Goal: Task Accomplishment & Management: Manage account settings

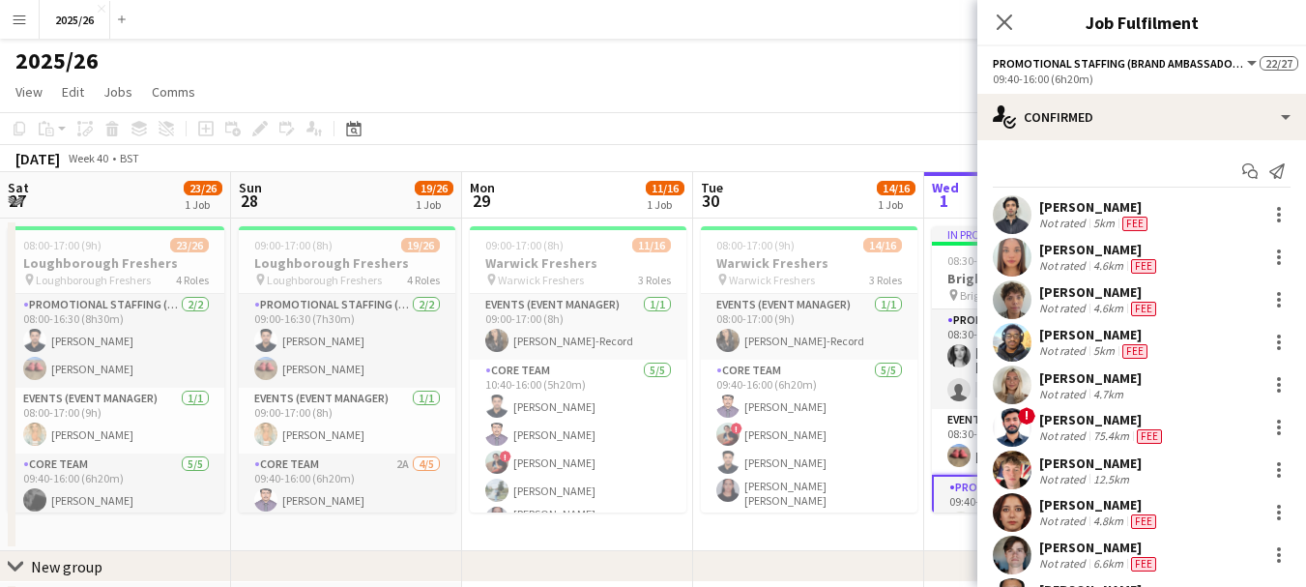
scroll to position [86, 0]
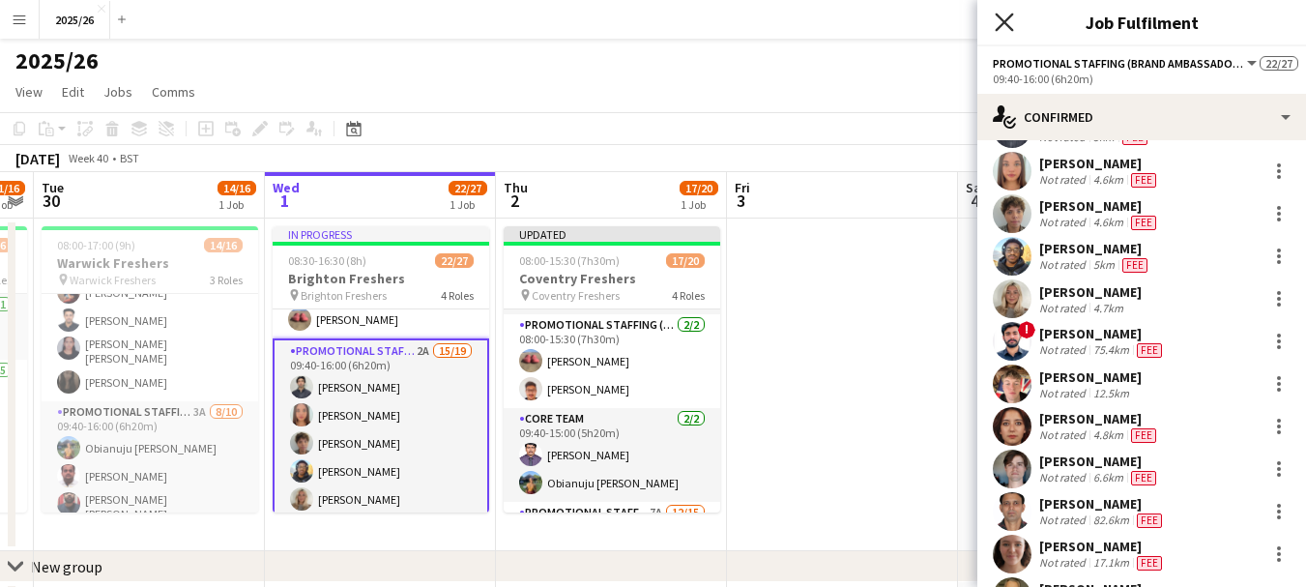
click at [1008, 23] on icon "Close pop-in" at bounding box center [1004, 22] width 18 height 18
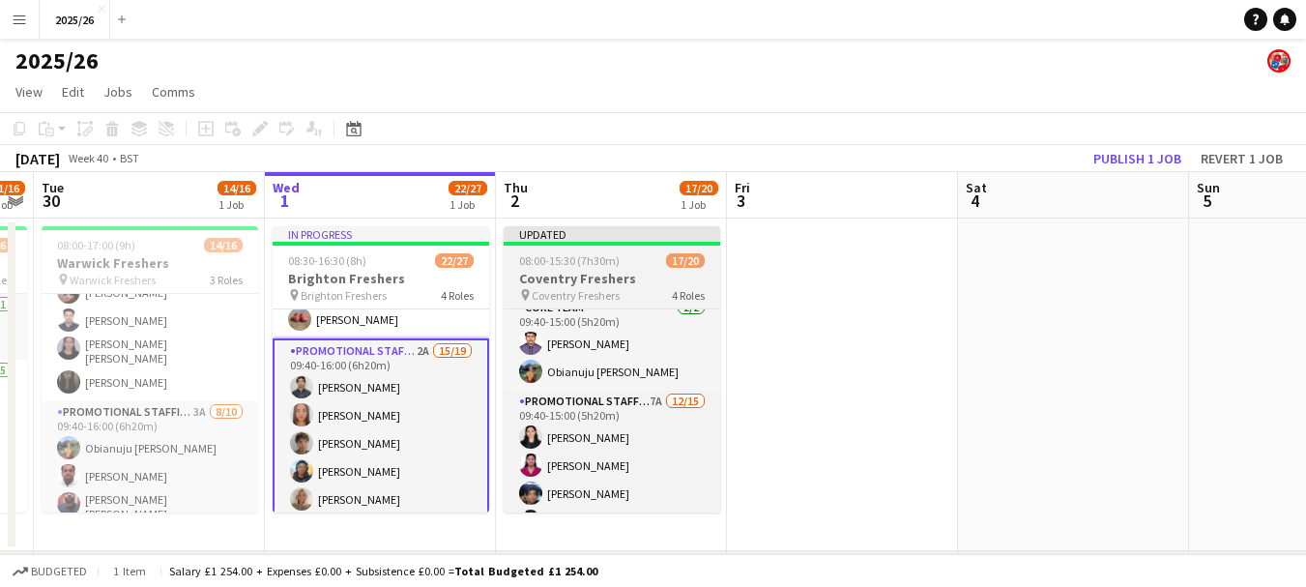
scroll to position [262, 0]
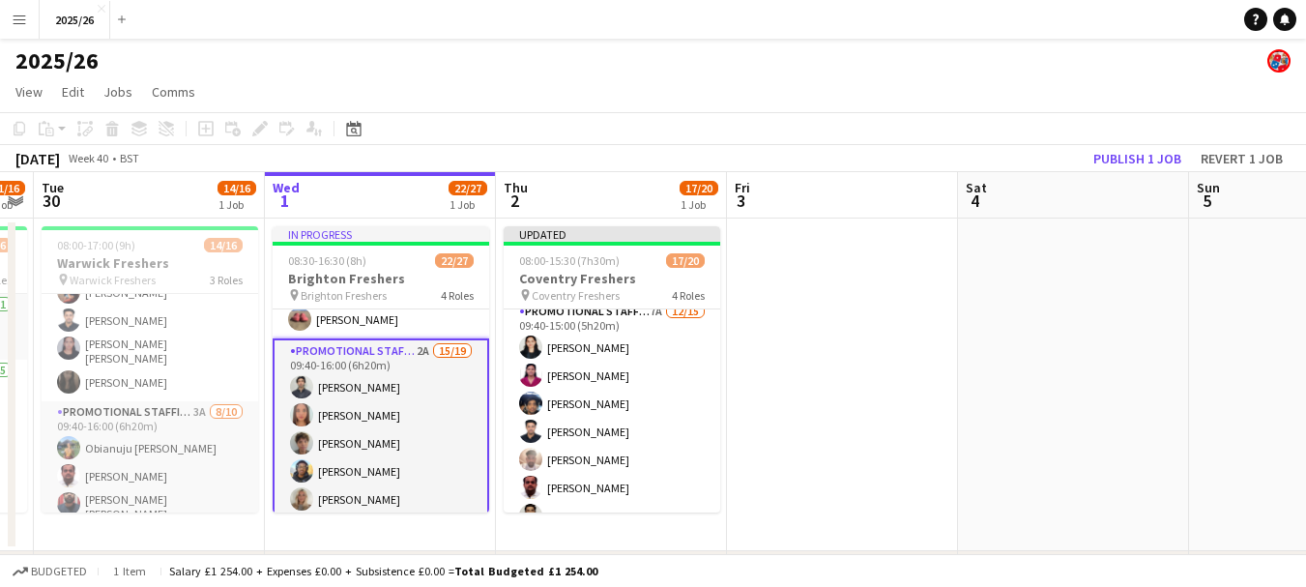
drag, startPoint x: 726, startPoint y: 410, endPoint x: 725, endPoint y: 391, distance: 19.4
click at [725, 391] on app-date-cell "Updated 08:00-15:30 (7h30m) 17/20 Coventry Freshers pin Coventry Freshers 4 Rol…" at bounding box center [611, 384] width 231 height 333
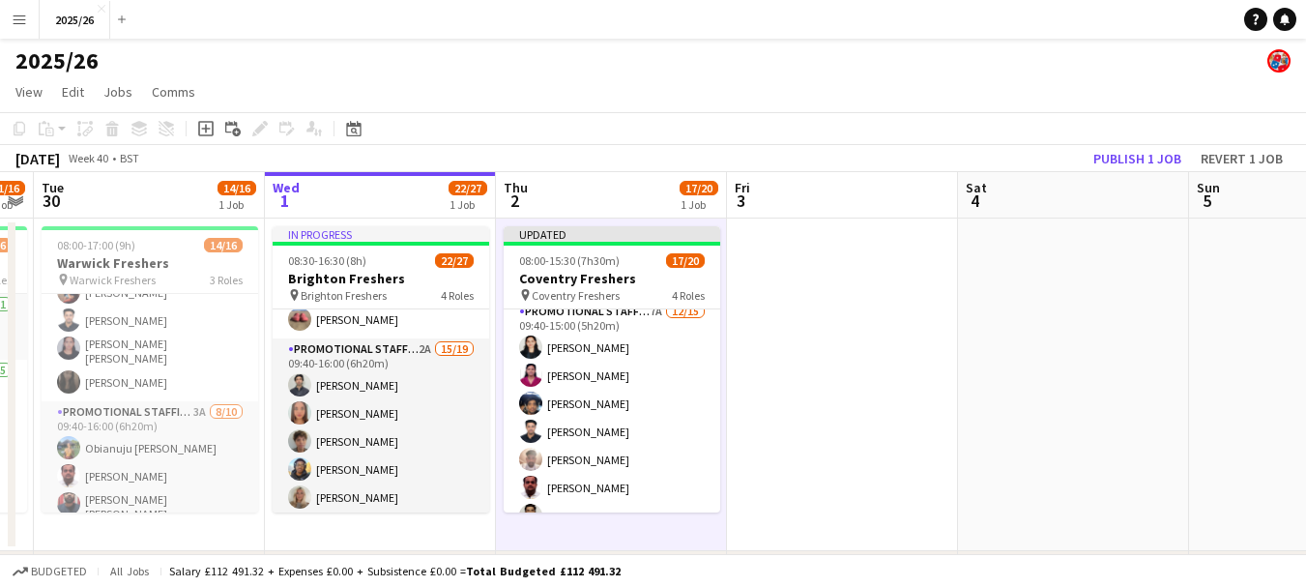
scroll to position [0, 660]
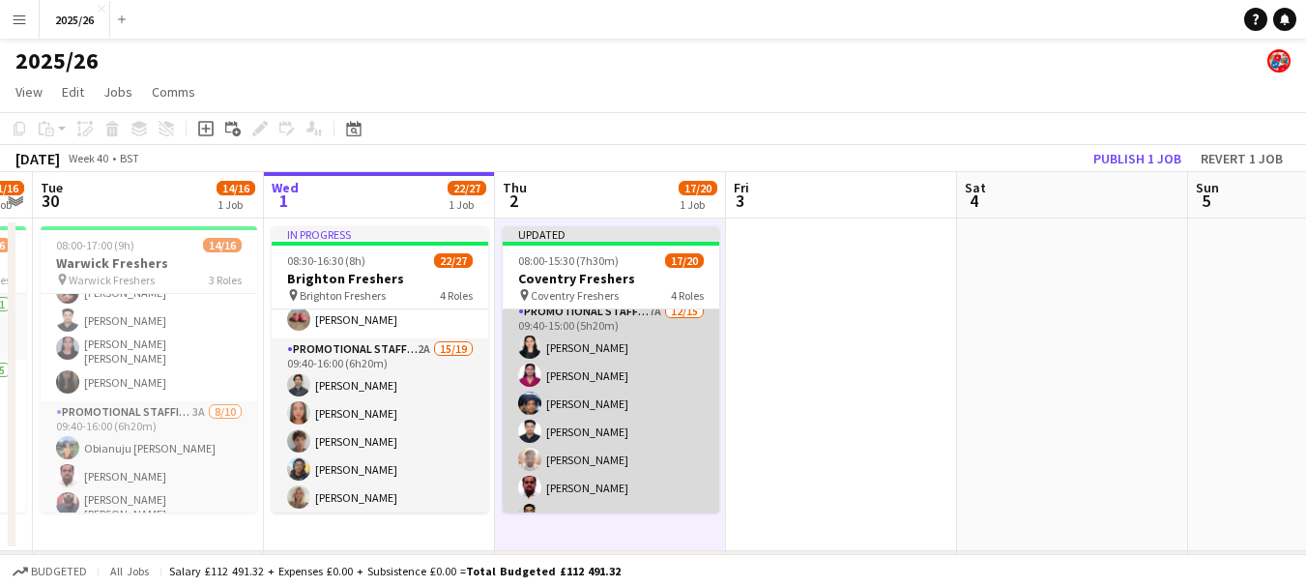
click at [617, 357] on app-card-role "Promotional Staffing (Brand Ambassadors) 7A 12/15 09:40-15:00 (5h20m) Nivedita …" at bounding box center [611, 536] width 217 height 470
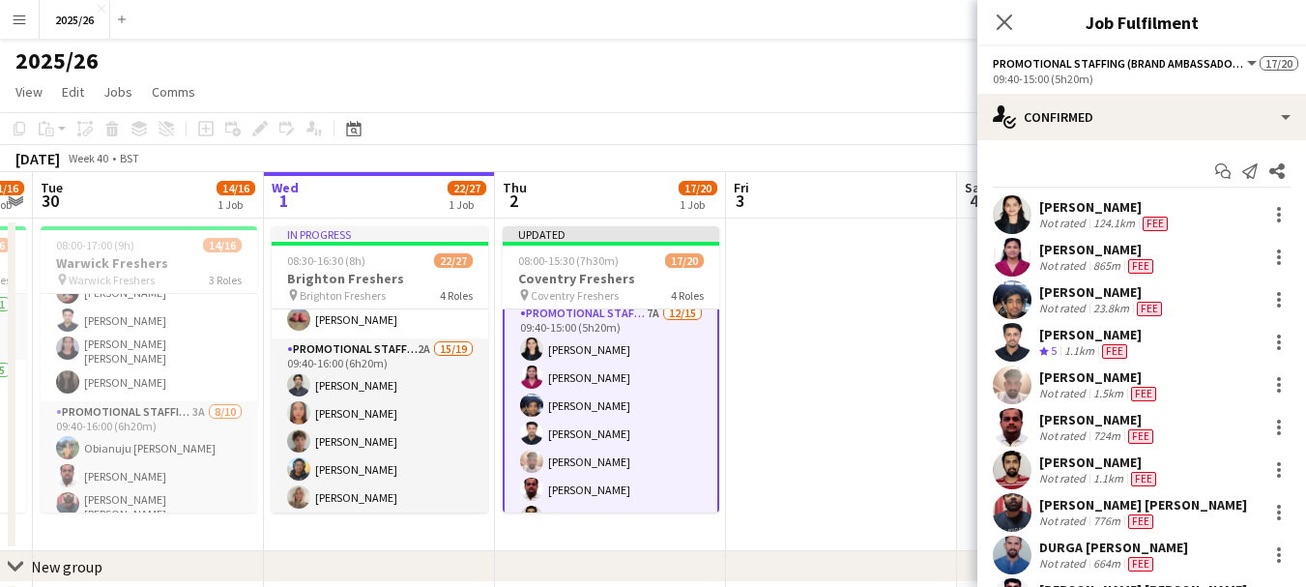
scroll to position [264, 0]
click at [1135, 214] on div "Nivedita Chaudhari" at bounding box center [1105, 206] width 132 height 17
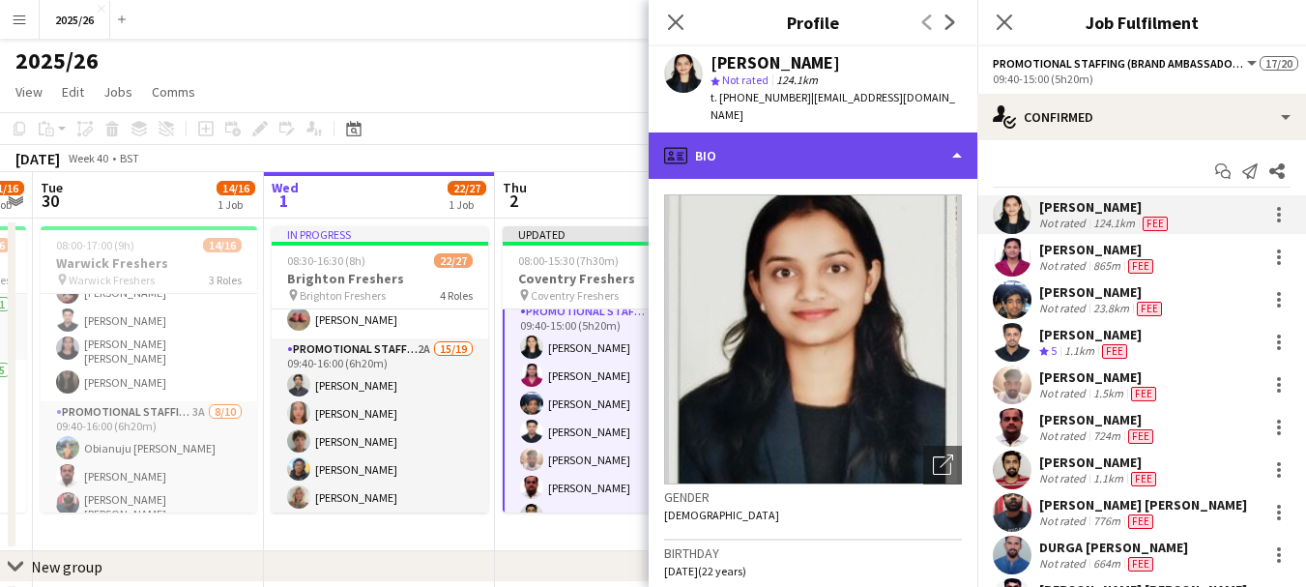
click at [915, 166] on div "profile Bio" at bounding box center [813, 155] width 329 height 46
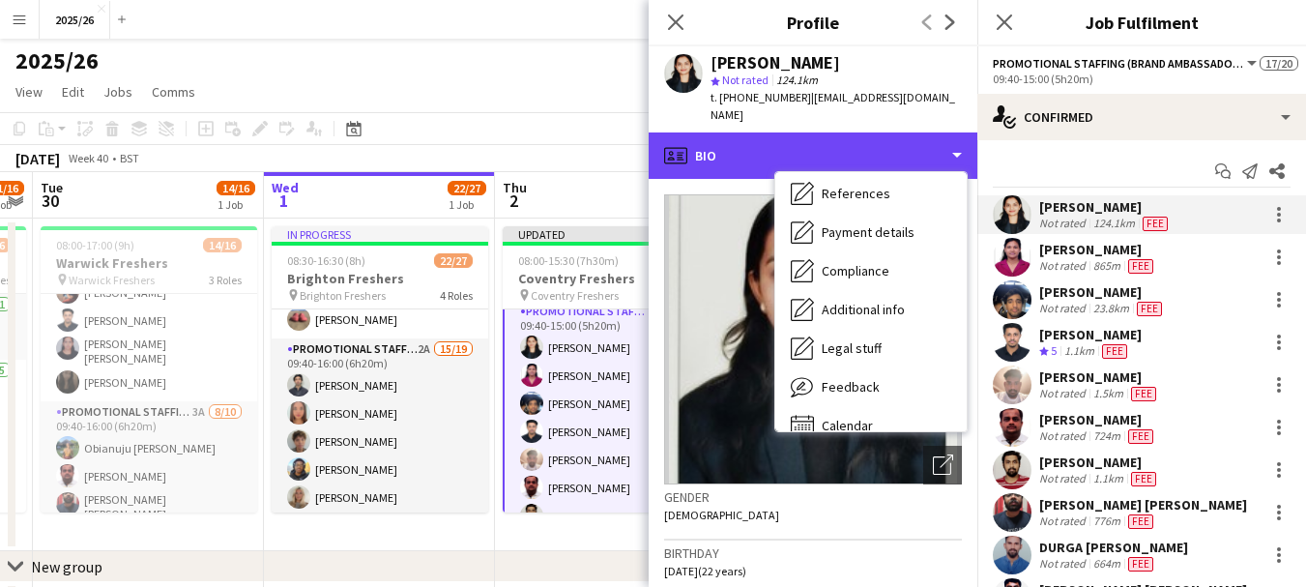
scroll to position [220, 0]
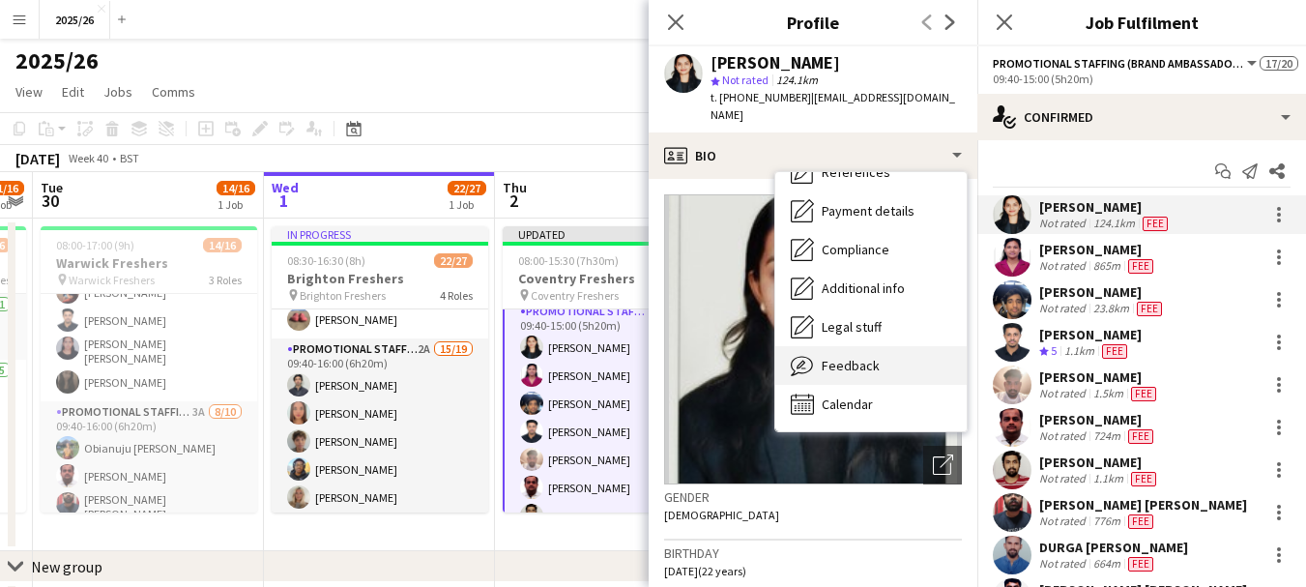
click at [887, 376] on div "Feedback Feedback" at bounding box center [870, 365] width 191 height 39
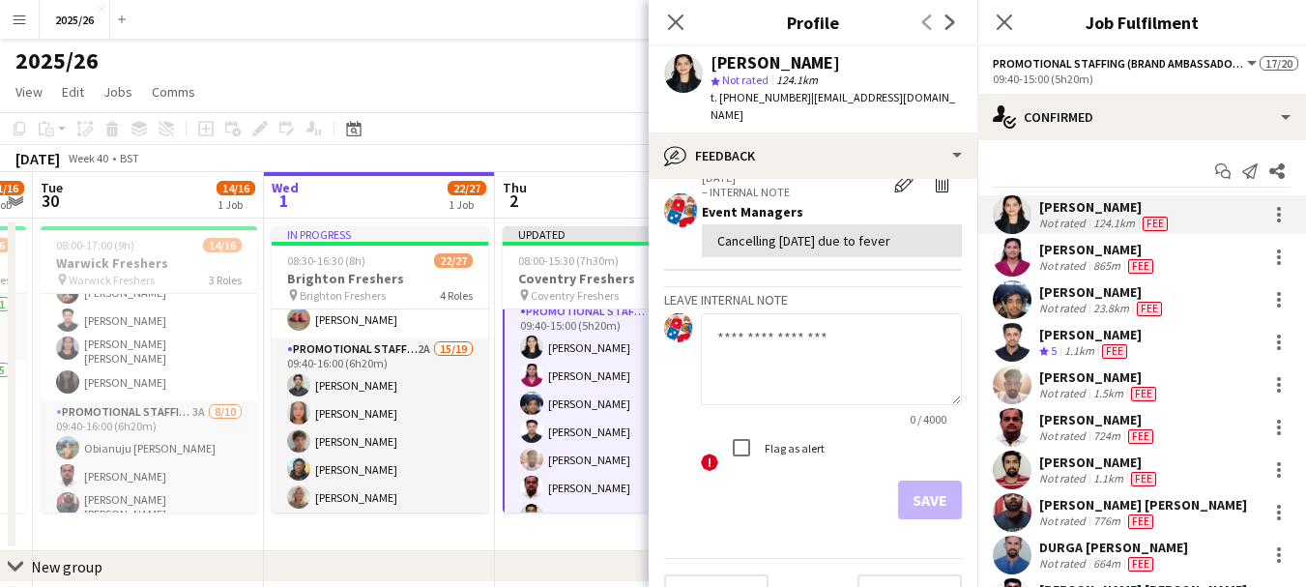
scroll to position [268, 0]
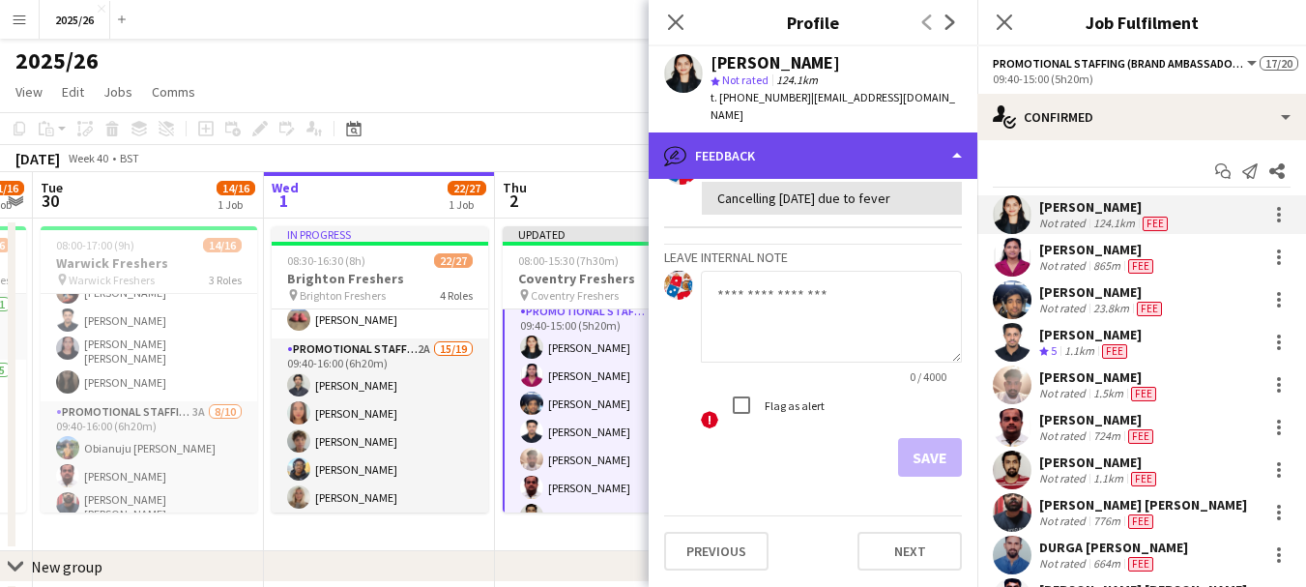
click at [893, 169] on div "bubble-pencil Feedback" at bounding box center [813, 155] width 329 height 46
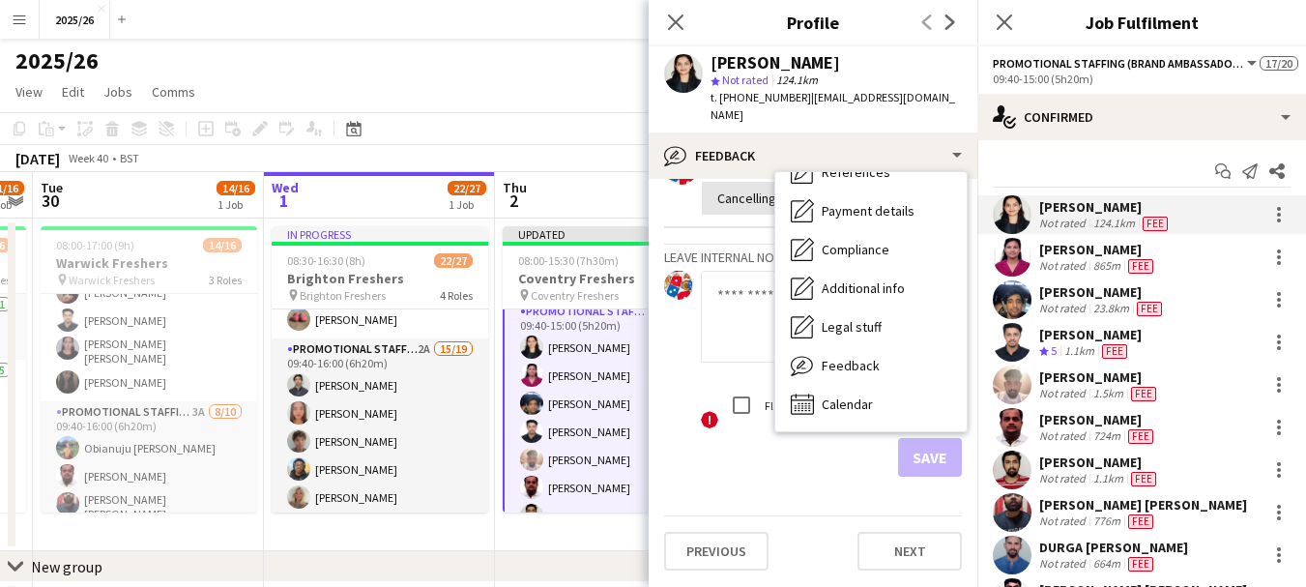
click at [903, 424] on div "Bio Bio Company application Company application Employment Employment About you…" at bounding box center [870, 301] width 191 height 259
click at [877, 405] on div "Calendar Calendar" at bounding box center [870, 404] width 191 height 39
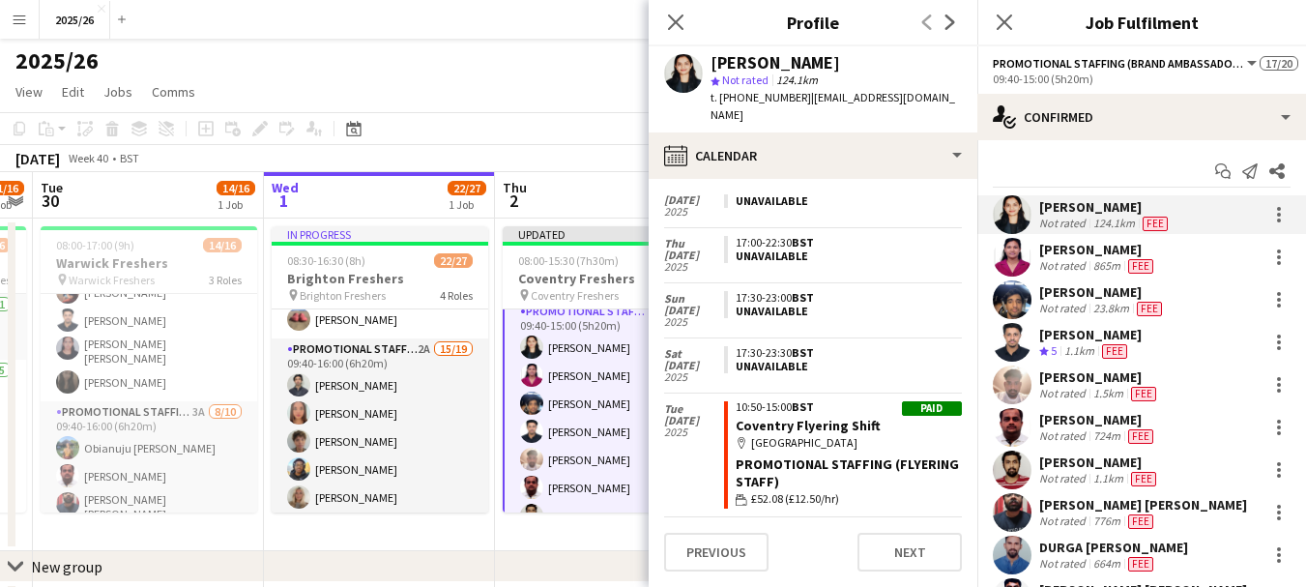
scroll to position [0, 0]
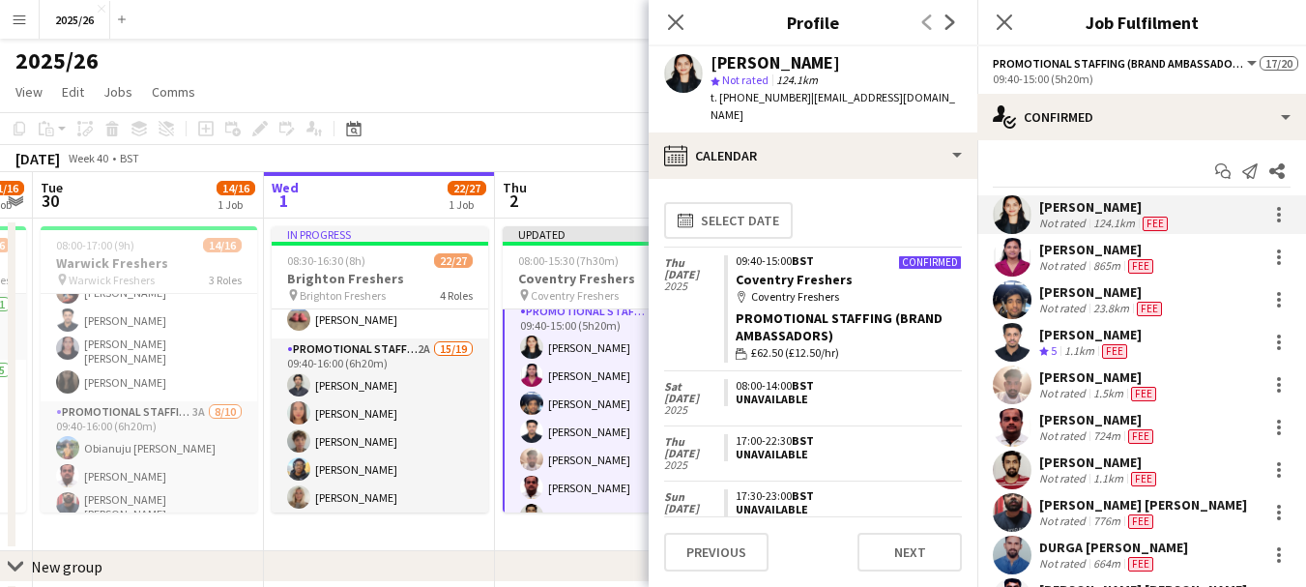
click at [1177, 206] on div "Nivedita Chaudhari Not rated 124.1km Fee" at bounding box center [1141, 214] width 329 height 39
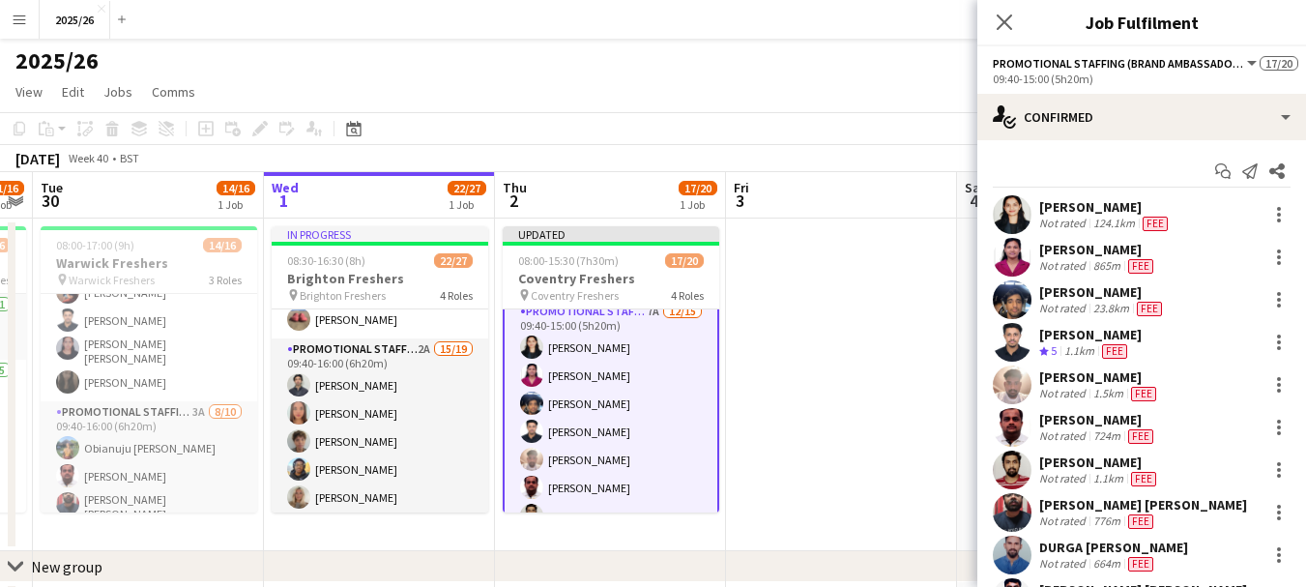
click at [1143, 203] on div "Nivedita Chaudhari" at bounding box center [1105, 206] width 132 height 17
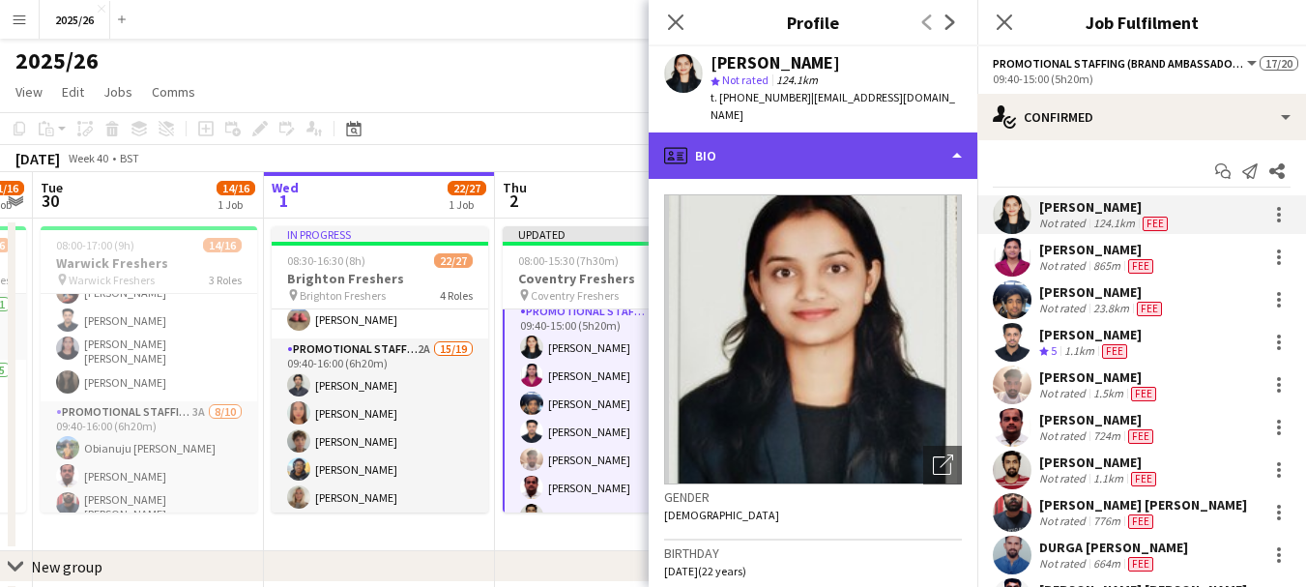
click at [868, 169] on div "profile Bio" at bounding box center [813, 155] width 329 height 46
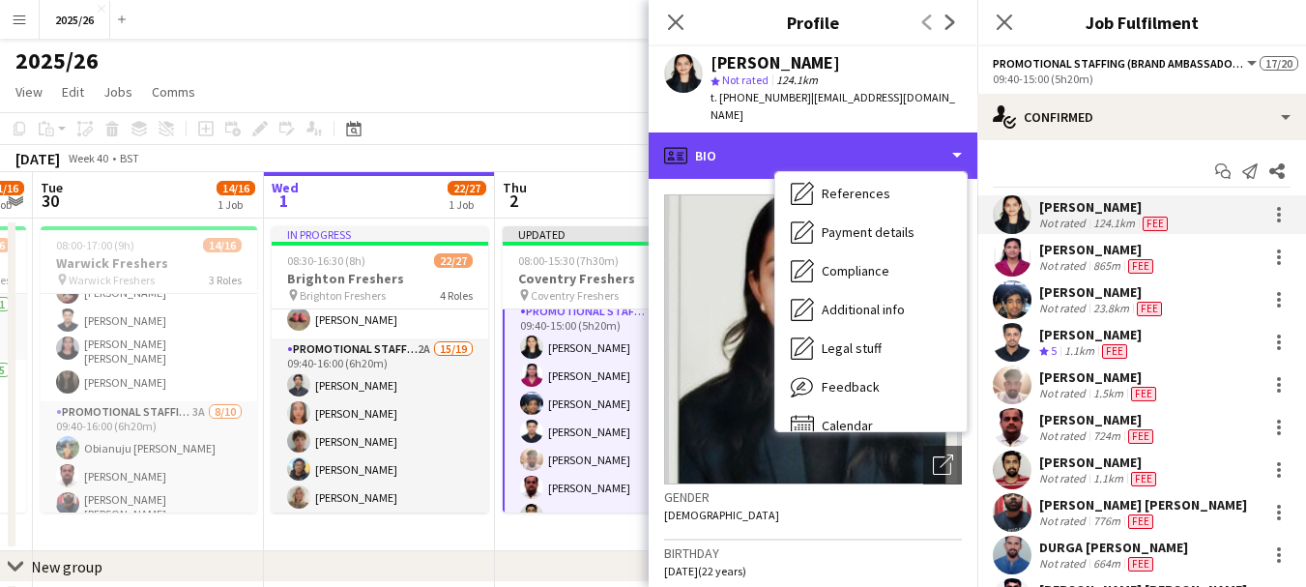
scroll to position [220, 0]
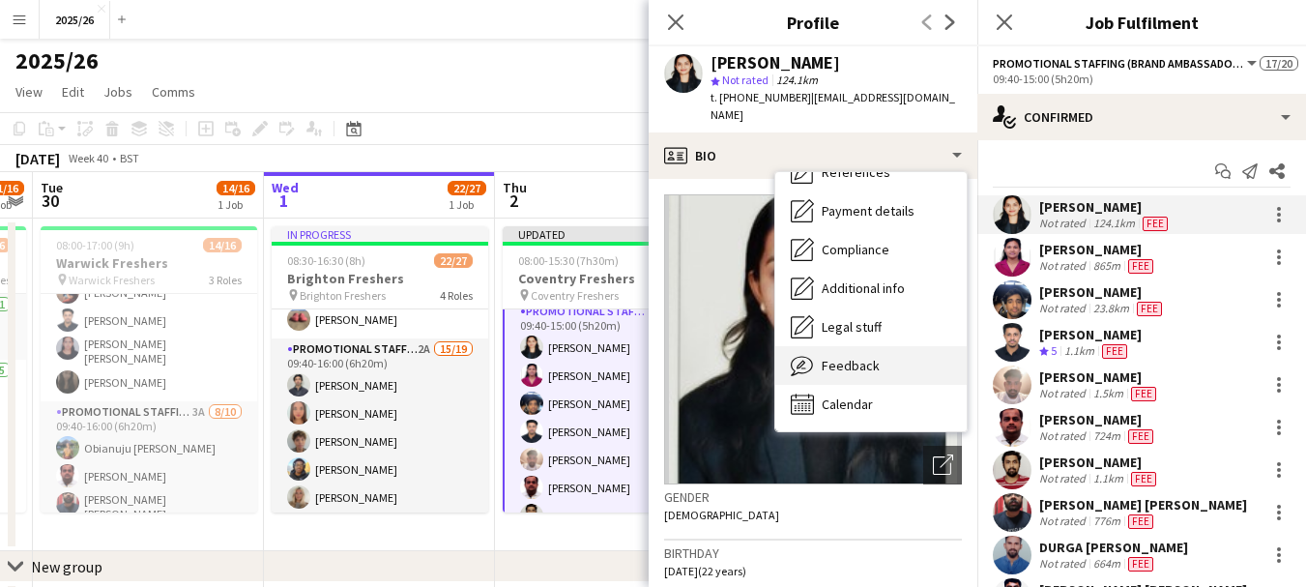
click at [900, 374] on div "Feedback Feedback" at bounding box center [870, 365] width 191 height 39
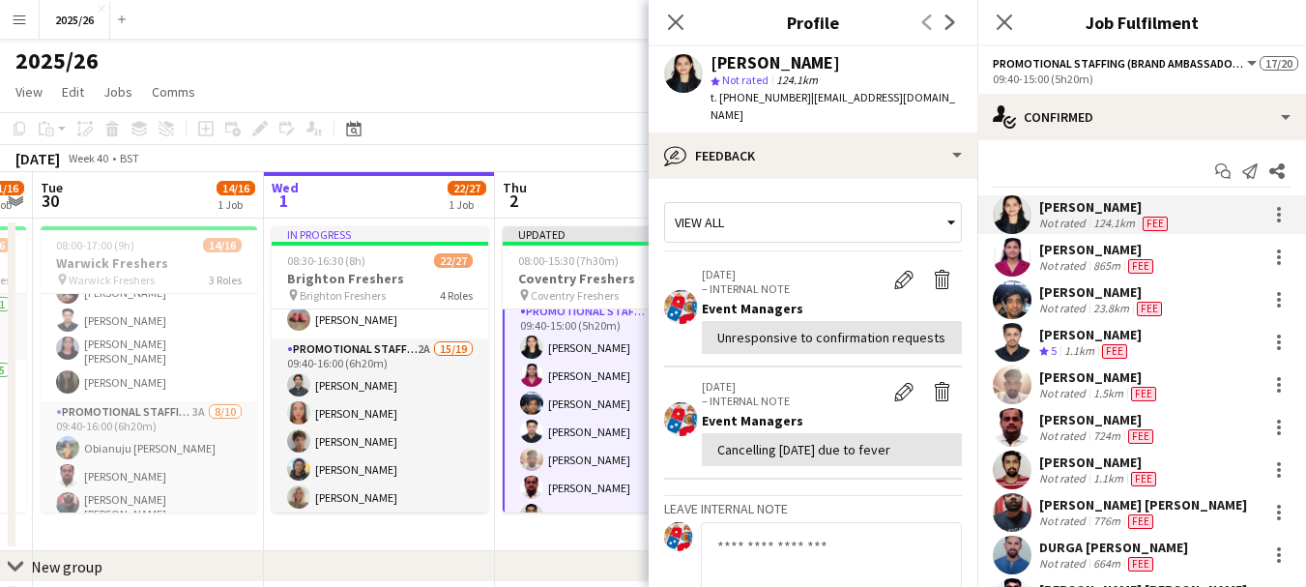
click at [827, 557] on textarea at bounding box center [831, 568] width 261 height 92
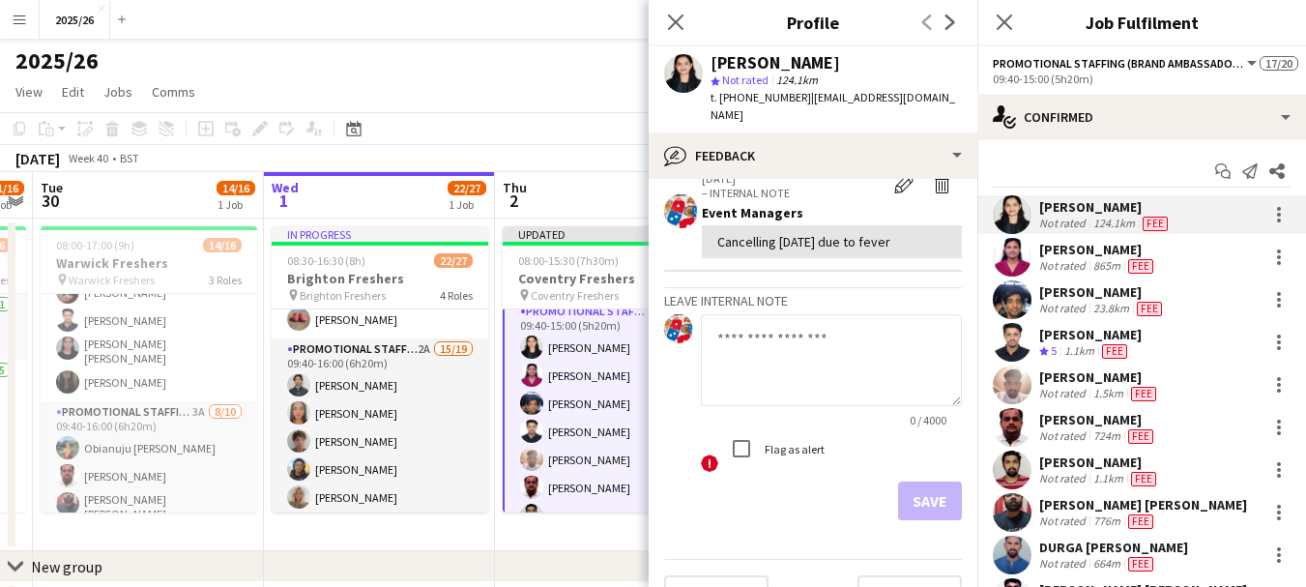
scroll to position [266, 0]
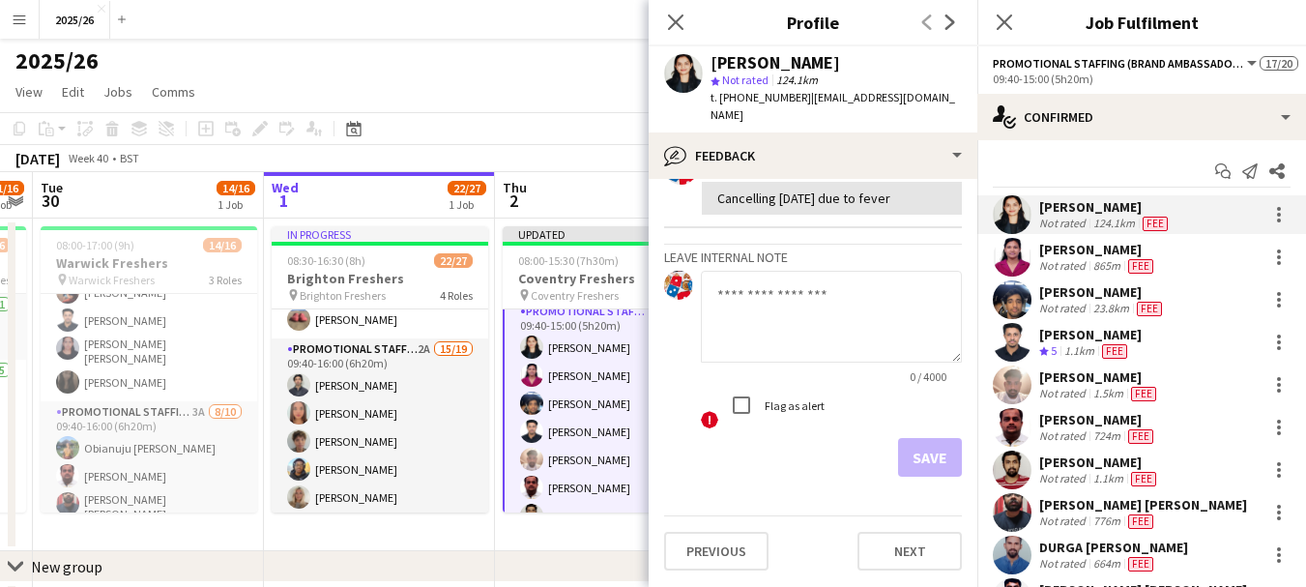
click at [785, 412] on label "Flag as alert" at bounding box center [793, 404] width 64 height 15
click at [826, 307] on textarea at bounding box center [831, 317] width 261 height 92
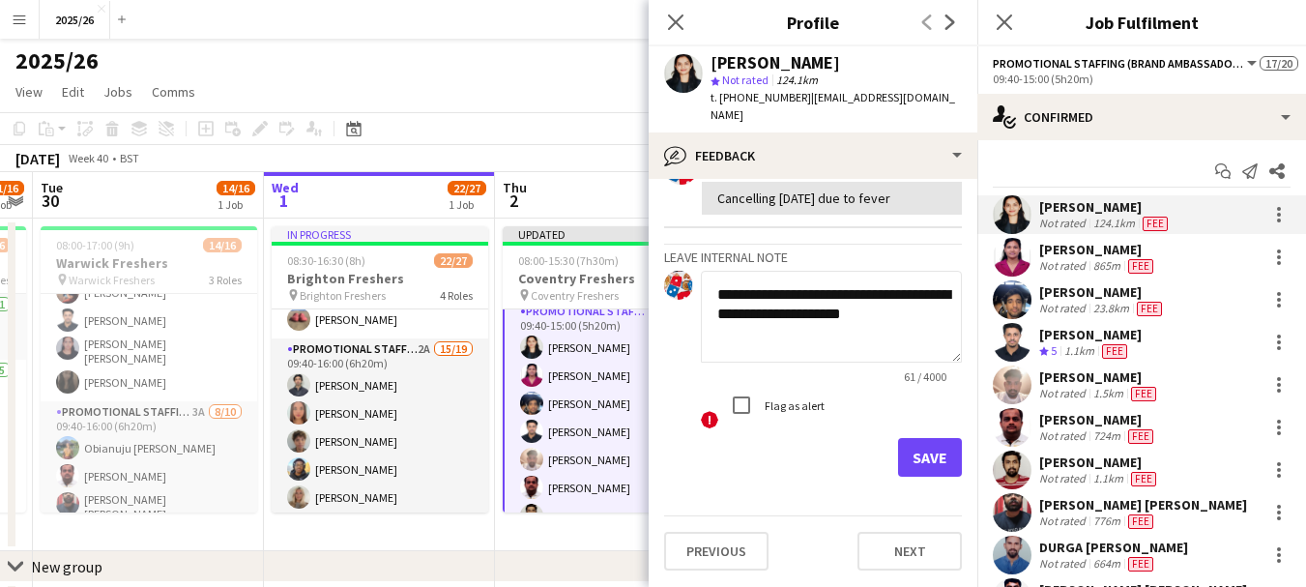
type textarea "**********"
click at [917, 476] on button "Save" at bounding box center [930, 457] width 64 height 39
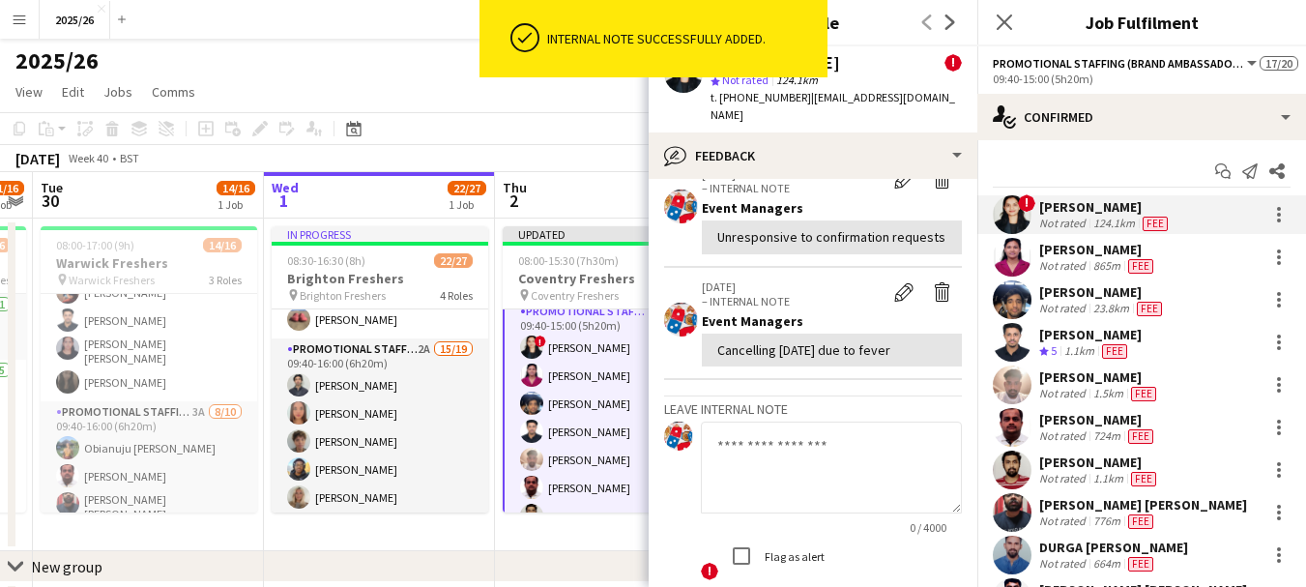
scroll to position [431, 0]
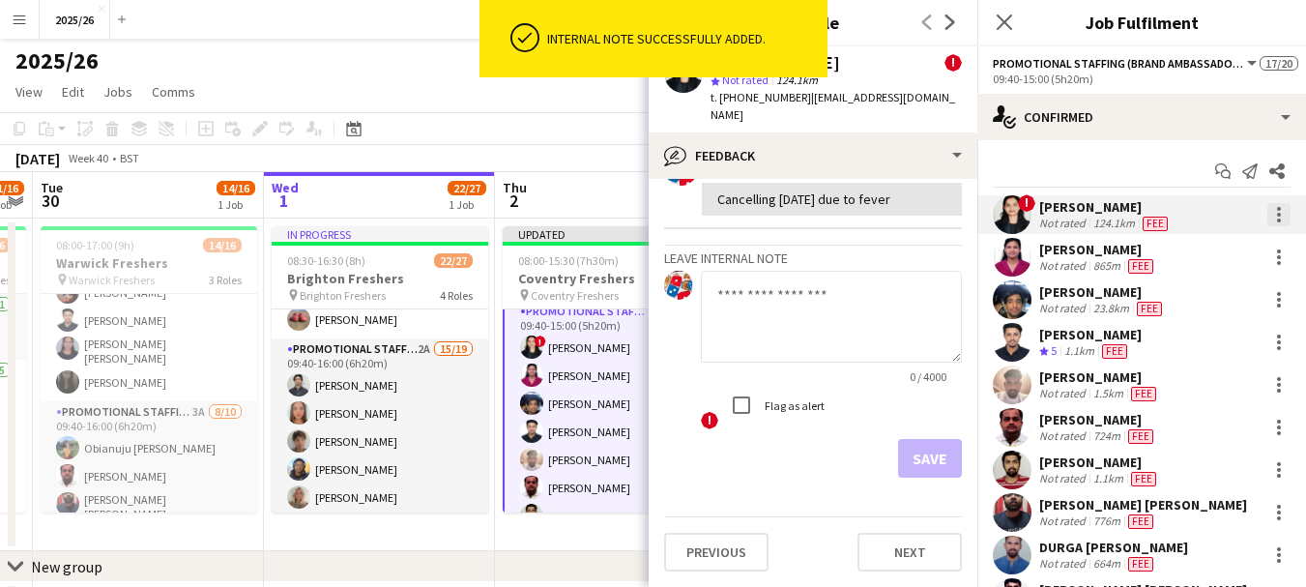
click at [1277, 219] on div at bounding box center [1279, 220] width 4 height 4
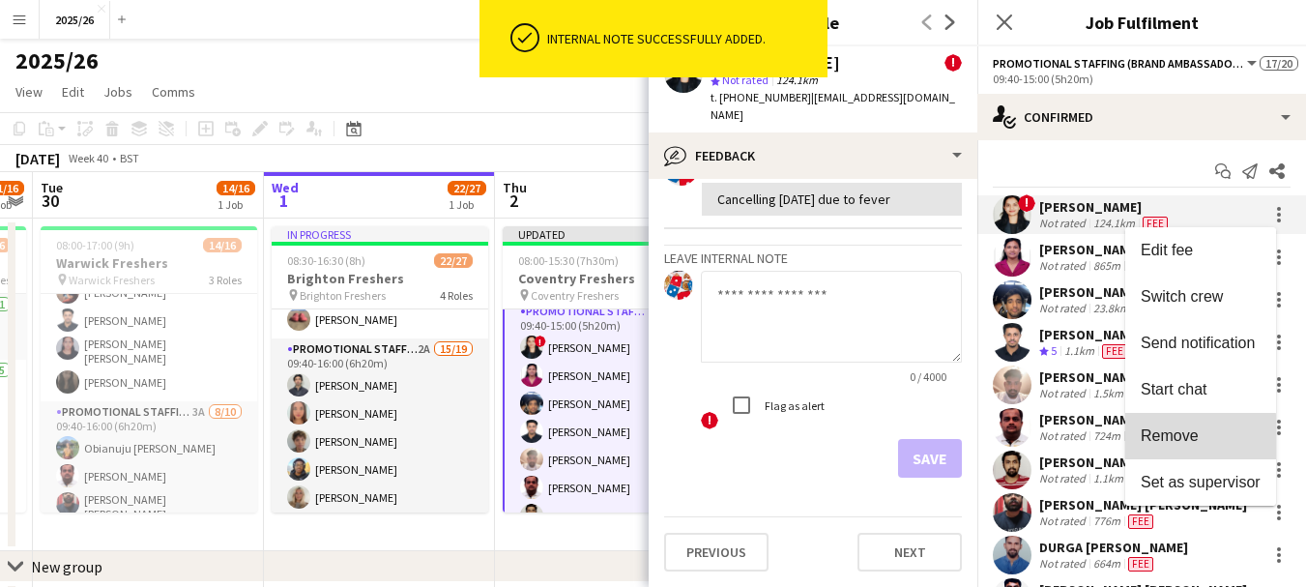
click at [1183, 445] on span "Remove" at bounding box center [1201, 435] width 120 height 17
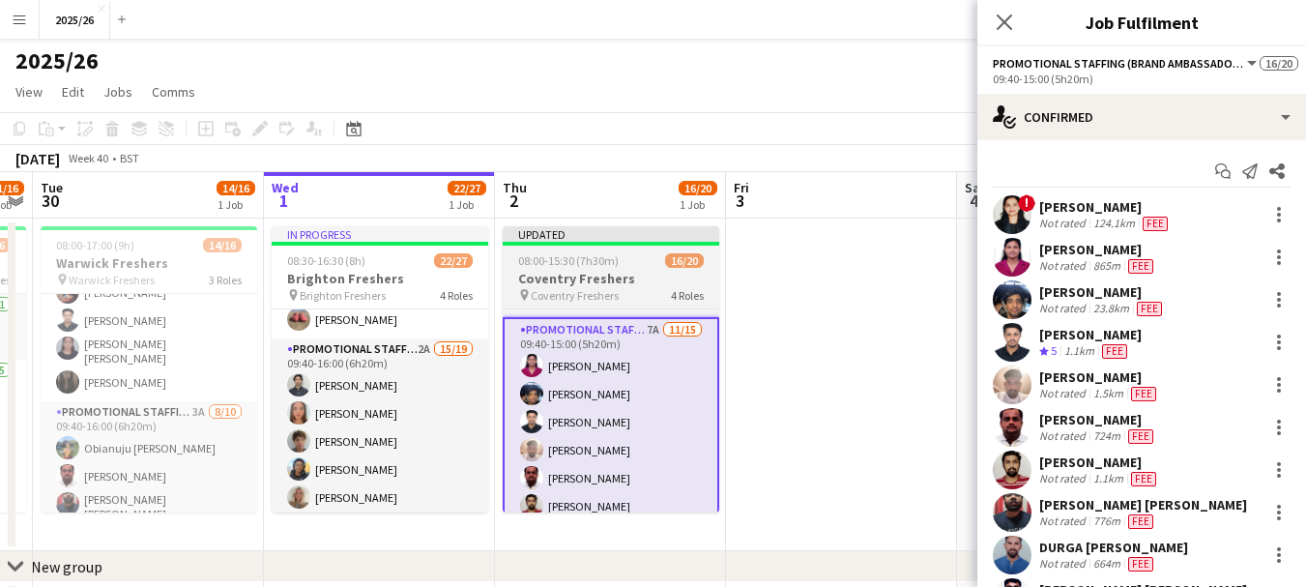
scroll to position [250, 0]
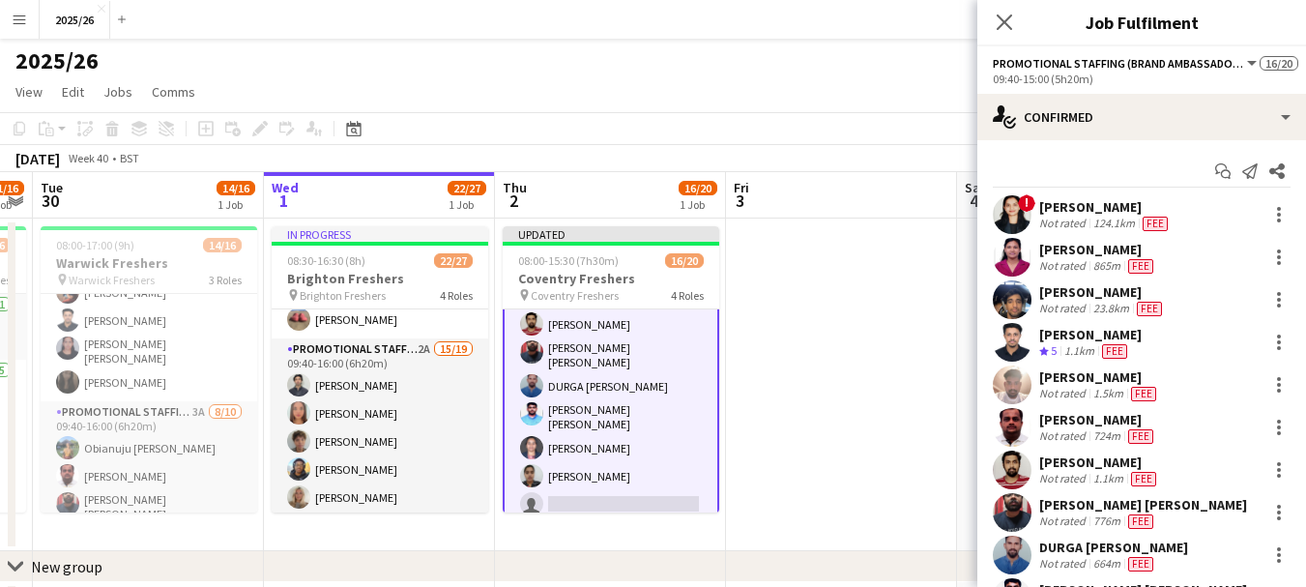
click at [639, 487] on app-card-role "Promotional Staffing (Brand Ambassadors) 7A 11/15 09:40-15:00 (5h20m) Dharani S…" at bounding box center [611, 372] width 217 height 474
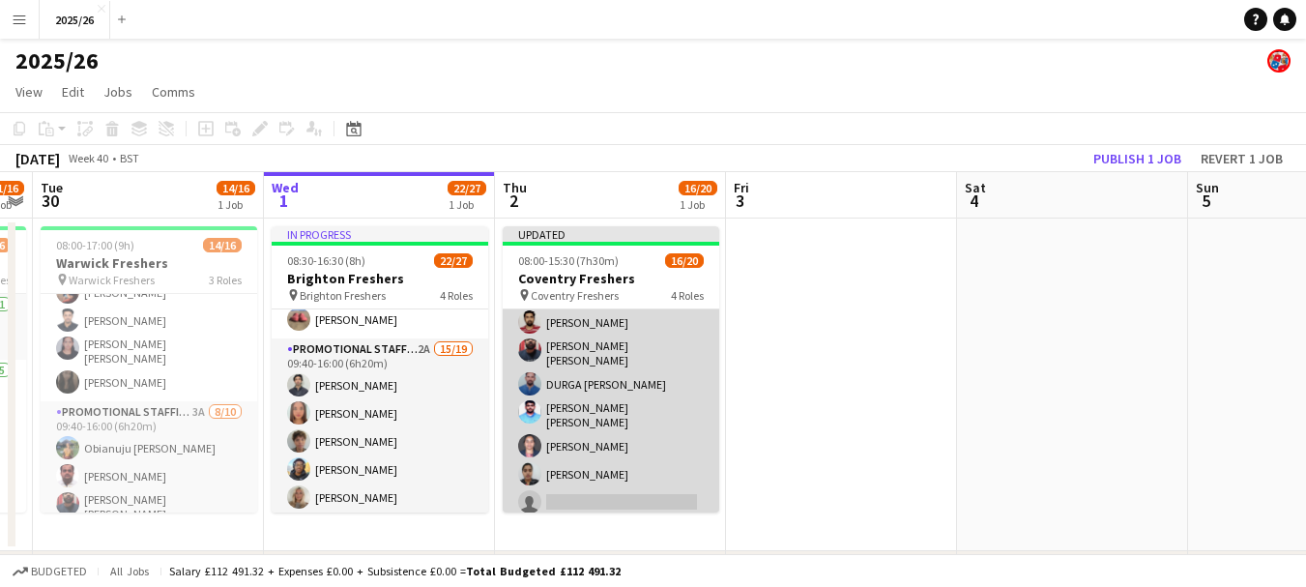
scroll to position [425, 0]
click at [590, 471] on app-card-role "Promotional Staffing (Brand Ambassadors) 7A 11/15 09:40-15:00 (5h20m) Dharani S…" at bounding box center [611, 372] width 217 height 470
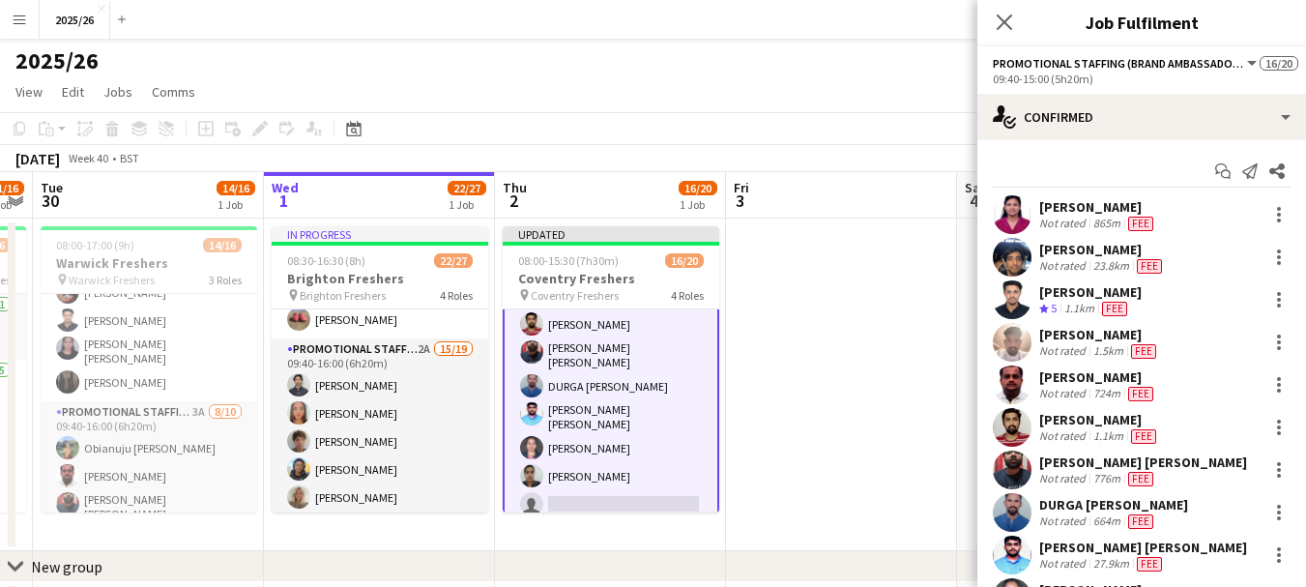
scroll to position [299, 0]
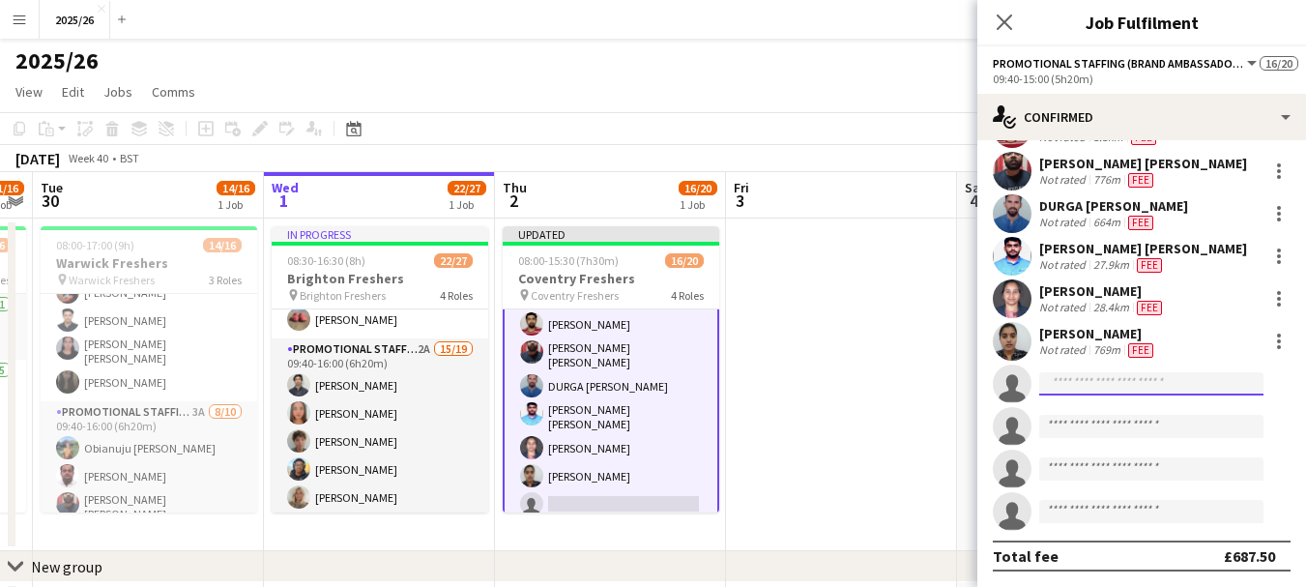
click at [1096, 394] on input at bounding box center [1151, 383] width 224 height 23
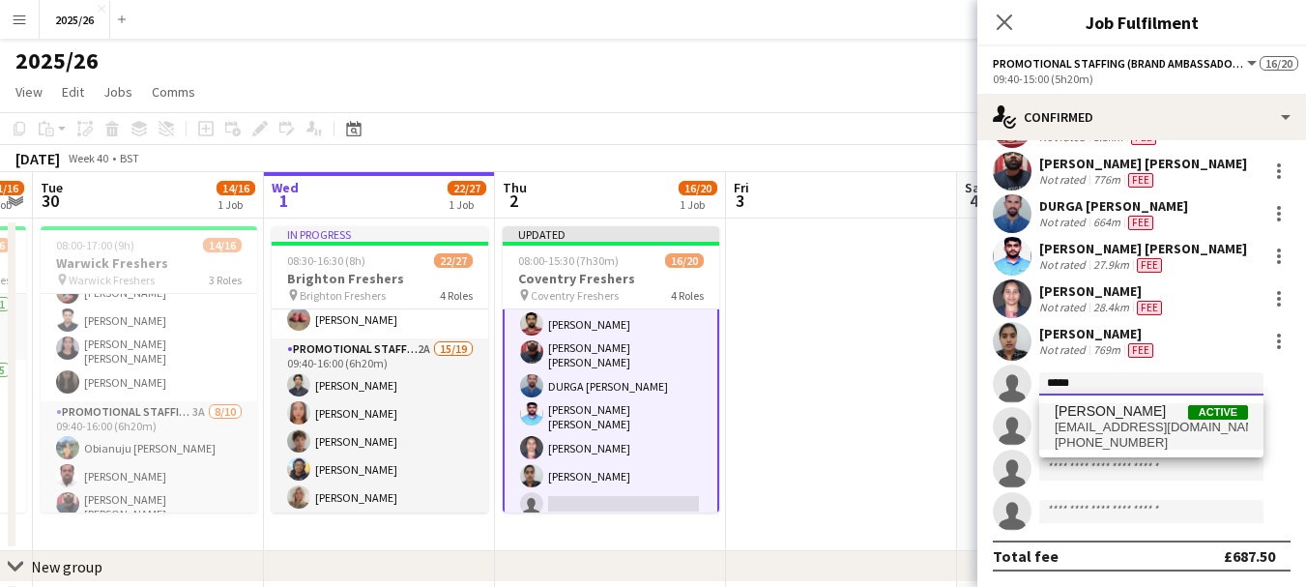
type input "*****"
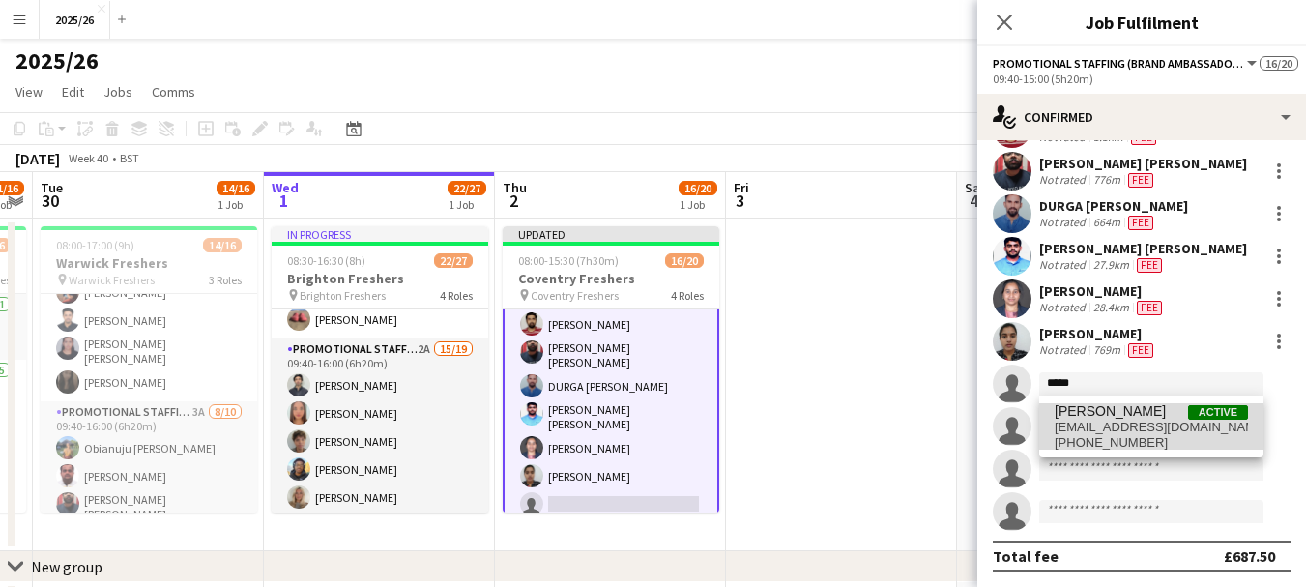
click at [1096, 421] on span "dudamrupesh1@gmail.com" at bounding box center [1151, 427] width 193 height 15
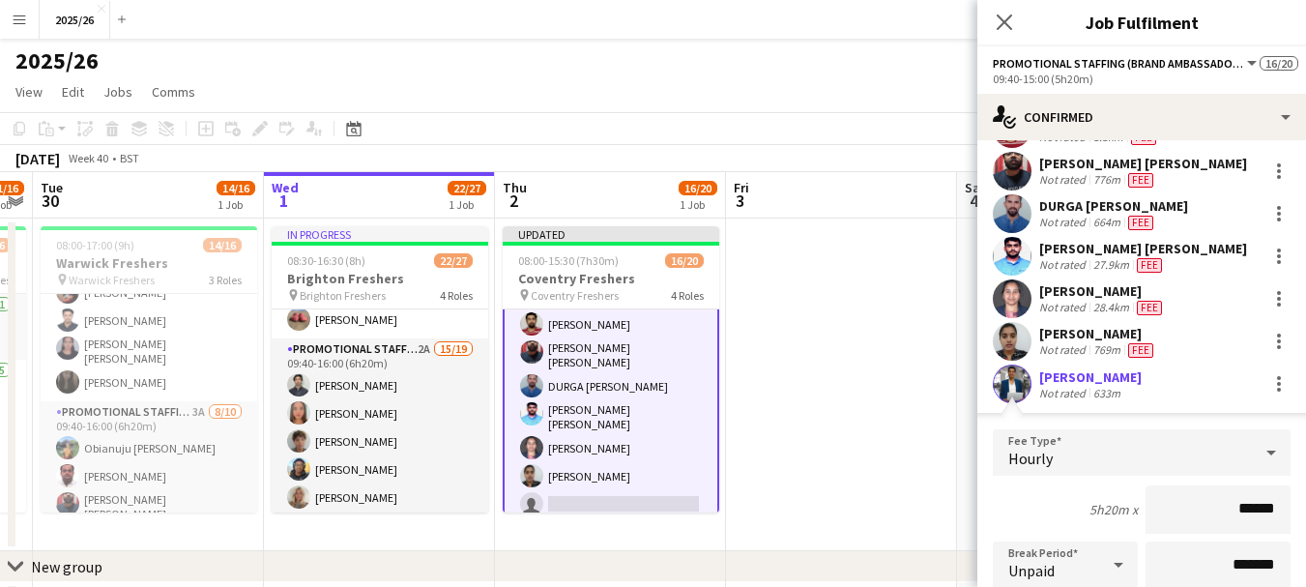
click at [1245, 511] on input "******" at bounding box center [1218, 509] width 145 height 48
type input "******"
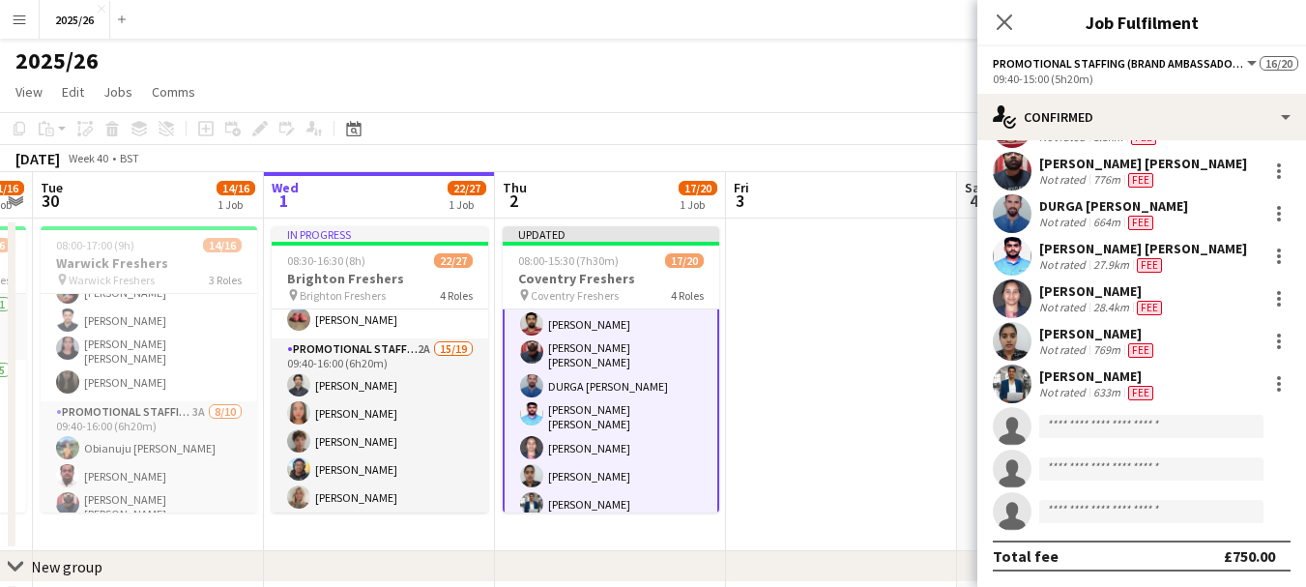
click at [1105, 380] on div "Rupesh Dudam" at bounding box center [1098, 375] width 118 height 17
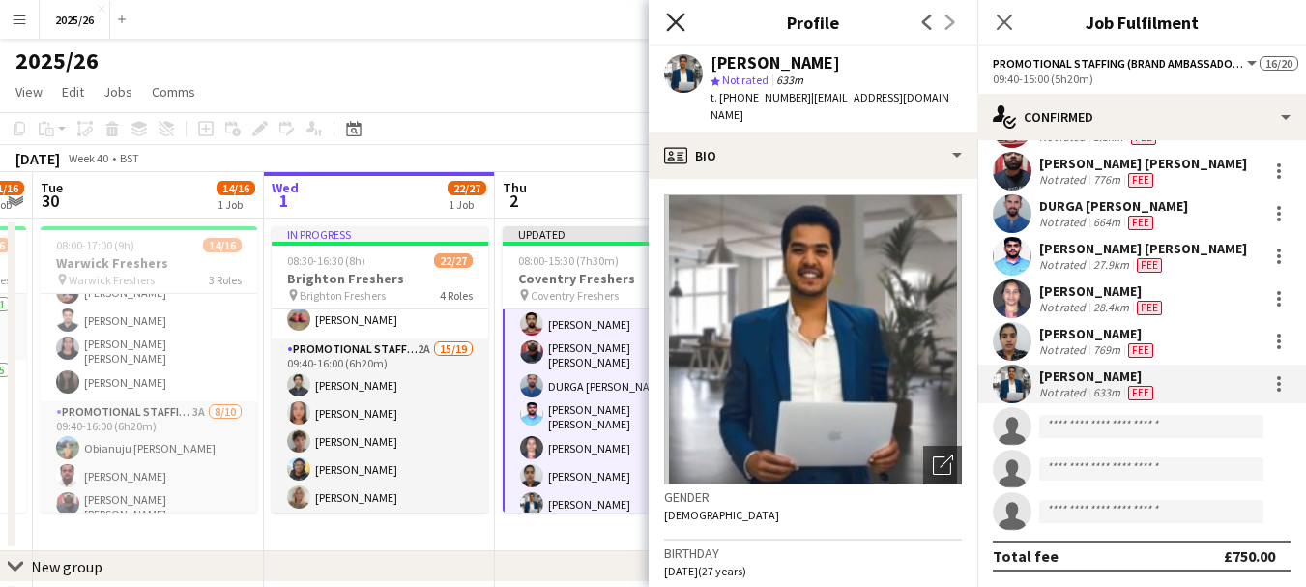
click at [673, 15] on icon "Close pop-in" at bounding box center [675, 22] width 18 height 18
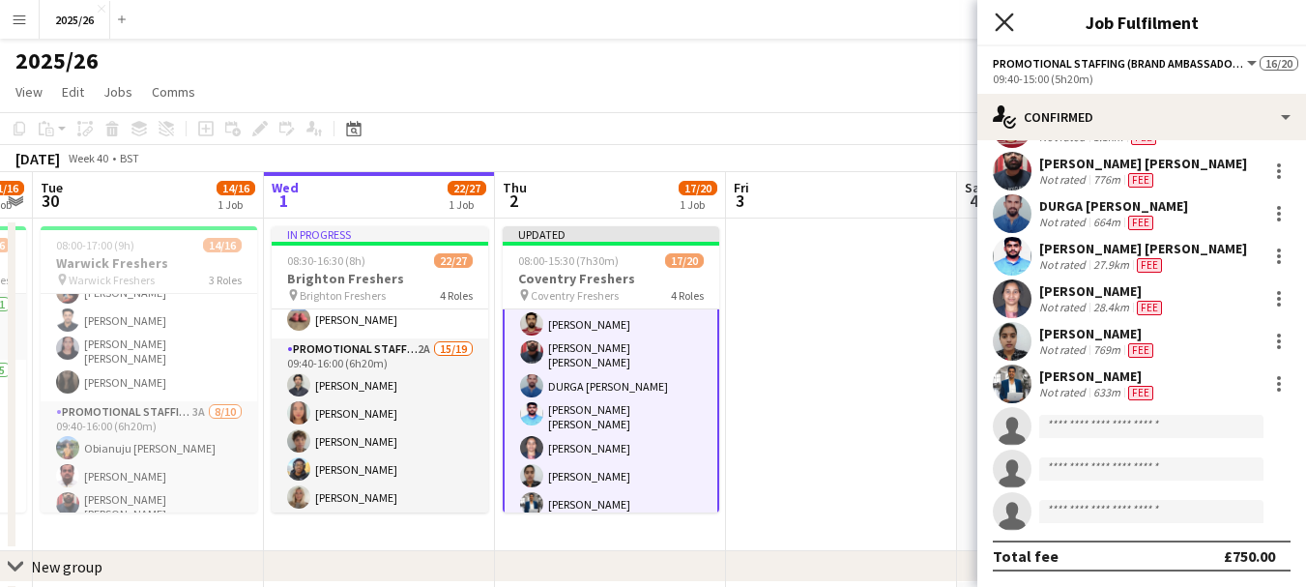
click at [999, 25] on icon "Close pop-in" at bounding box center [1004, 22] width 18 height 18
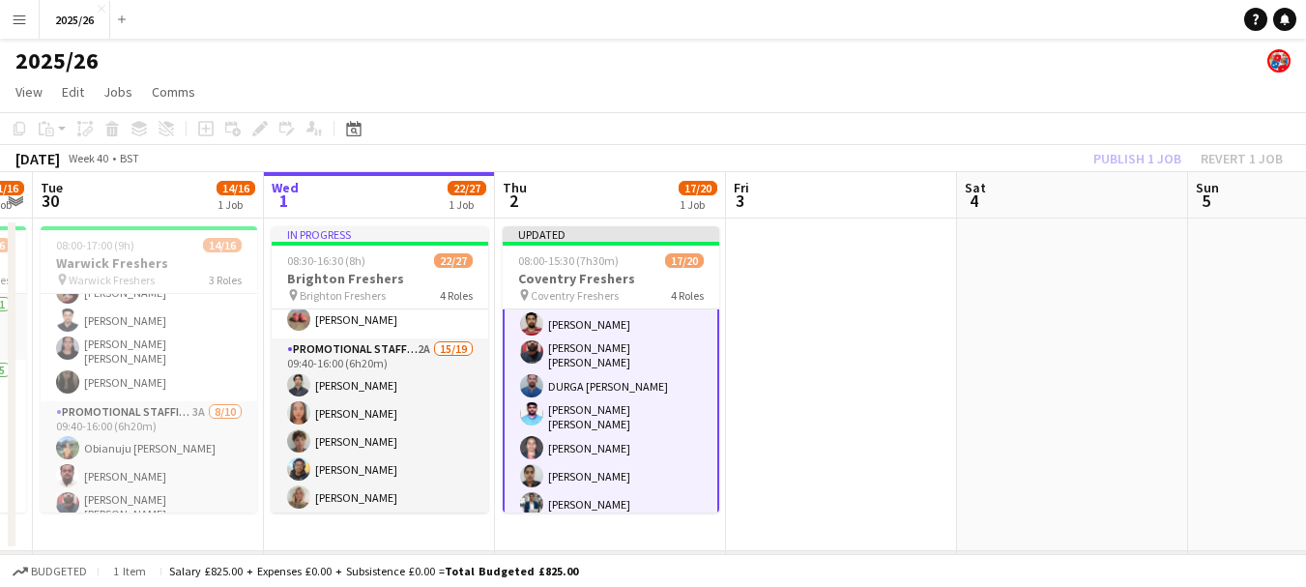
click at [1125, 157] on div "Publish 1 job Revert 1 job" at bounding box center [1188, 158] width 236 height 25
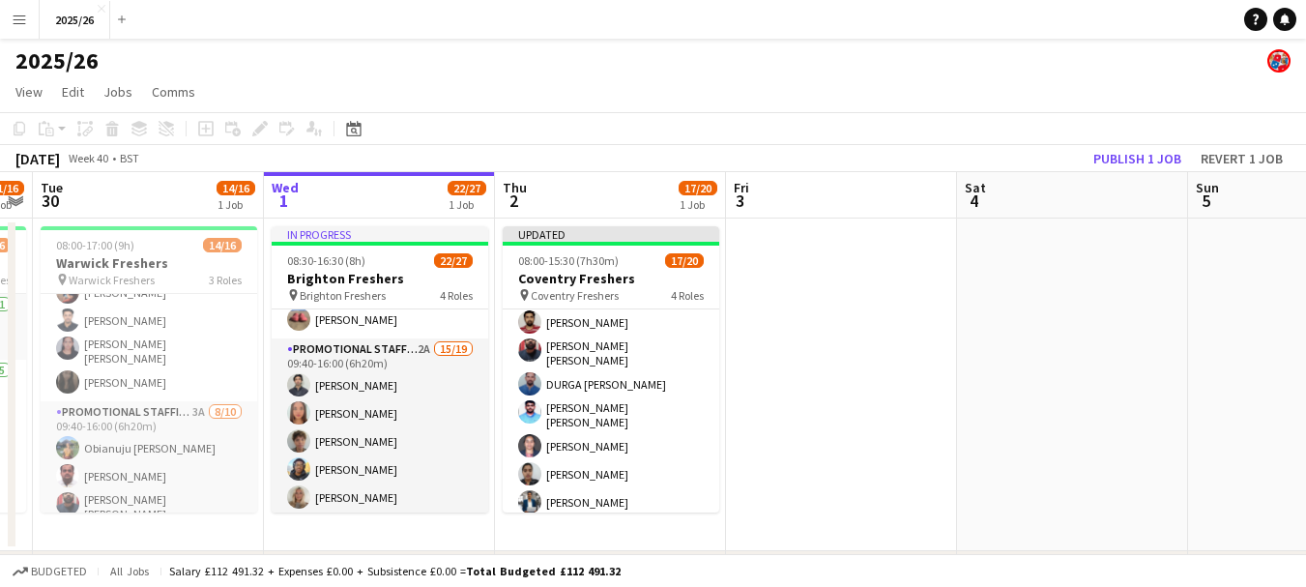
scroll to position [425, 0]
click at [1125, 157] on button "Publish 1 job" at bounding box center [1137, 158] width 103 height 25
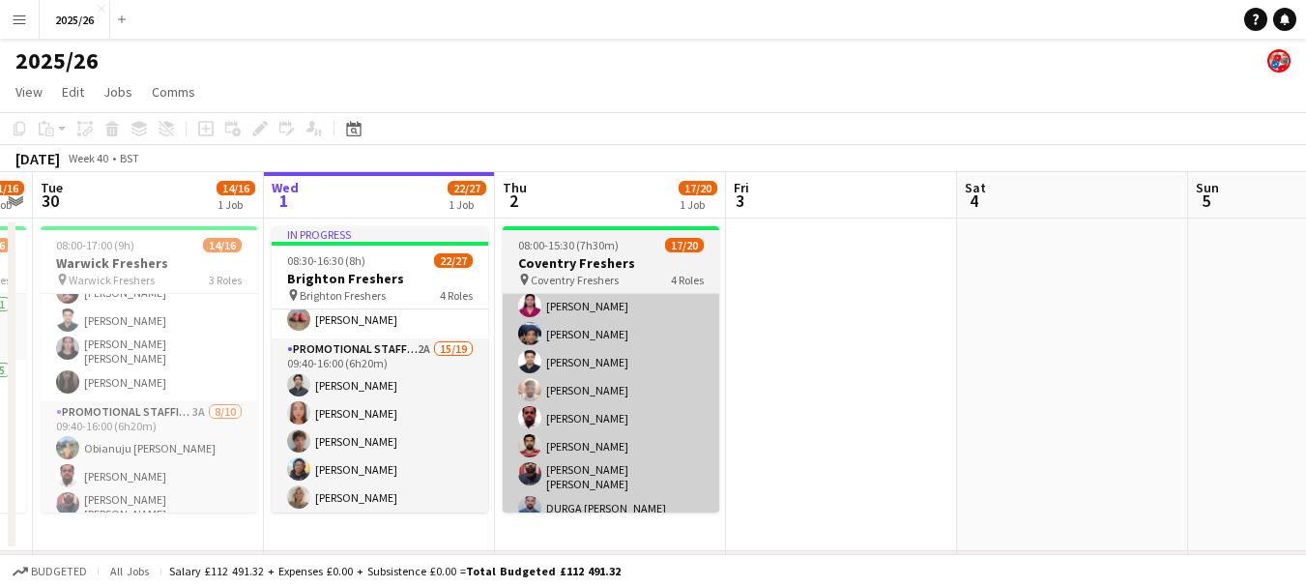
scroll to position [240, 0]
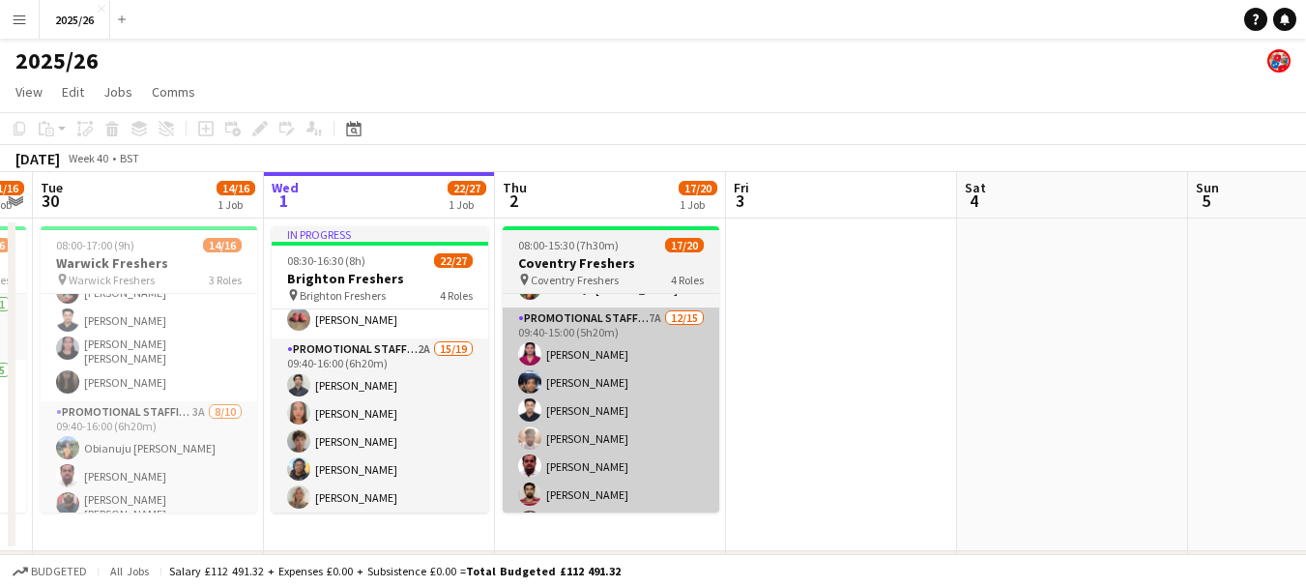
click at [625, 362] on app-card-role "Promotional Staffing (Brand Ambassadors) 7A 12/15 09:40-15:00 (5h20m) Dharani S…" at bounding box center [611, 542] width 217 height 470
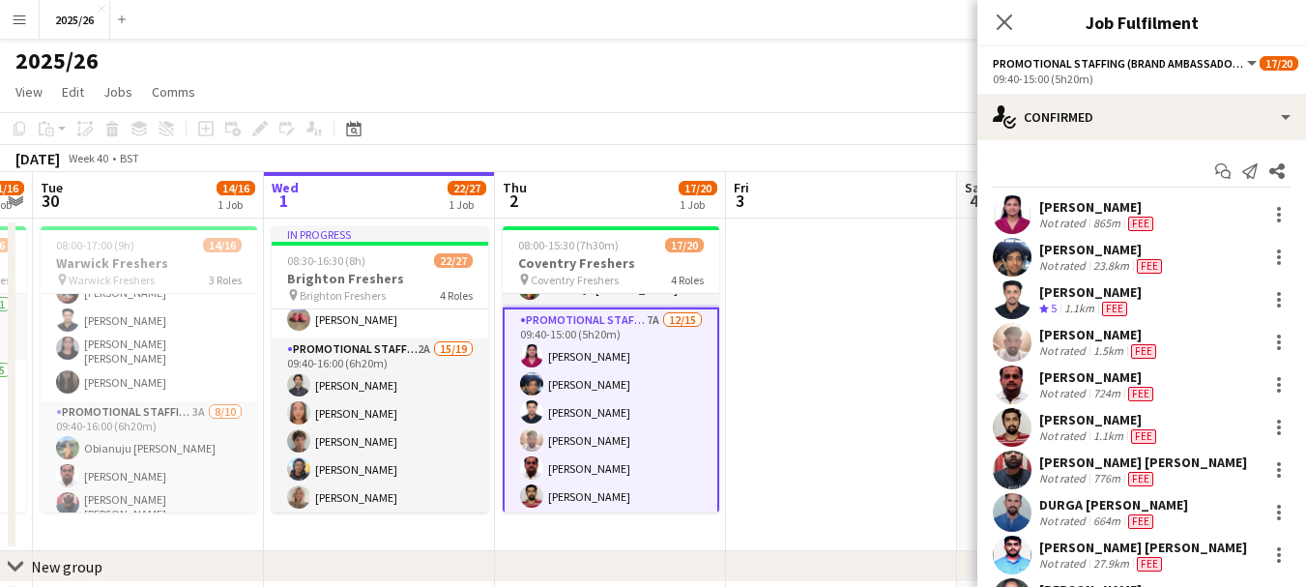
click at [1033, 249] on div "Bisham Khanal Not rated 23.8km Fee" at bounding box center [1141, 257] width 329 height 39
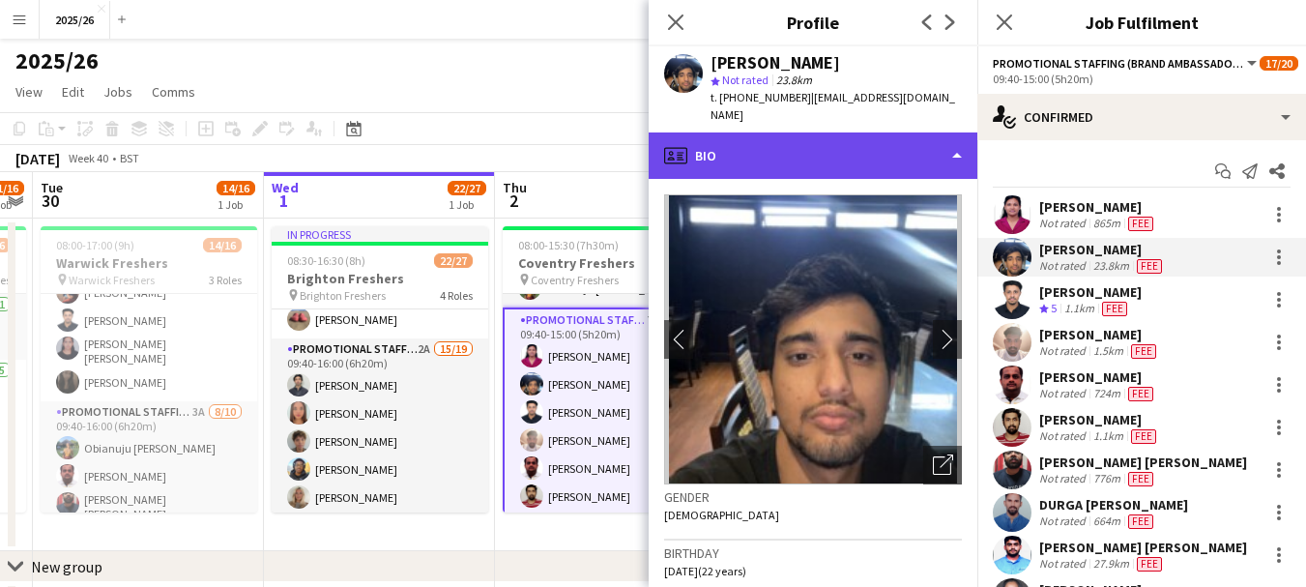
click at [799, 134] on div "profile Bio" at bounding box center [813, 155] width 329 height 46
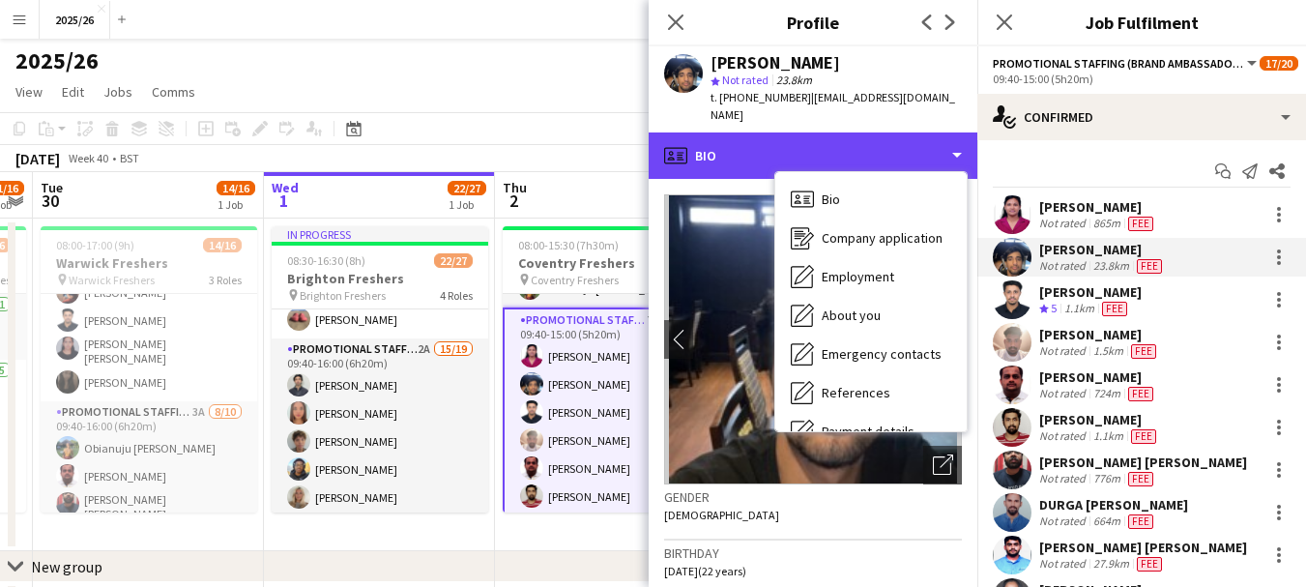
scroll to position [220, 0]
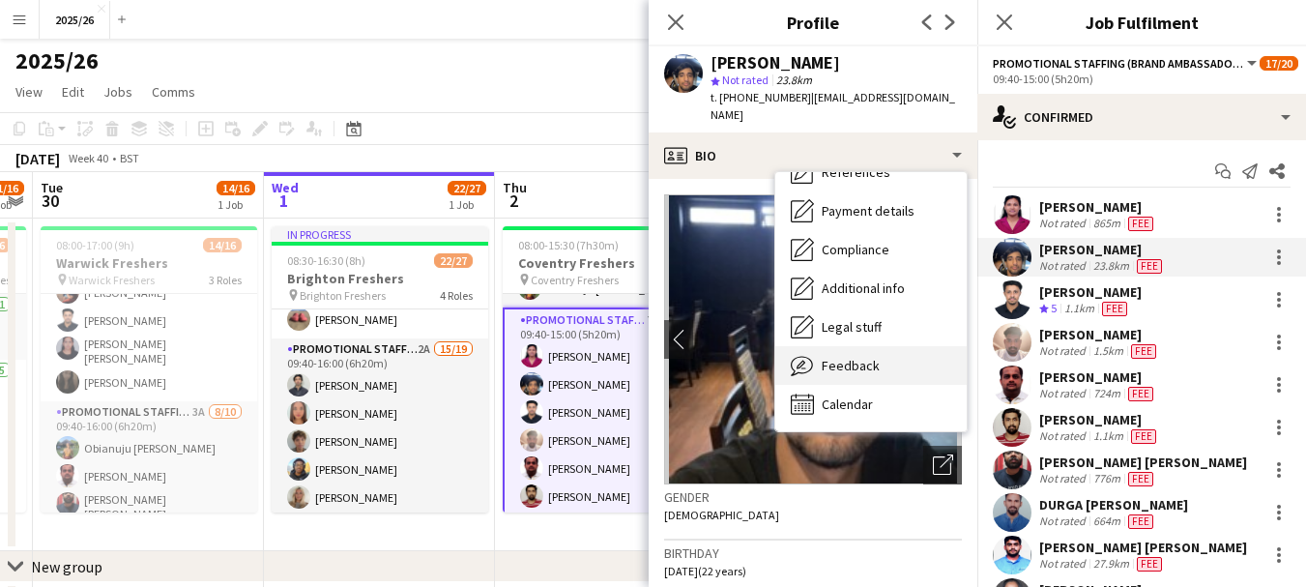
click at [888, 346] on div "Feedback Feedback" at bounding box center [870, 365] width 191 height 39
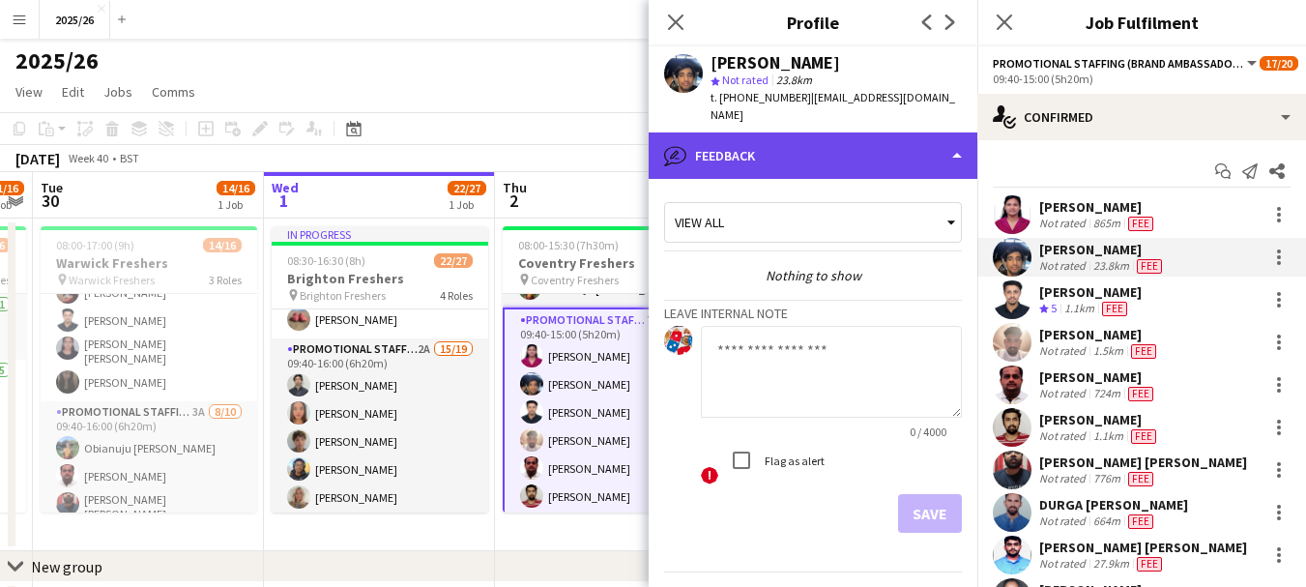
click at [884, 132] on div "bubble-pencil Feedback" at bounding box center [813, 155] width 329 height 46
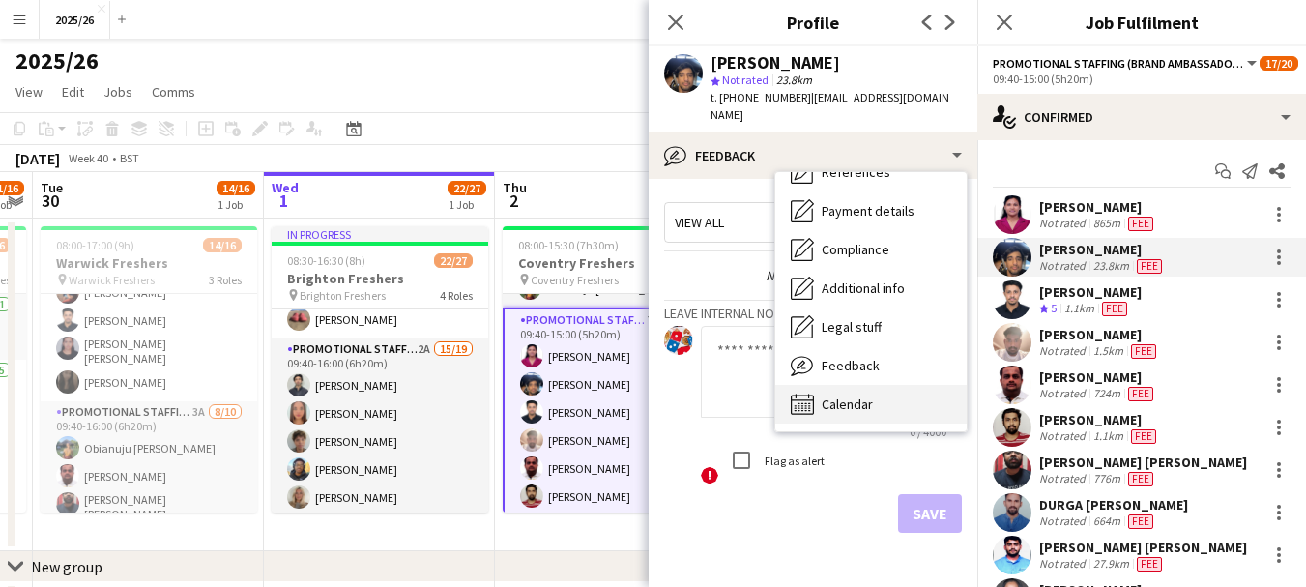
click at [913, 397] on div "Calendar Calendar" at bounding box center [870, 404] width 191 height 39
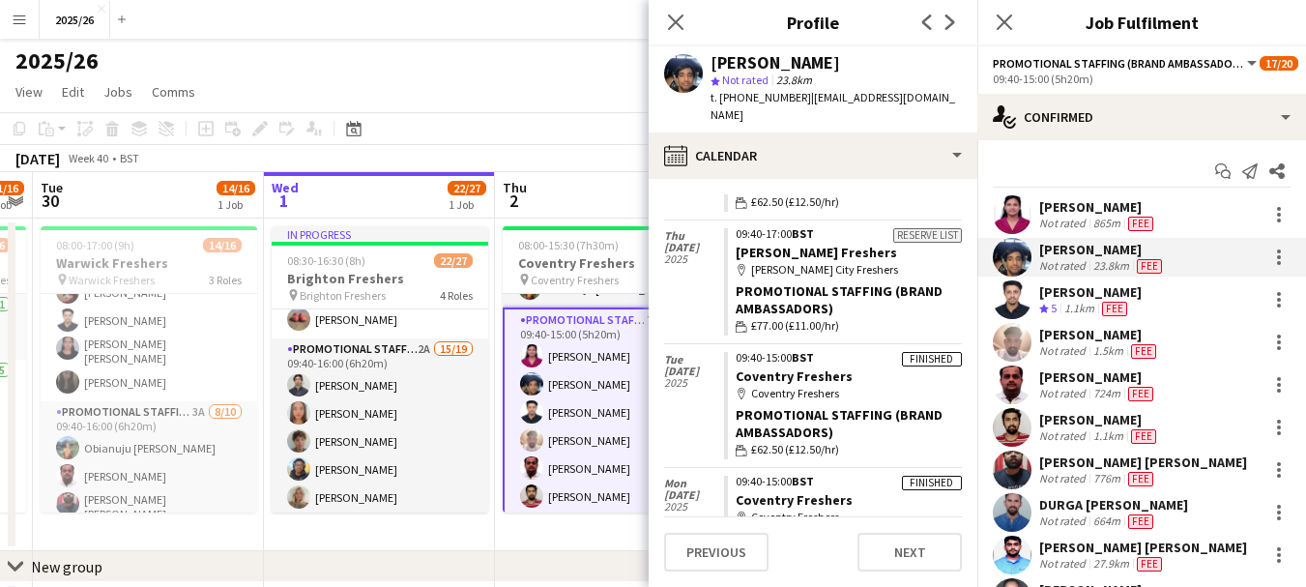
scroll to position [207, 0]
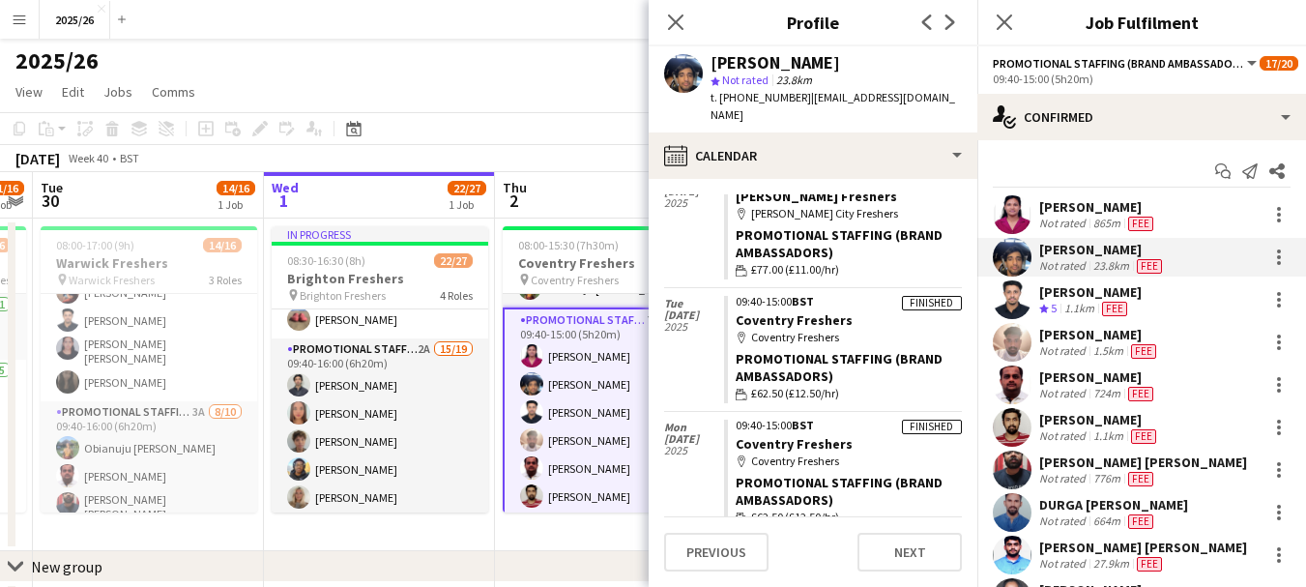
click at [602, 189] on app-board-header-date "Thu 2 17/20 1 Job" at bounding box center [610, 195] width 231 height 46
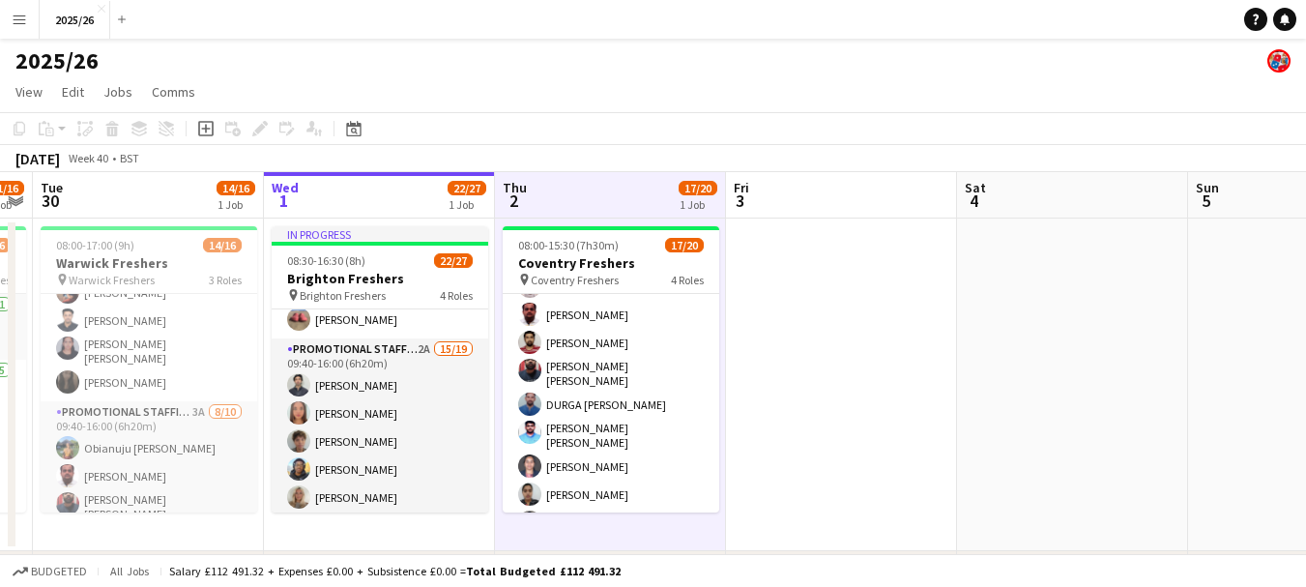
scroll to position [385, 0]
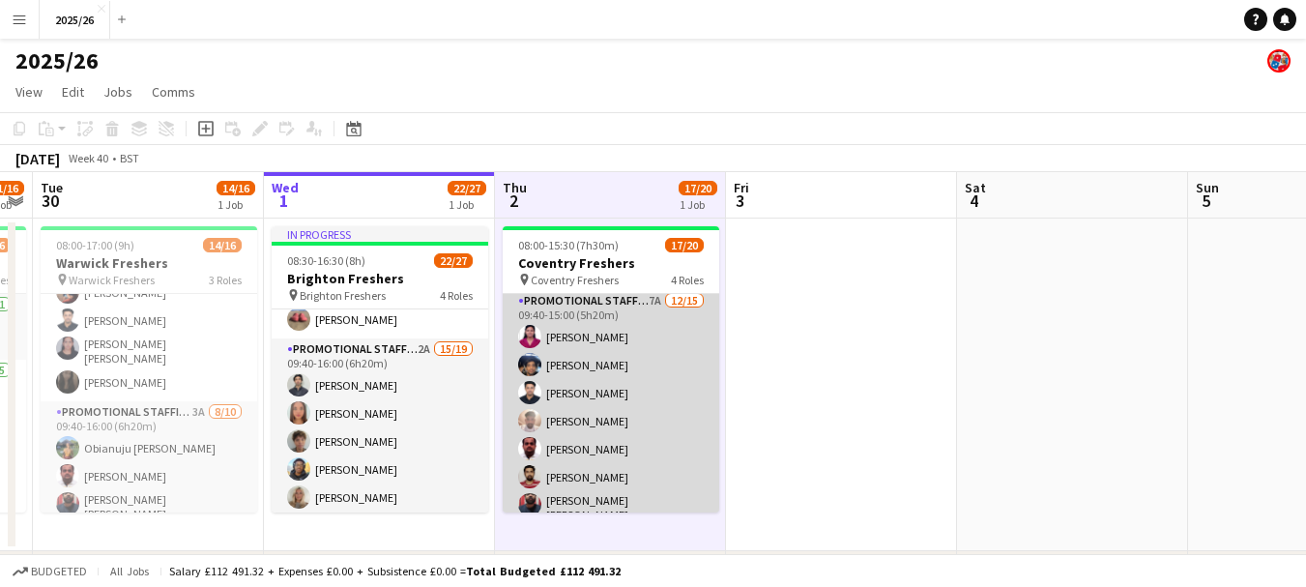
click at [647, 331] on app-card-role "Promotional Staffing (Brand Ambassadors) 7A 12/15 09:40-15:00 (5h20m) Dharani S…" at bounding box center [611, 525] width 217 height 470
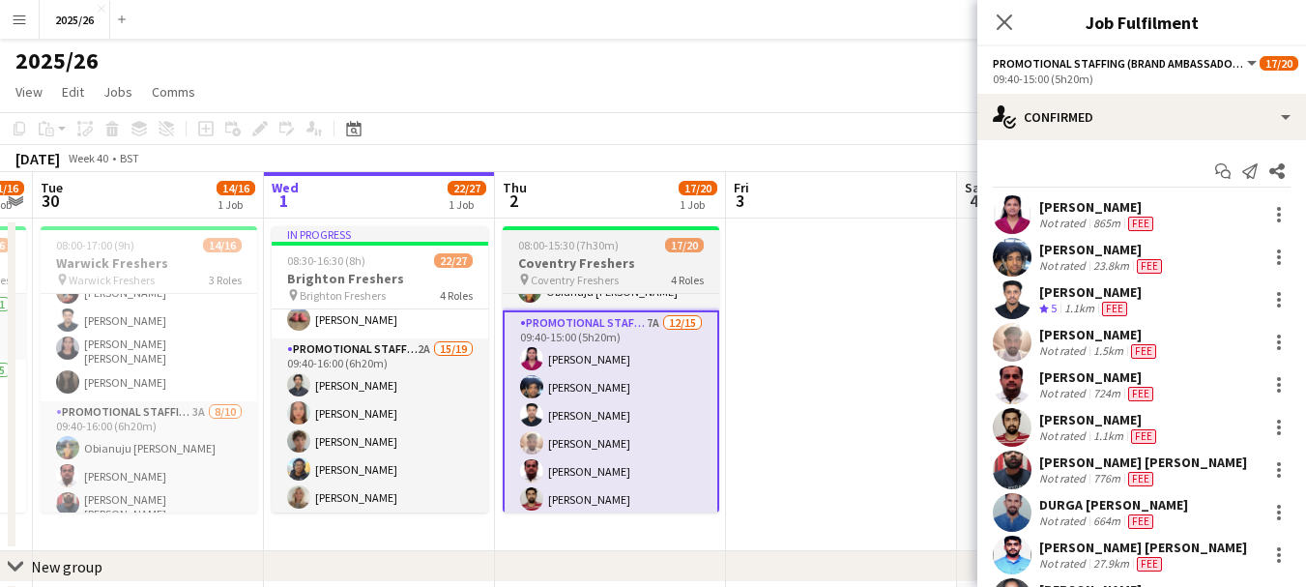
scroll to position [238, 0]
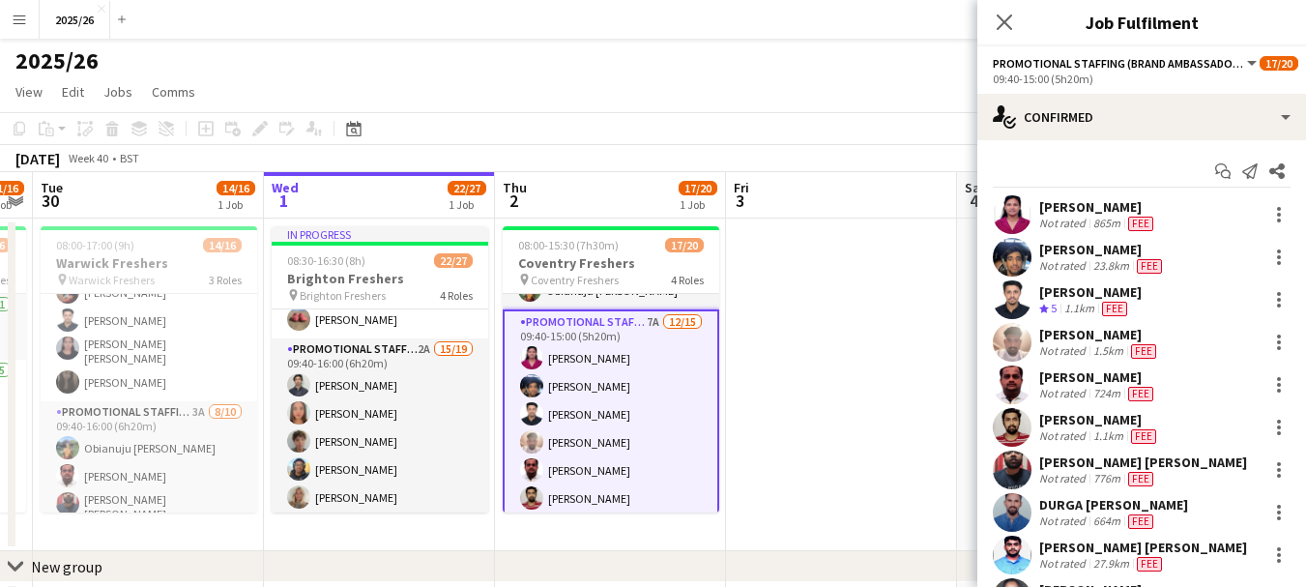
click at [1154, 221] on div "Fee" at bounding box center [1140, 223] width 33 height 15
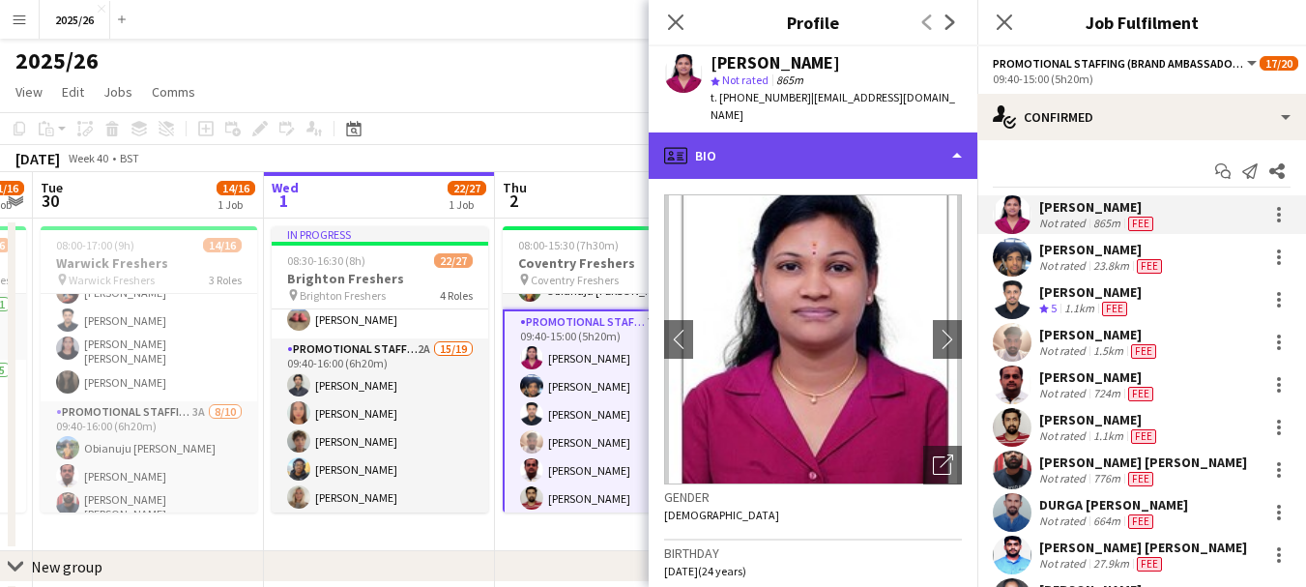
click at [828, 152] on div "profile Bio" at bounding box center [813, 155] width 329 height 46
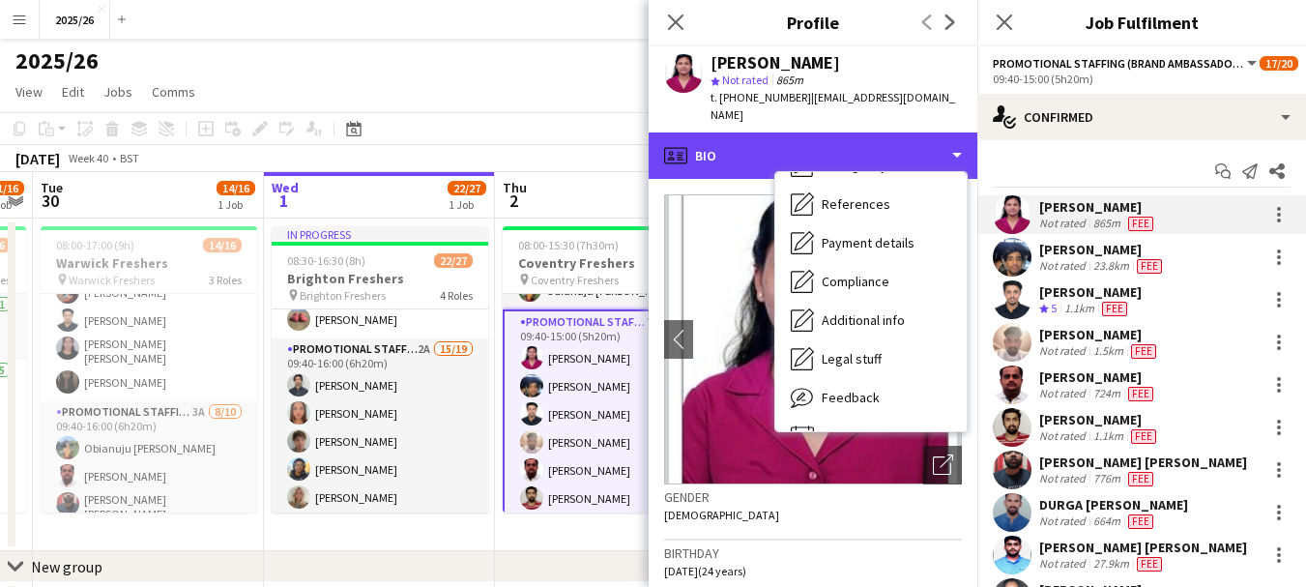
scroll to position [220, 0]
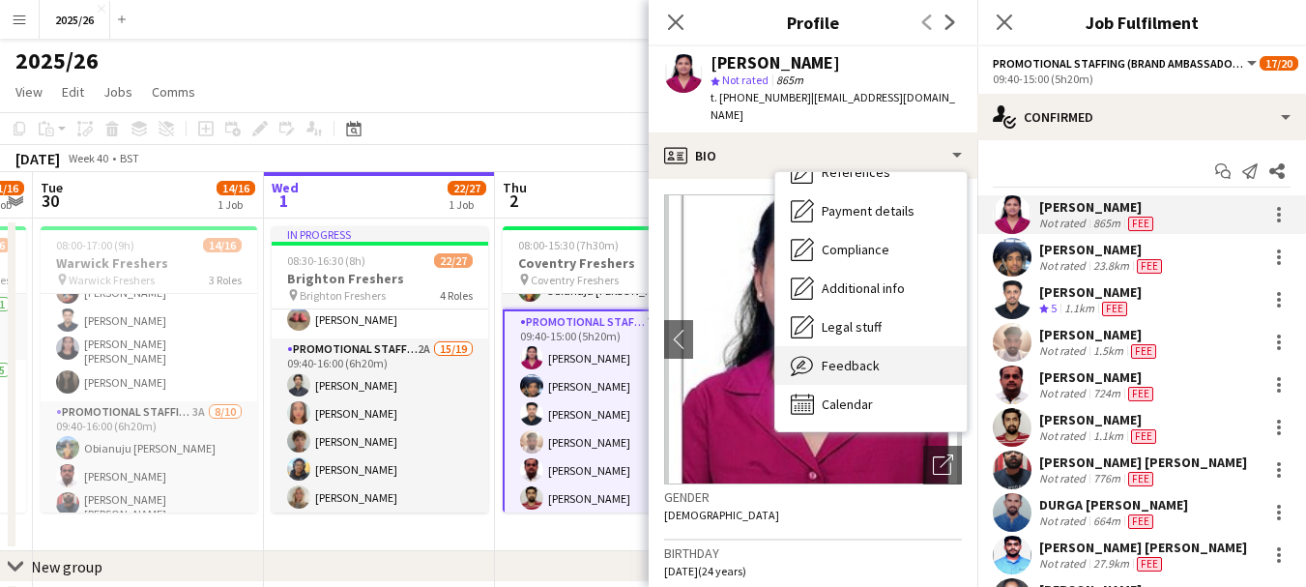
click at [864, 362] on div "Feedback Feedback" at bounding box center [870, 365] width 191 height 39
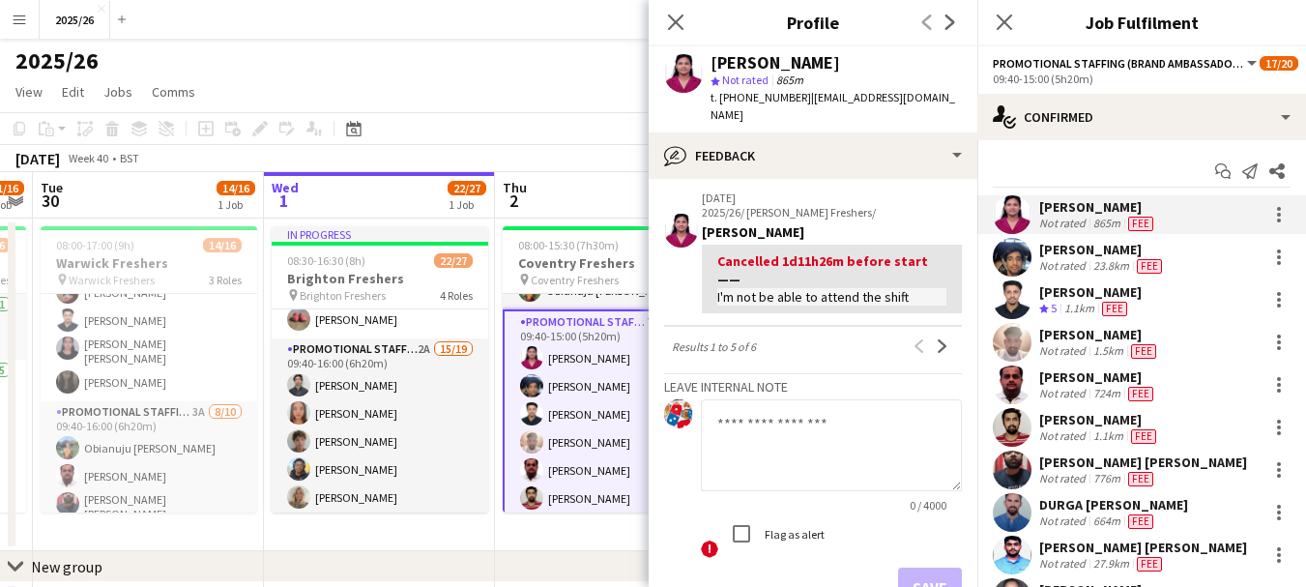
scroll to position [705, 0]
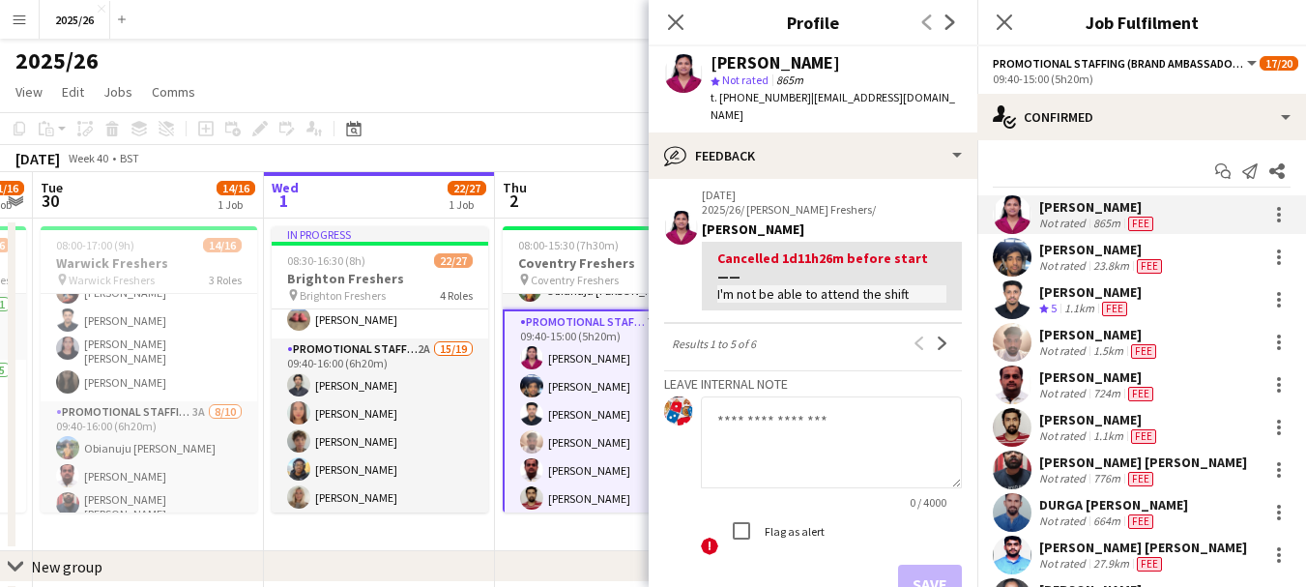
click at [827, 397] on textarea at bounding box center [831, 442] width 261 height 92
type textarea "**********"
click at [919, 565] on button "Save" at bounding box center [930, 584] width 64 height 39
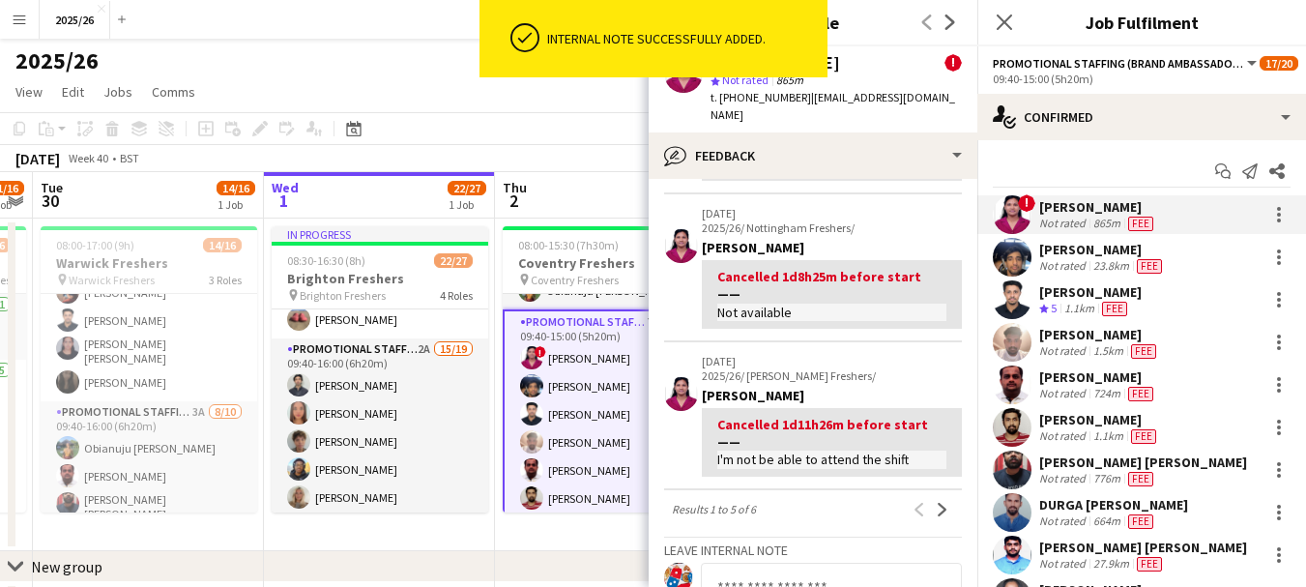
scroll to position [870, 0]
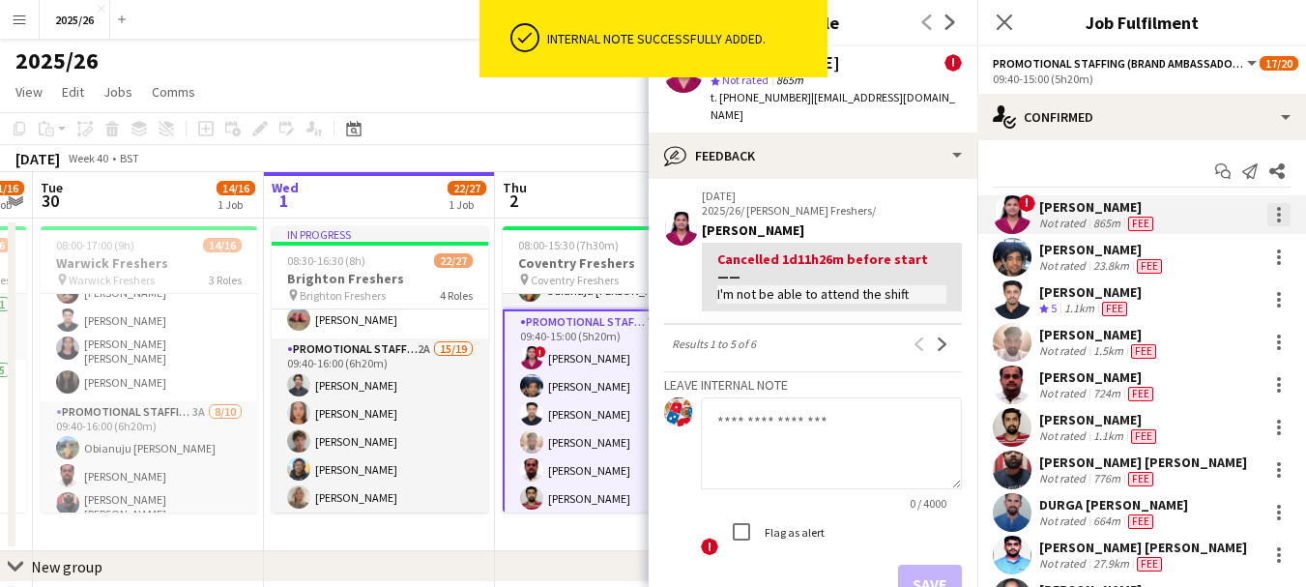
click at [1277, 213] on div at bounding box center [1279, 215] width 4 height 4
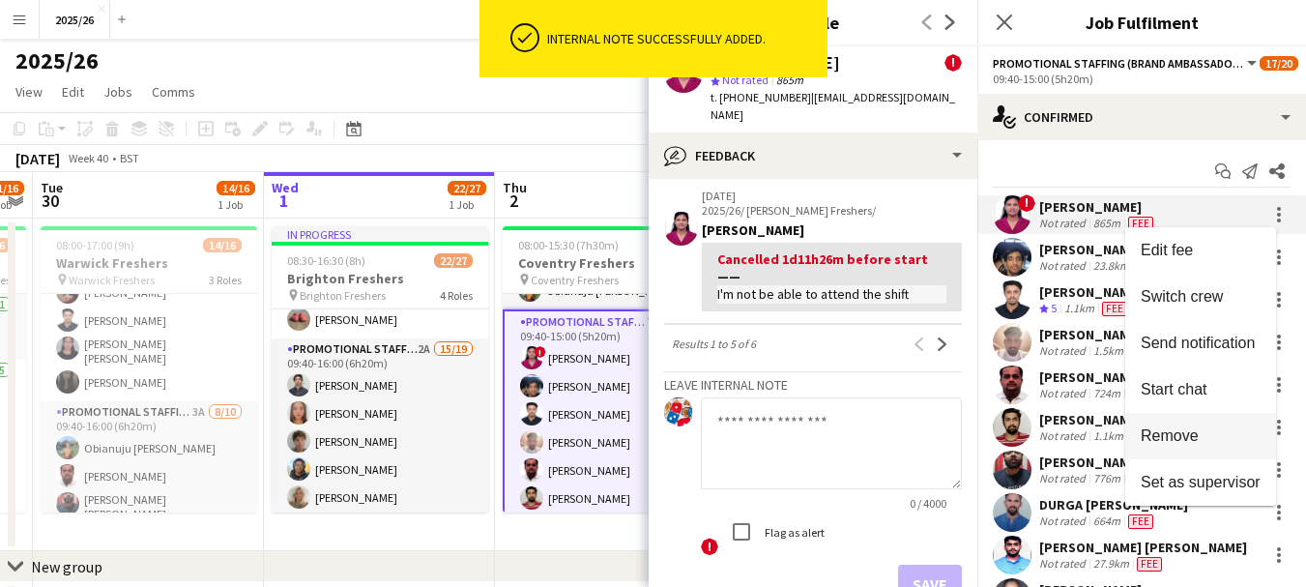
click at [1153, 435] on span "Remove" at bounding box center [1170, 435] width 58 height 16
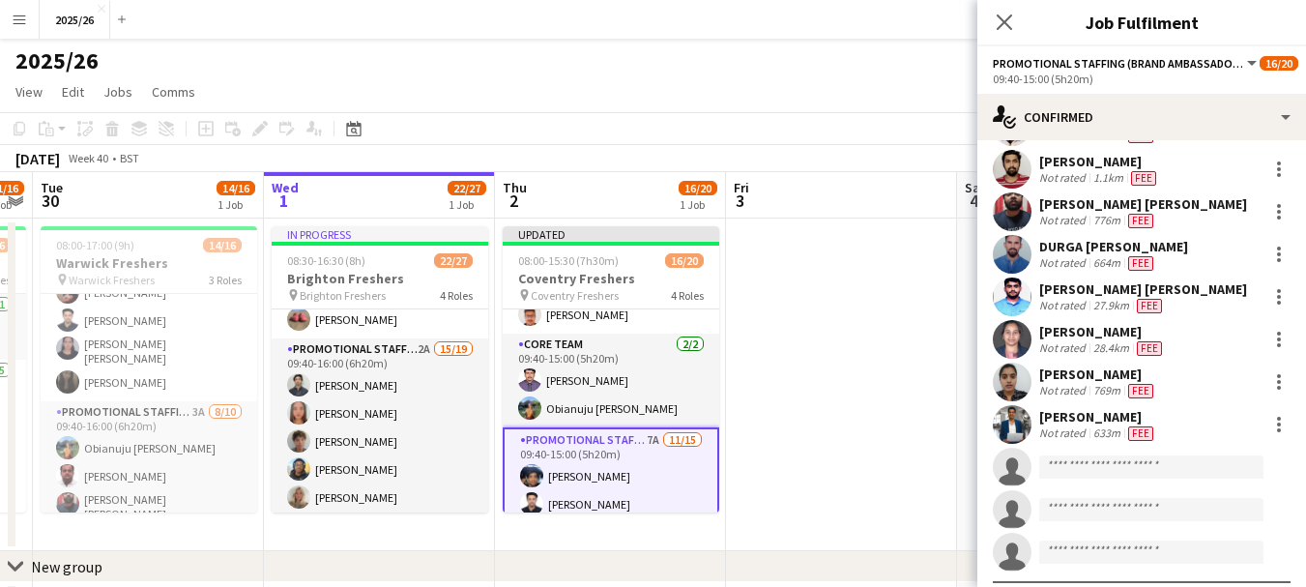
scroll to position [299, 0]
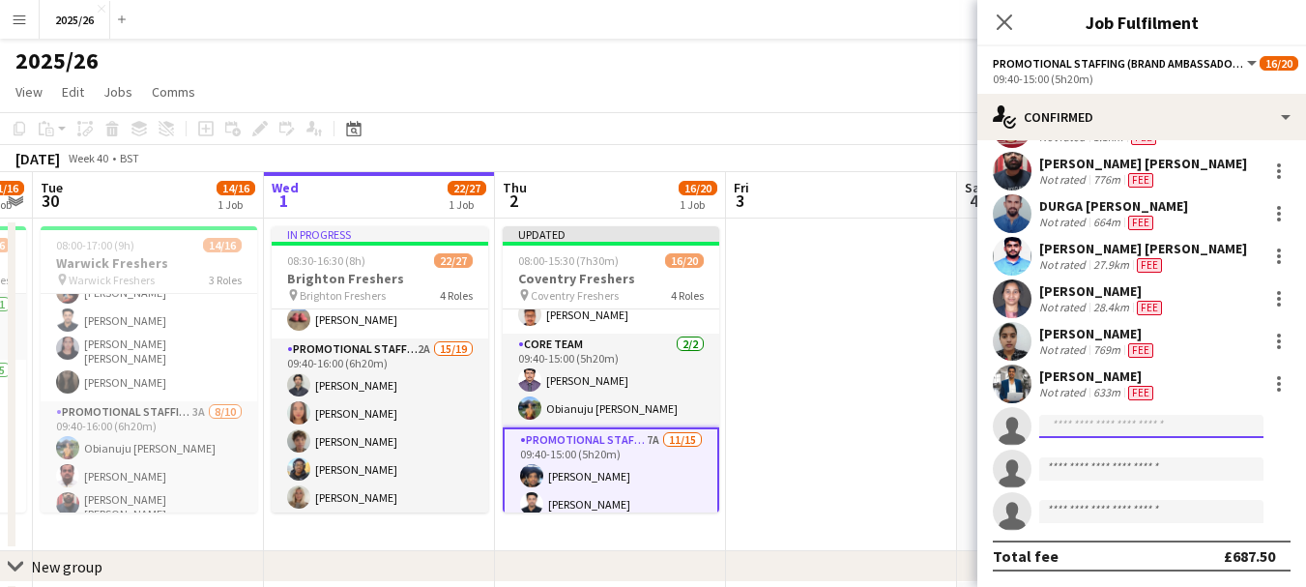
click at [1081, 426] on input at bounding box center [1151, 426] width 224 height 23
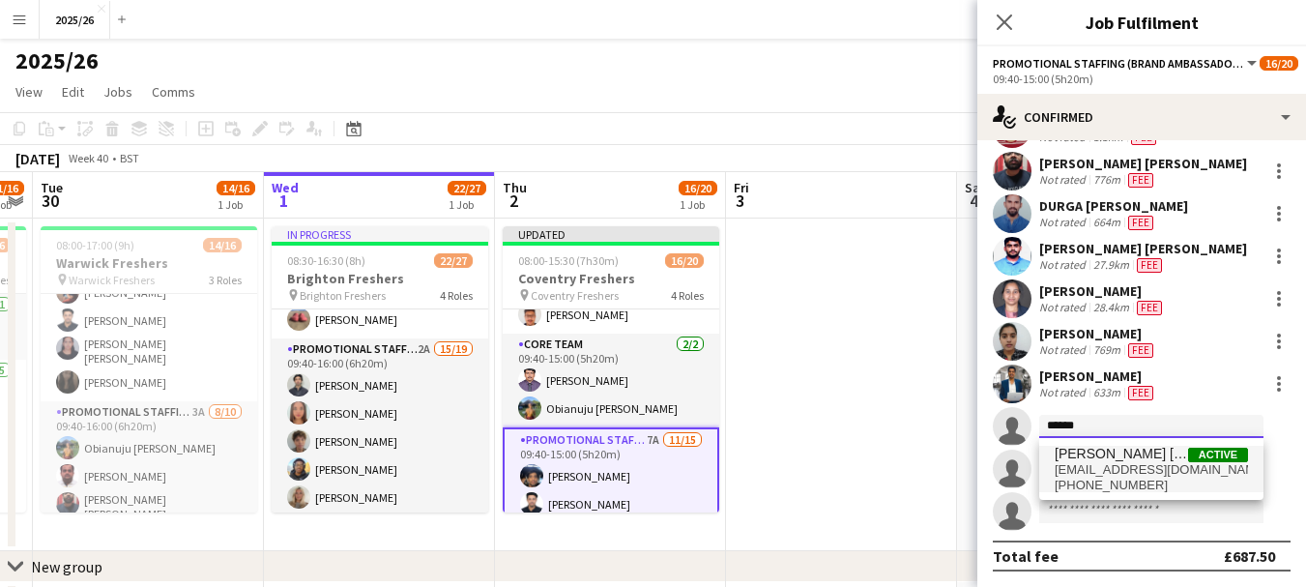
type input "******"
click at [1105, 470] on span "[EMAIL_ADDRESS][DOMAIN_NAME]" at bounding box center [1151, 469] width 193 height 15
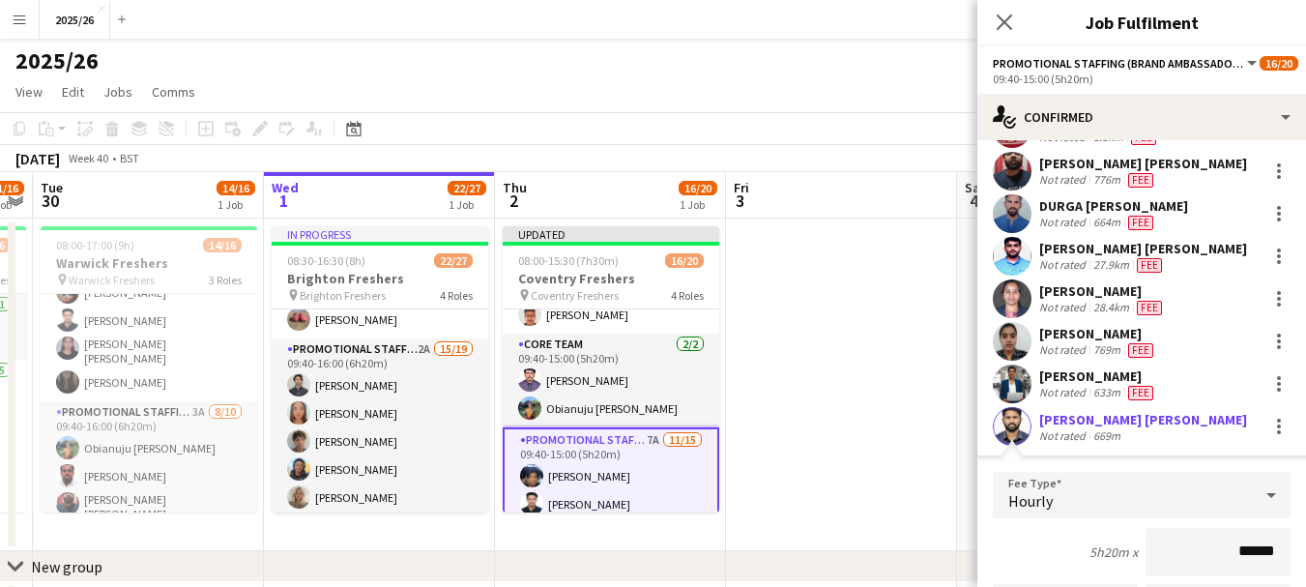
click at [1256, 553] on input "******" at bounding box center [1218, 552] width 145 height 48
type input "******"
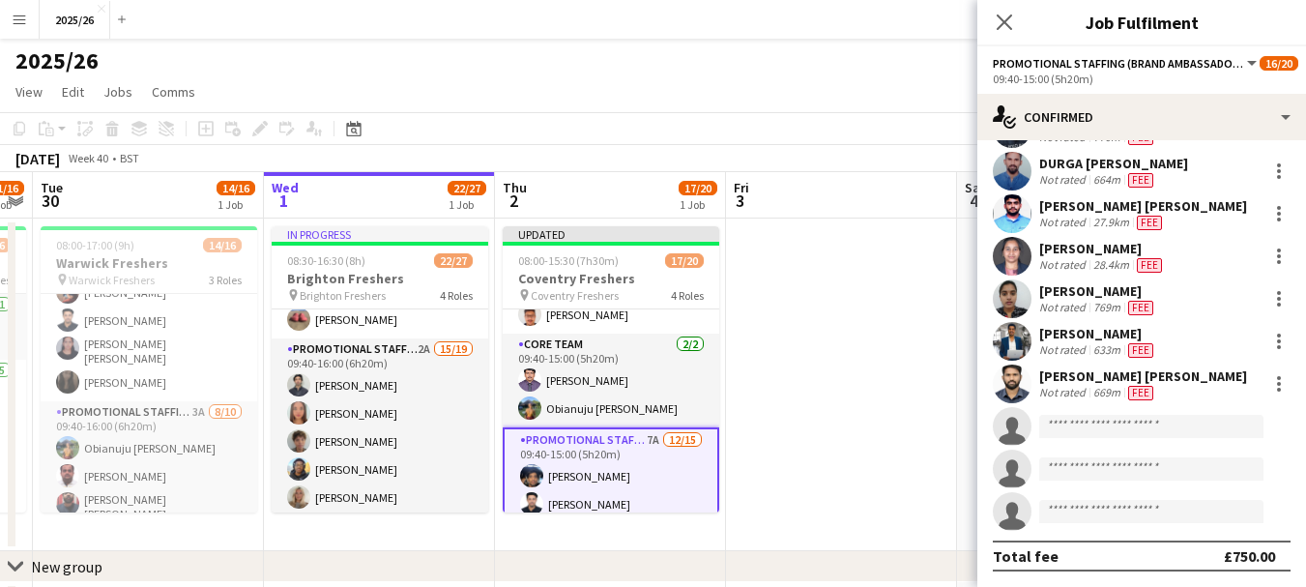
scroll to position [256, 0]
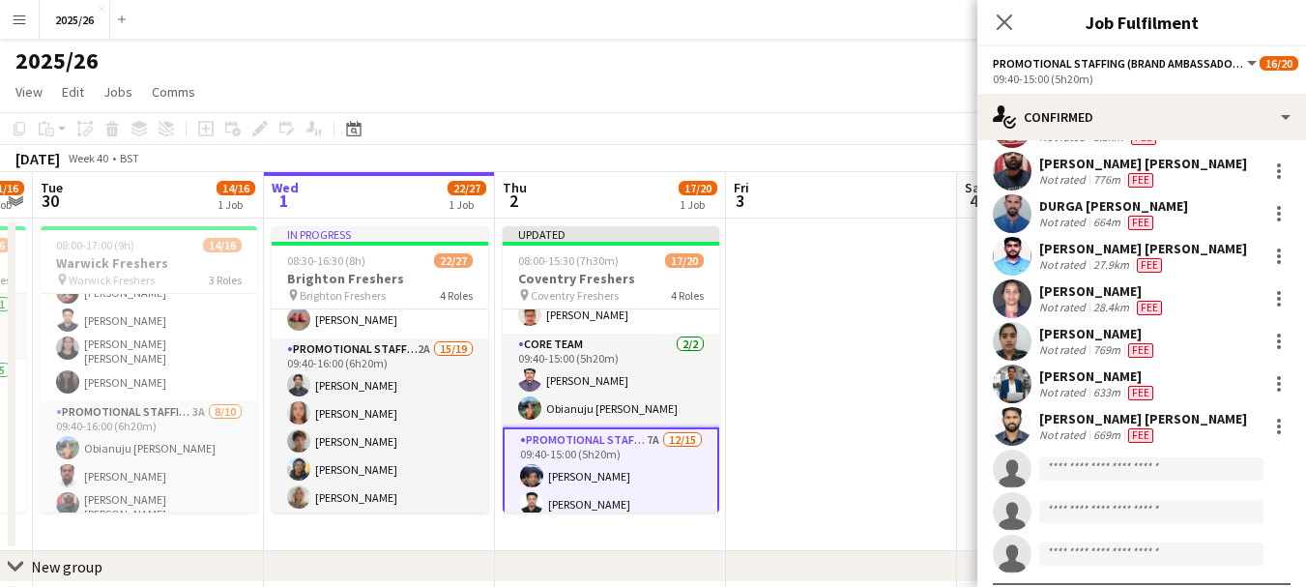
click at [1010, 36] on div "Close pop-in" at bounding box center [1004, 22] width 54 height 44
click at [1008, 33] on app-icon "Close pop-in" at bounding box center [1005, 23] width 28 height 28
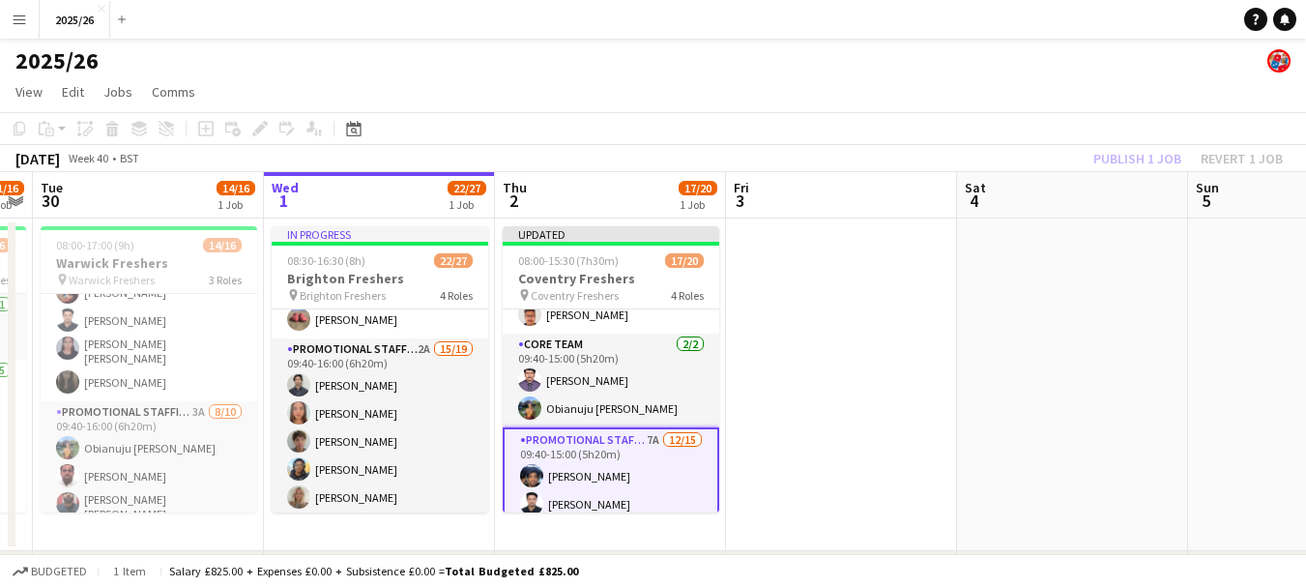
click at [1144, 168] on div "Publish 1 job Revert 1 job" at bounding box center [1188, 158] width 236 height 25
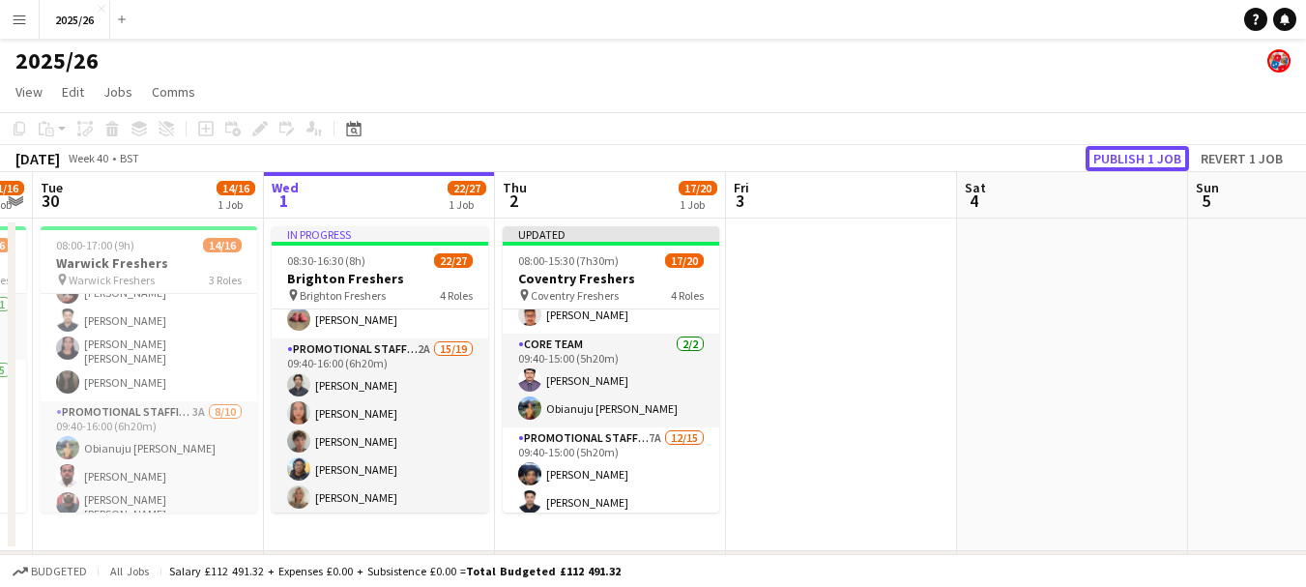
click at [1144, 168] on button "Publish 1 job" at bounding box center [1137, 158] width 103 height 25
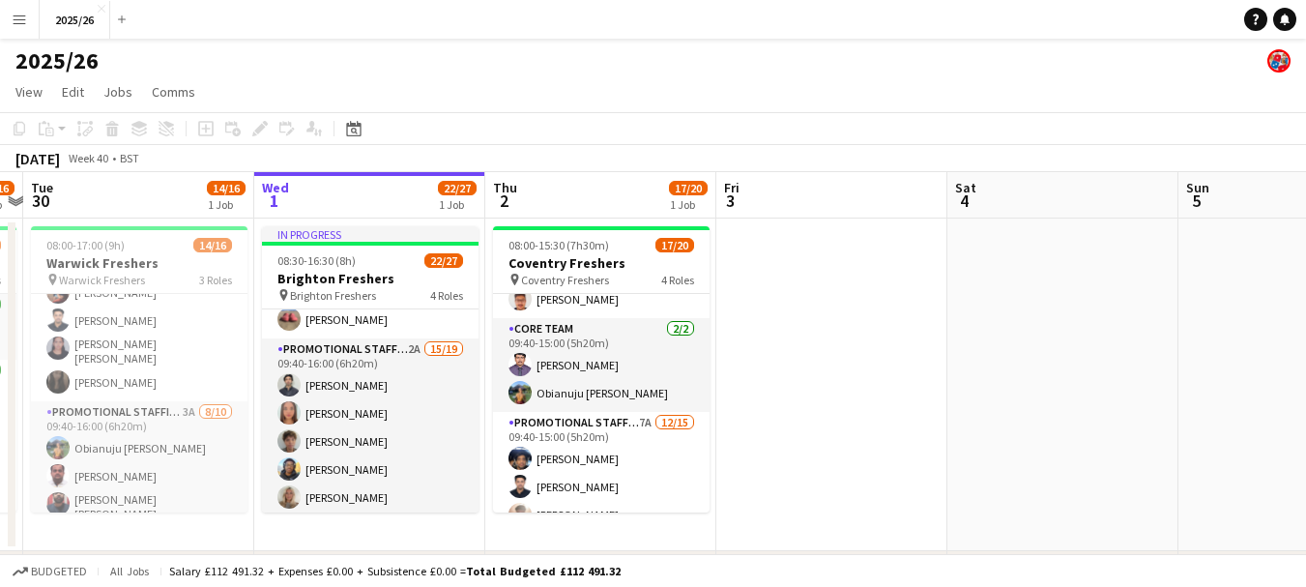
drag, startPoint x: 719, startPoint y: 378, endPoint x: 708, endPoint y: 375, distance: 12.0
click at [708, 375] on app-calendar-viewport "Sat 27 23/26 1 Job Sun 28 19/26 1 Job Mon 29 11/16 1 Job Tue 30 14/16 1 Job Wed…" at bounding box center [653, 406] width 1306 height 468
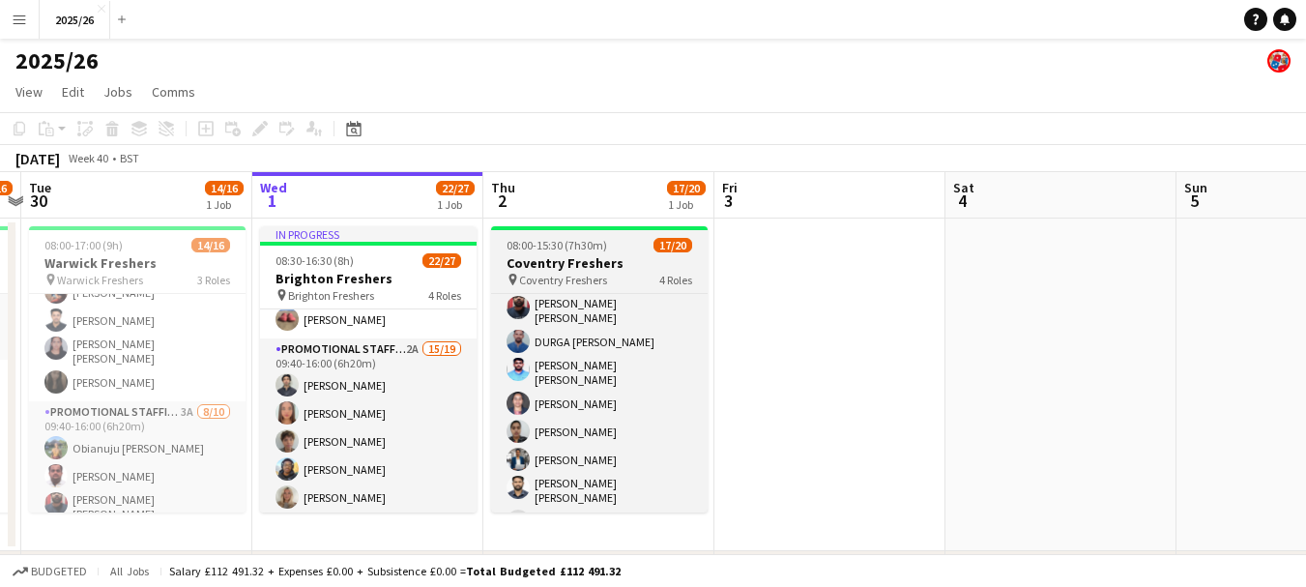
scroll to position [433, 0]
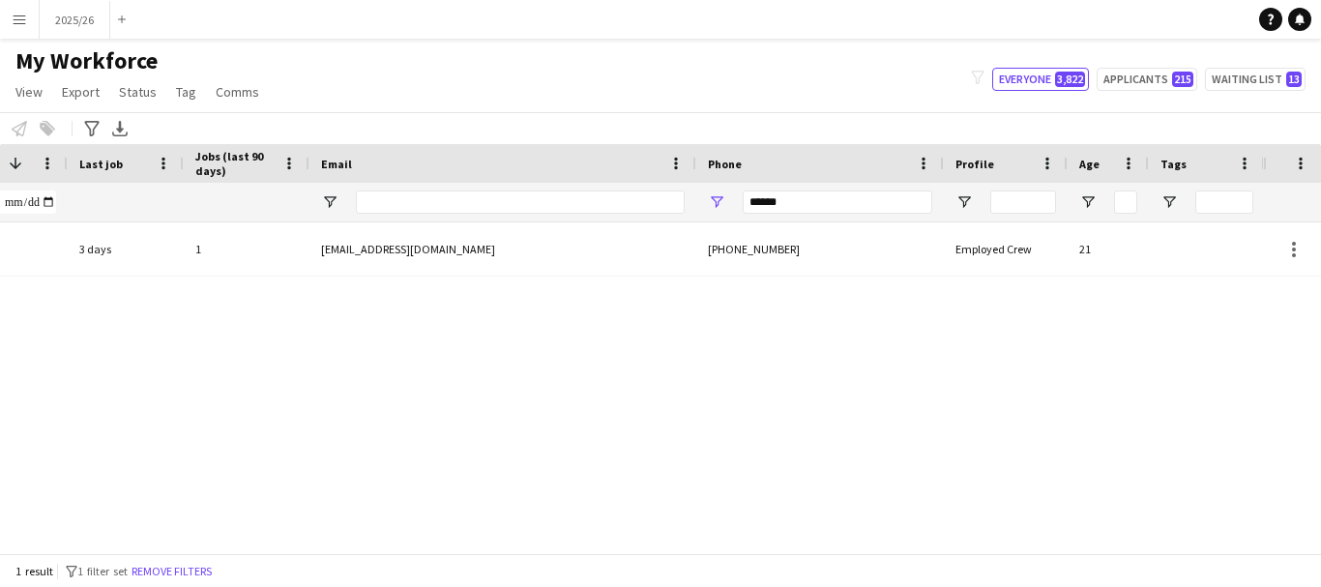
click at [858, 215] on div "******" at bounding box center [836, 202] width 189 height 39
click at [852, 211] on input "******" at bounding box center [836, 201] width 189 height 23
type input "******"
drag, startPoint x: 720, startPoint y: 536, endPoint x: 440, endPoint y: 576, distance: 283.3
click at [440, 553] on app-workforce-table "Press SPACE to select this row Drag here to set row groups Photo Title Full Nam…" at bounding box center [660, 348] width 1321 height 409
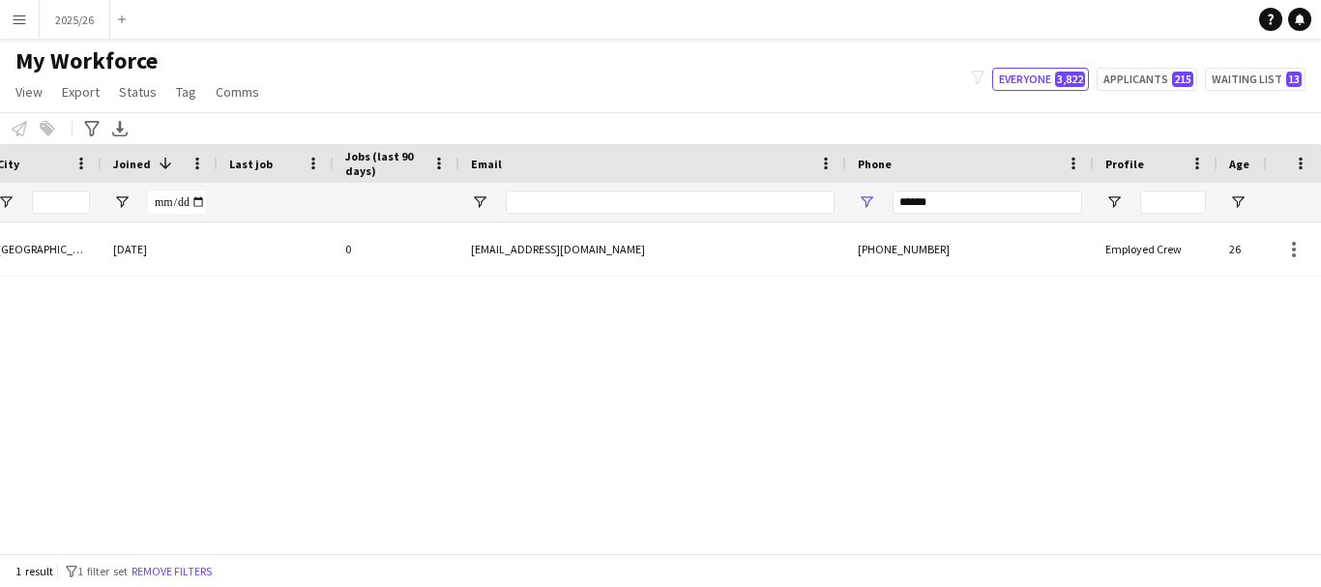
scroll to position [0, 495]
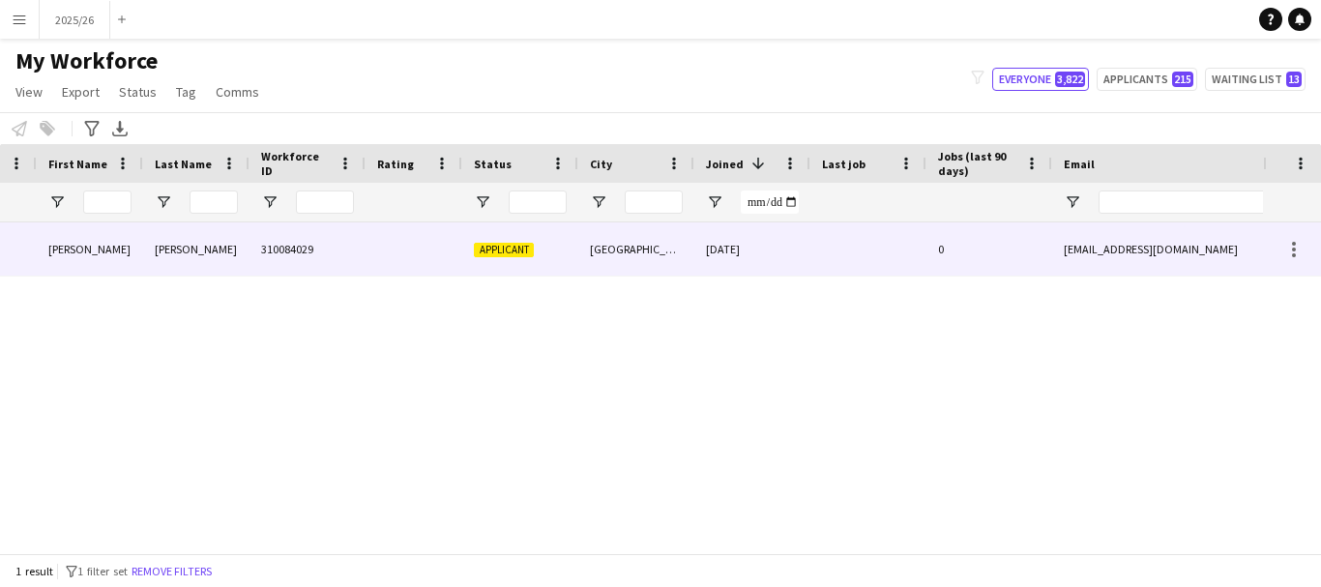
click at [438, 276] on div at bounding box center [413, 248] width 97 height 53
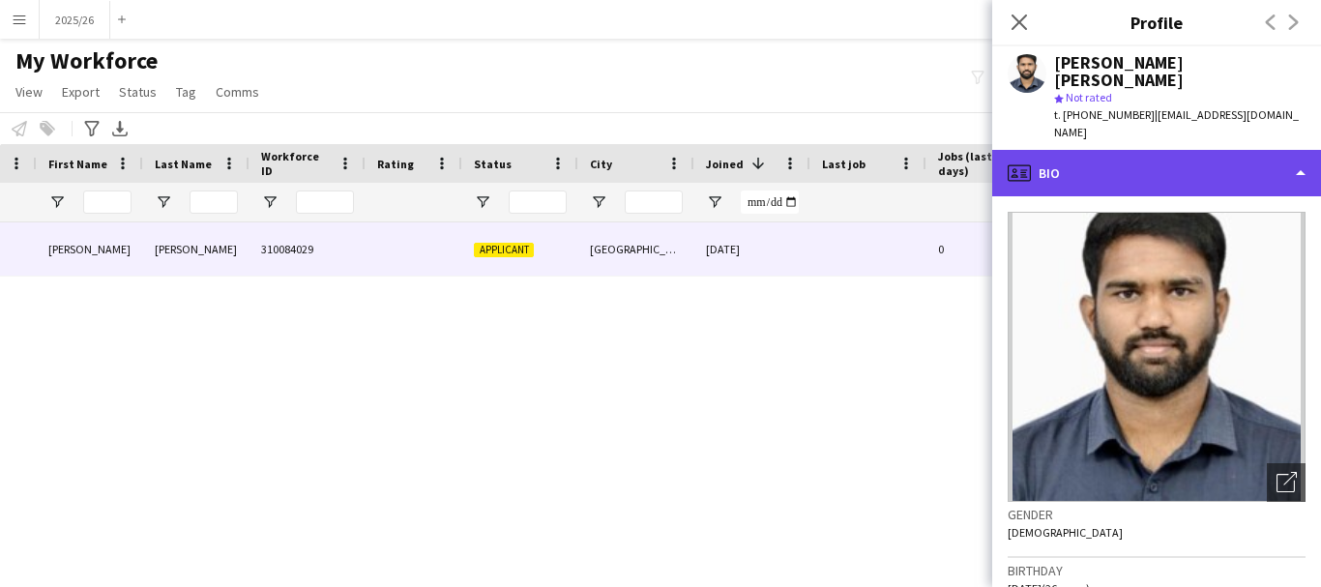
click at [1080, 150] on div "profile Bio" at bounding box center [1156, 173] width 329 height 46
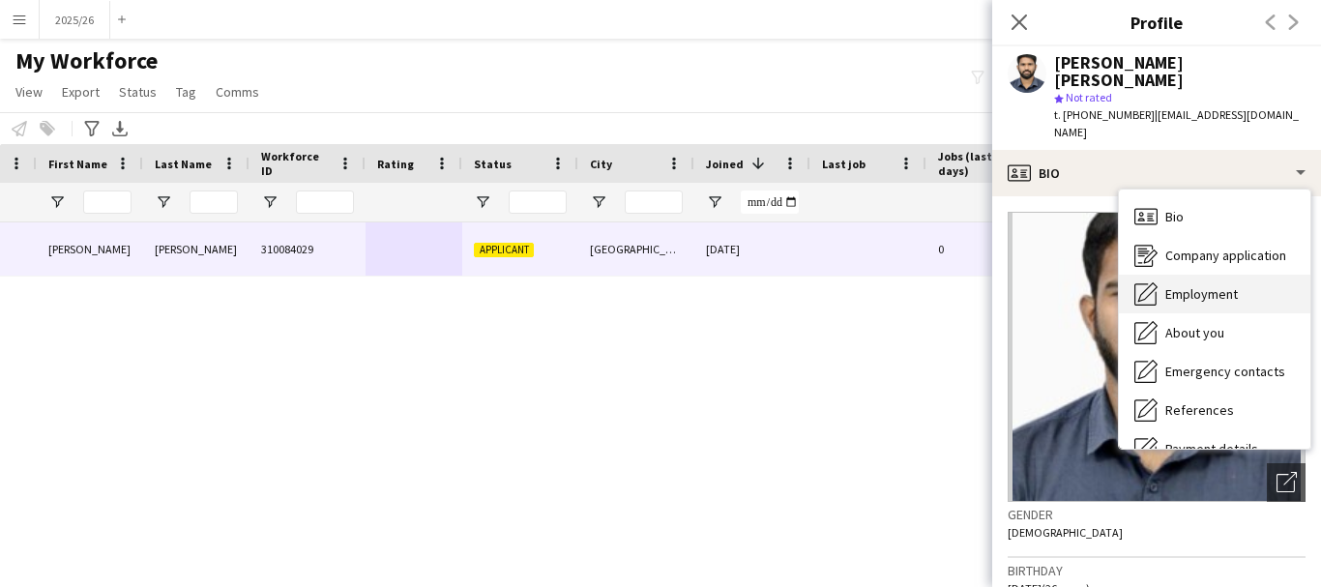
click at [1192, 285] on span "Employment" at bounding box center [1201, 293] width 73 height 17
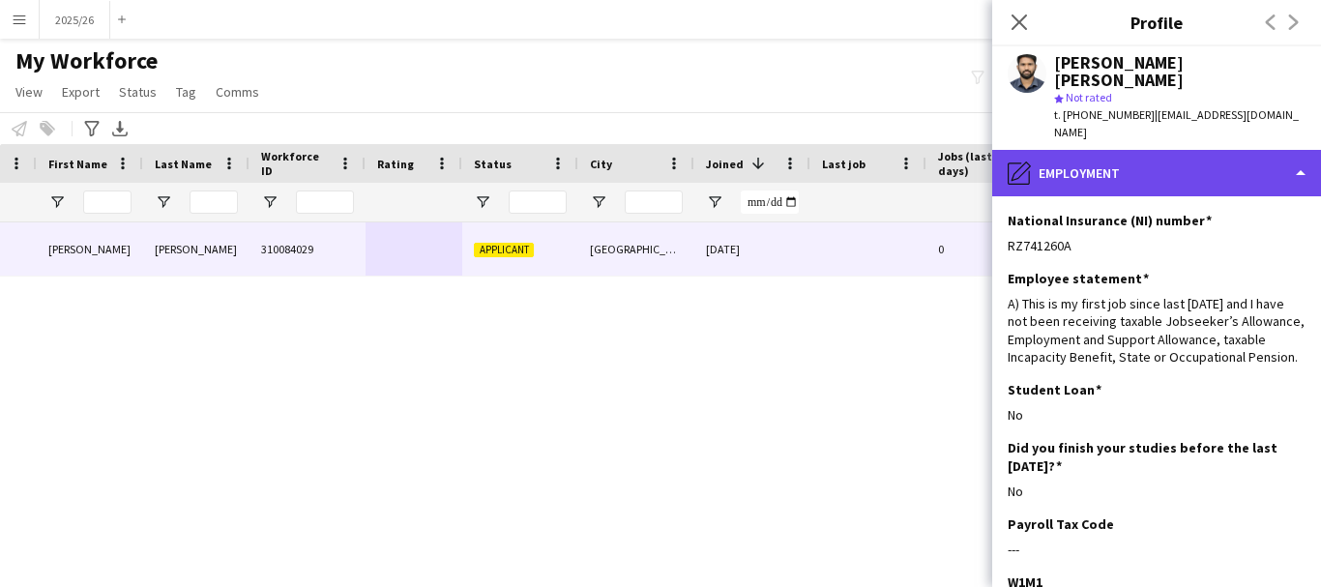
click at [1232, 150] on div "pencil4 Employment" at bounding box center [1156, 173] width 329 height 46
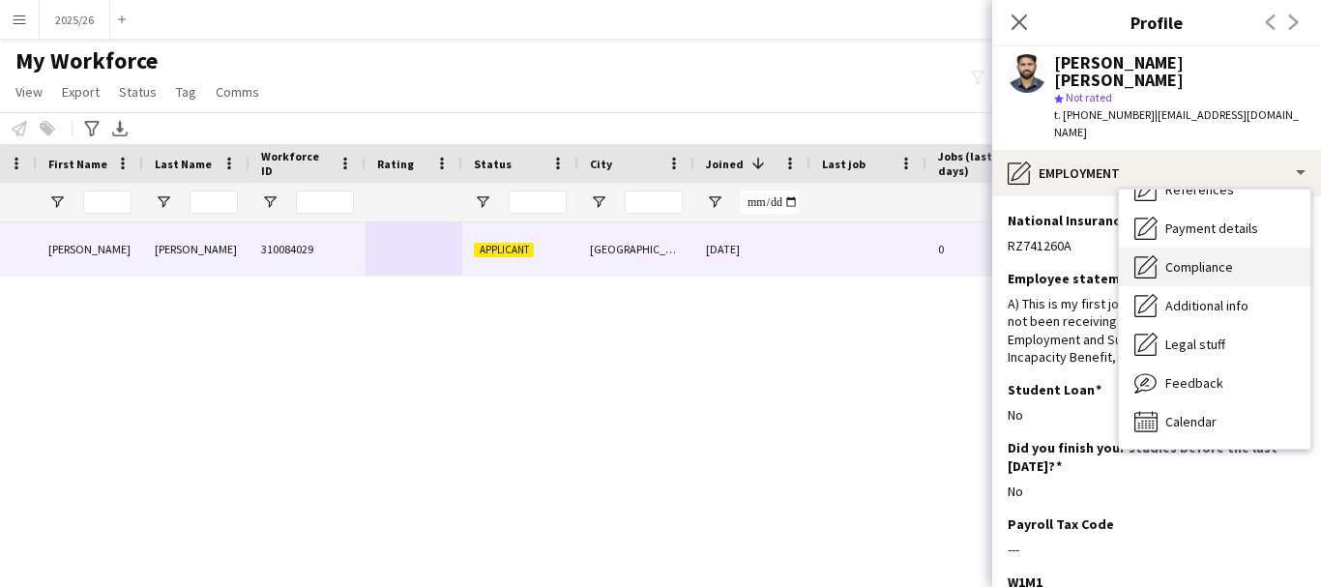
click at [1206, 247] on div "Compliance Compliance" at bounding box center [1214, 266] width 191 height 39
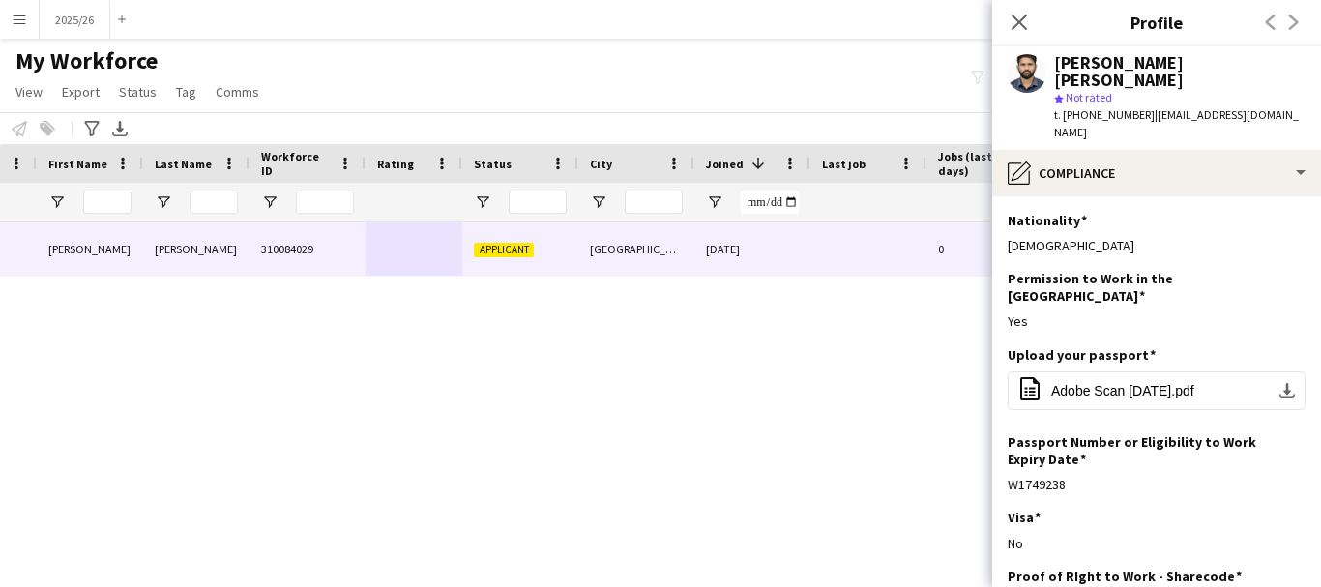
drag, startPoint x: 1301, startPoint y: 287, endPoint x: 1315, endPoint y: 373, distance: 87.1
click at [1315, 373] on app-section-data-types "Nationality Edit this field Indian Permission to Work in the [GEOGRAPHIC_DATA] …" at bounding box center [1156, 391] width 329 height 391
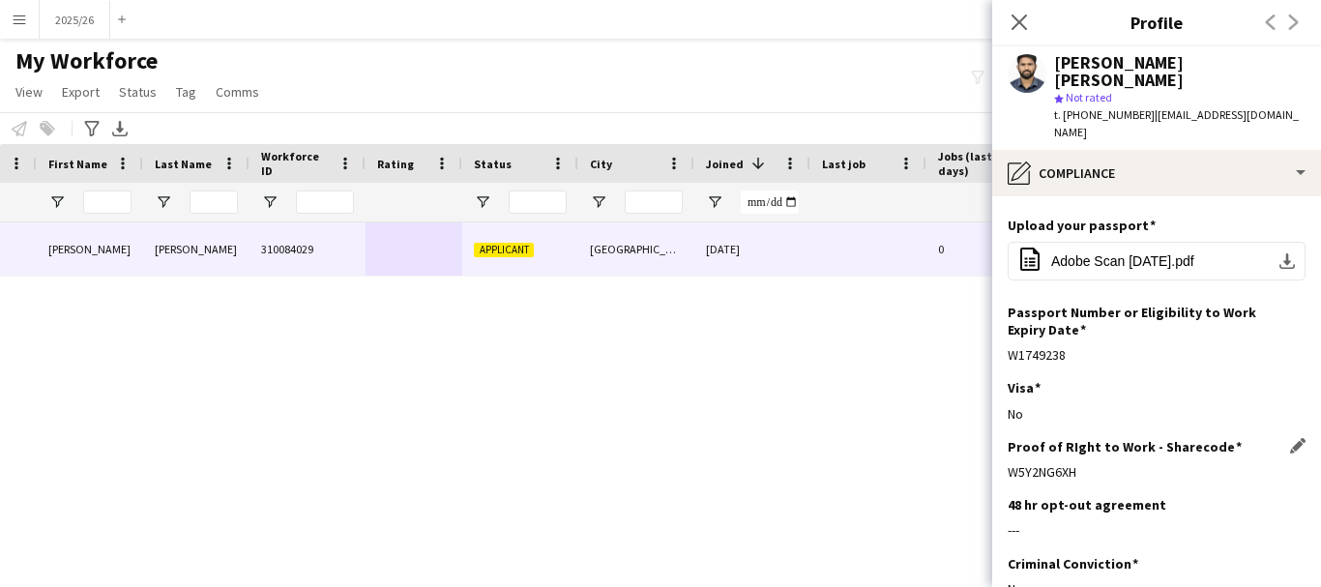
drag, startPoint x: 1105, startPoint y: 431, endPoint x: 1011, endPoint y: 420, distance: 94.5
click at [1011, 438] on div "Proof of RIght to Work - Sharecode Edit this field W5Y2NG6XH" at bounding box center [1156, 467] width 298 height 58
copy div "W5Y2NG6XH"
click at [1061, 242] on button "office-file-sheet Adobe Scan [DATE].pdf download-bottom" at bounding box center [1156, 261] width 298 height 39
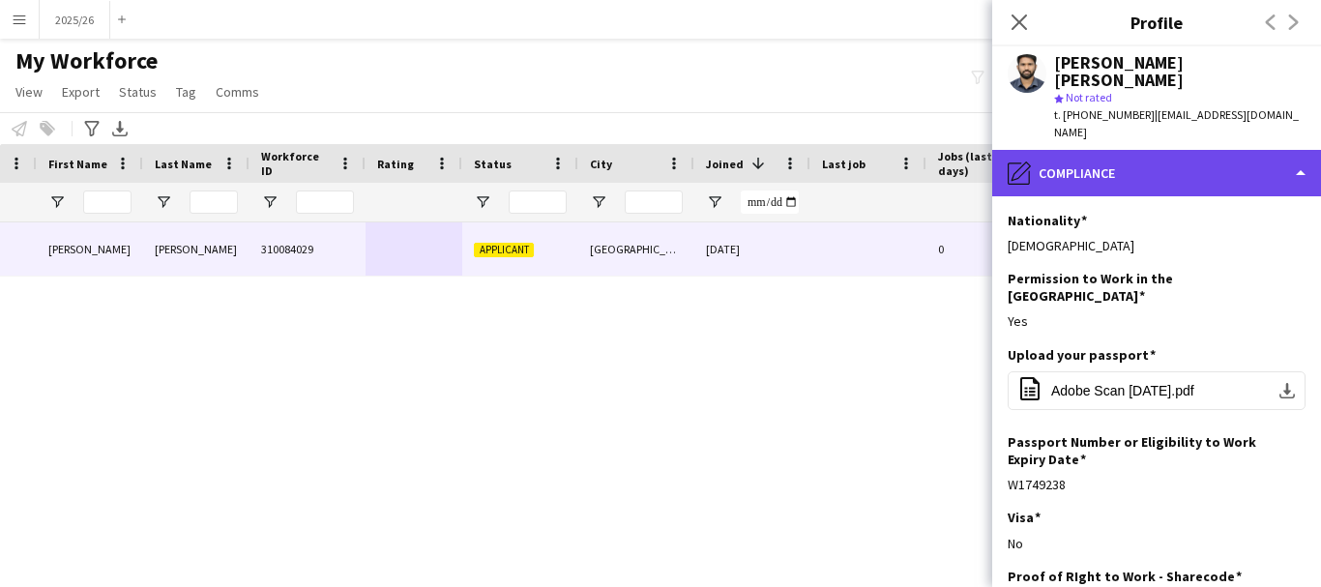
click at [1228, 150] on div "pencil4 Compliance" at bounding box center [1156, 173] width 329 height 46
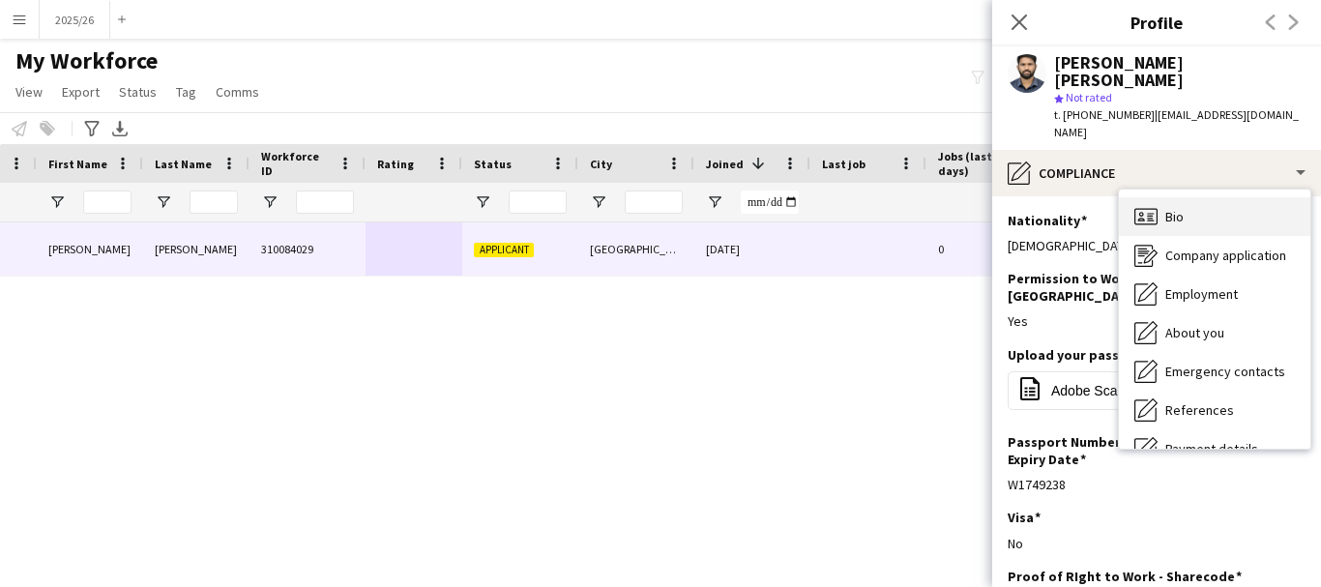
click at [1265, 197] on div "Bio Bio" at bounding box center [1214, 216] width 191 height 39
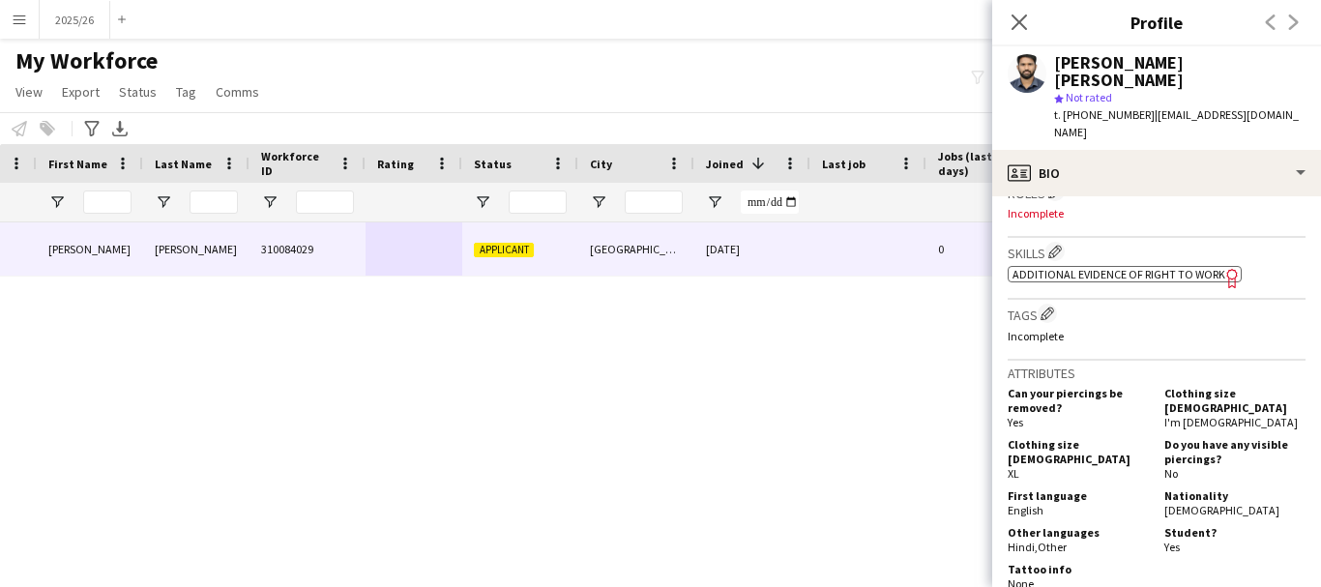
scroll to position [597, 0]
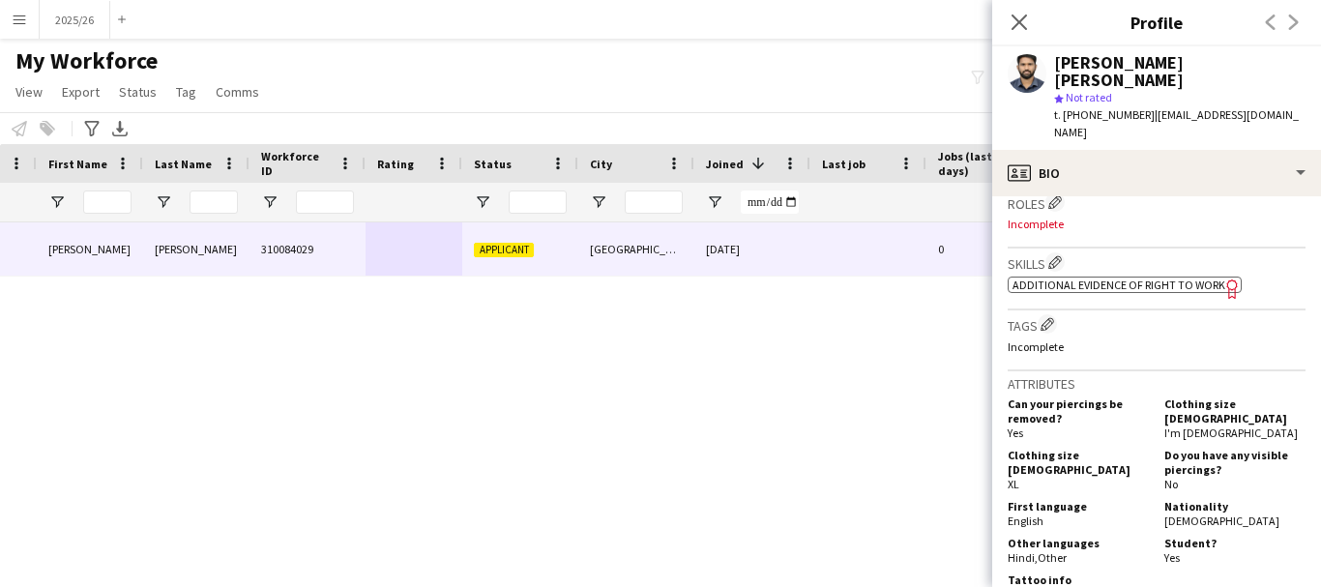
click at [1052, 248] on div "Skills Edit crew company skills ok-circled2 background Layer 1 cross-circle-red…" at bounding box center [1156, 279] width 298 height 62
click at [1056, 255] on app-icon "Edit crew company skills" at bounding box center [1055, 262] width 14 height 14
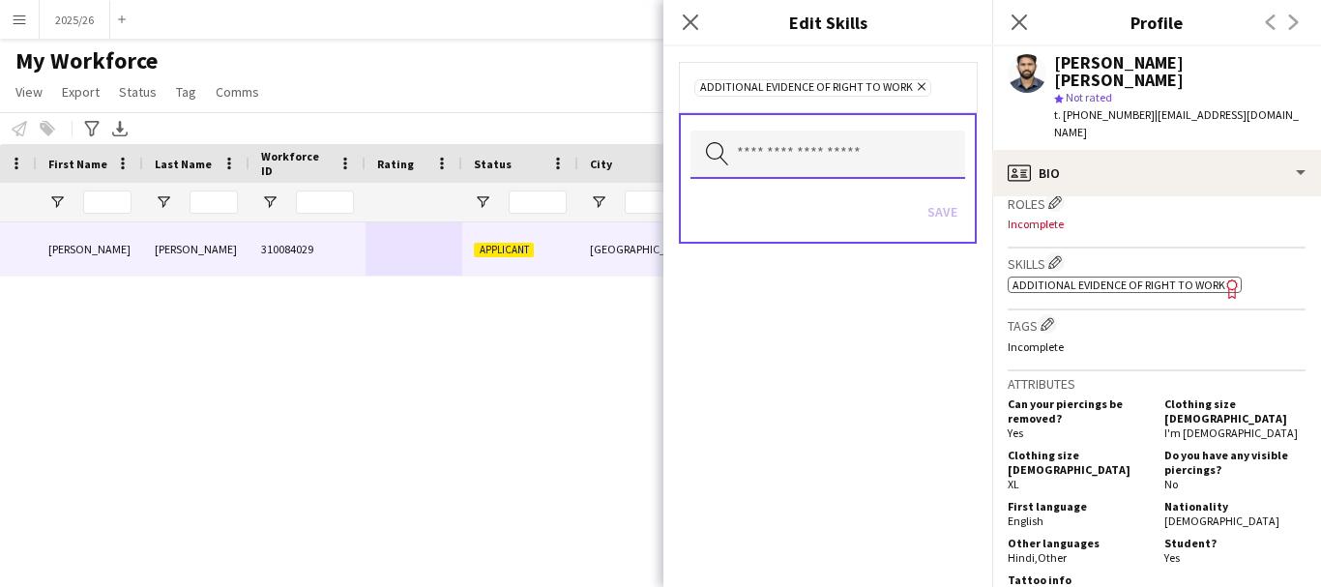
click at [835, 165] on input "text" at bounding box center [827, 155] width 275 height 48
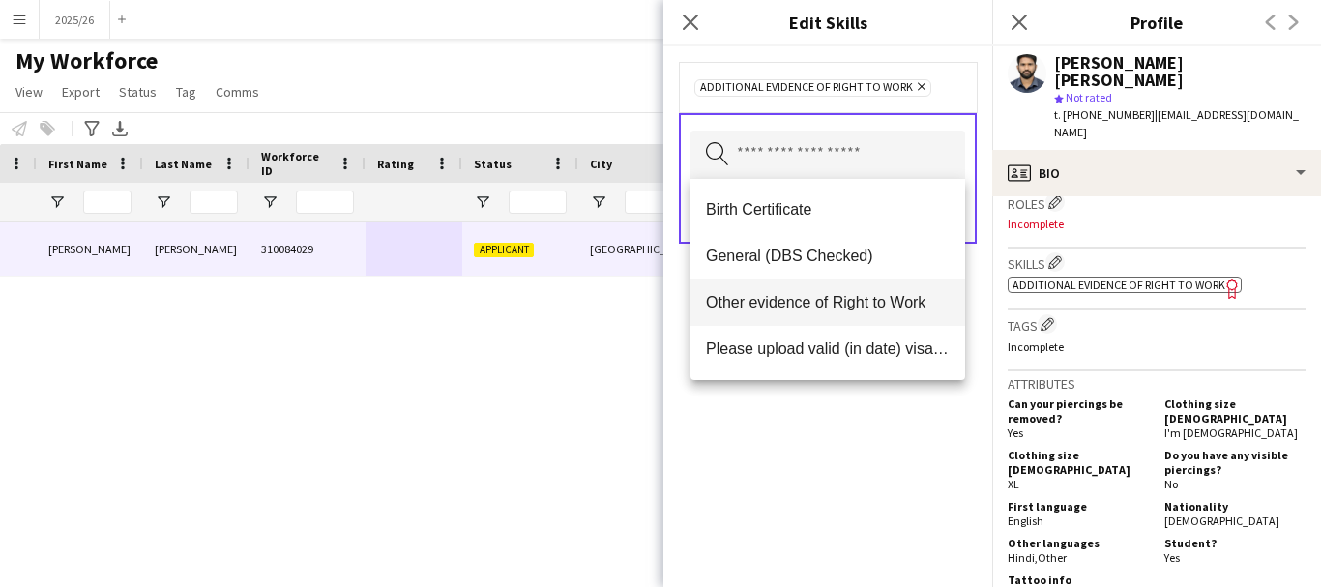
click at [814, 297] on span "Other evidence of Right to Work" at bounding box center [828, 302] width 244 height 18
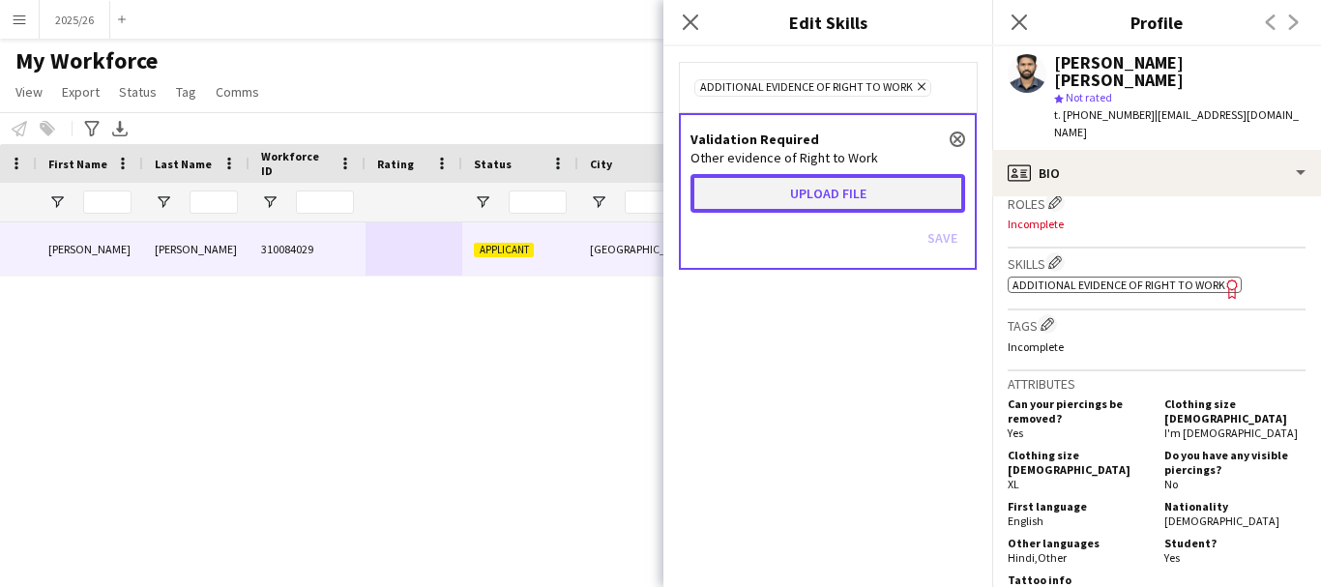
click at [824, 175] on button "Upload file" at bounding box center [827, 193] width 275 height 39
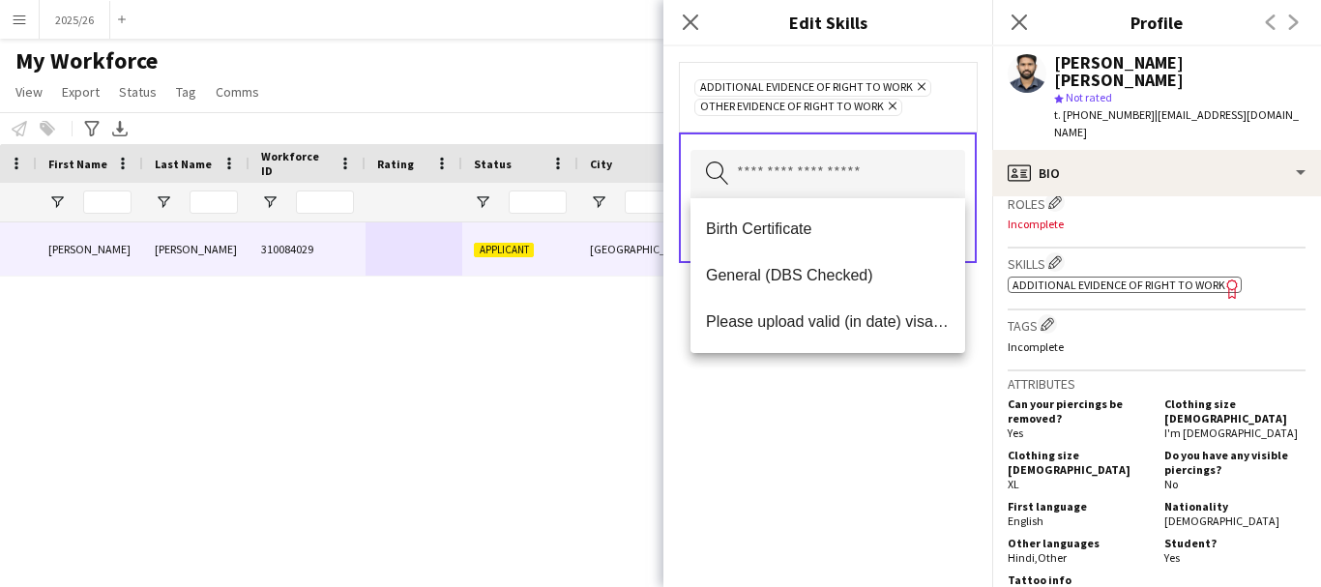
click at [834, 399] on div "Additional evidence of Right to Work Remove Other evidence of Right to Work Rem…" at bounding box center [827, 316] width 329 height 540
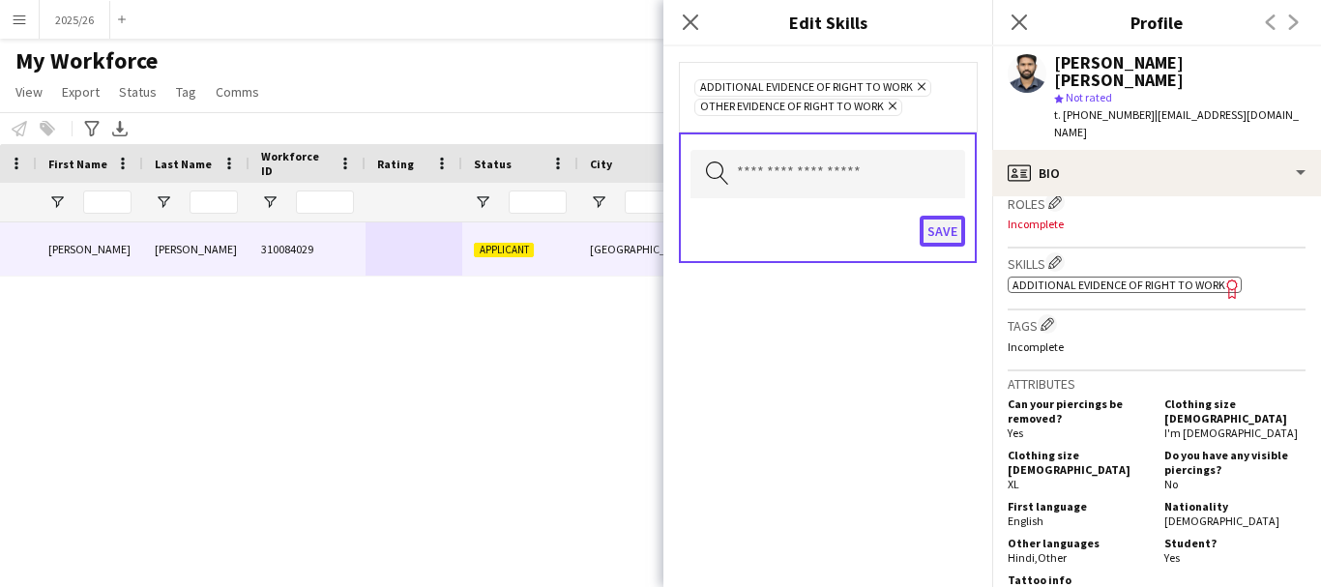
click at [942, 221] on button "Save" at bounding box center [941, 231] width 45 height 31
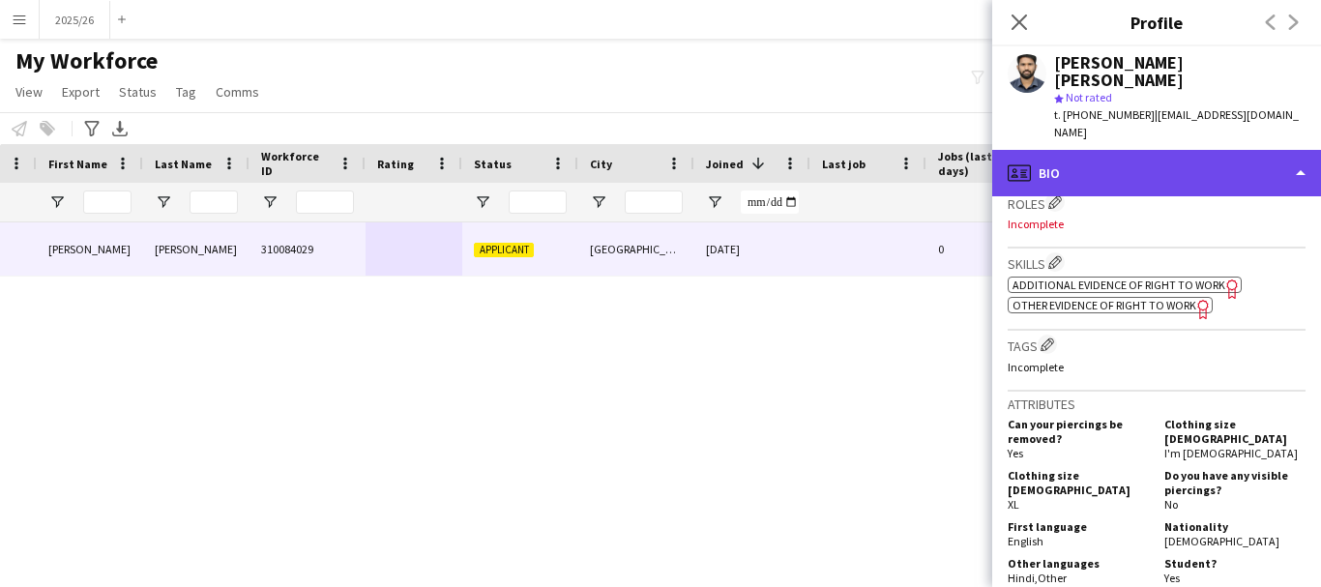
click at [1083, 154] on div "profile Bio" at bounding box center [1156, 173] width 329 height 46
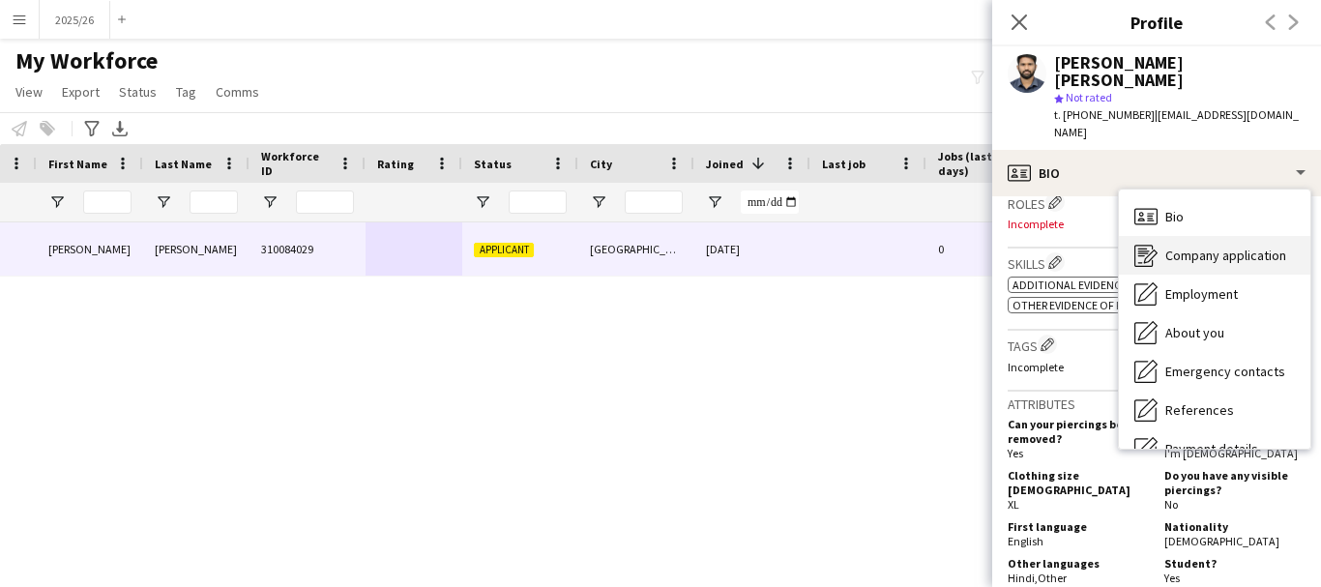
click at [1186, 236] on div "Company application Company application" at bounding box center [1214, 255] width 191 height 39
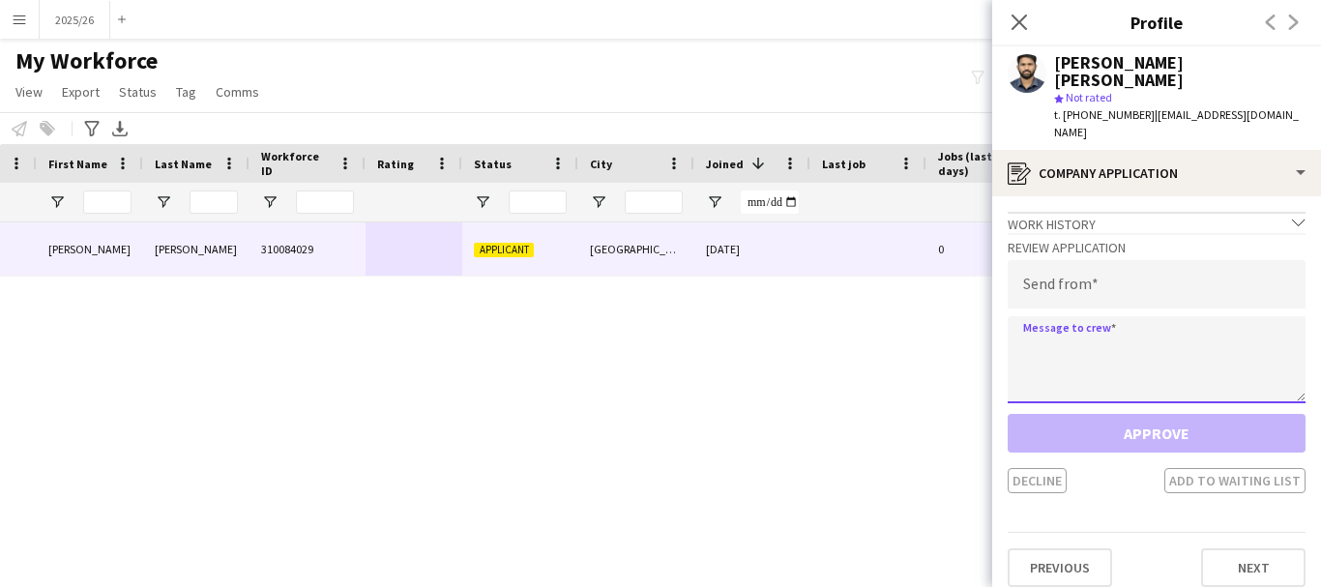
click at [1123, 335] on textarea at bounding box center [1156, 359] width 298 height 87
paste textarea "**********"
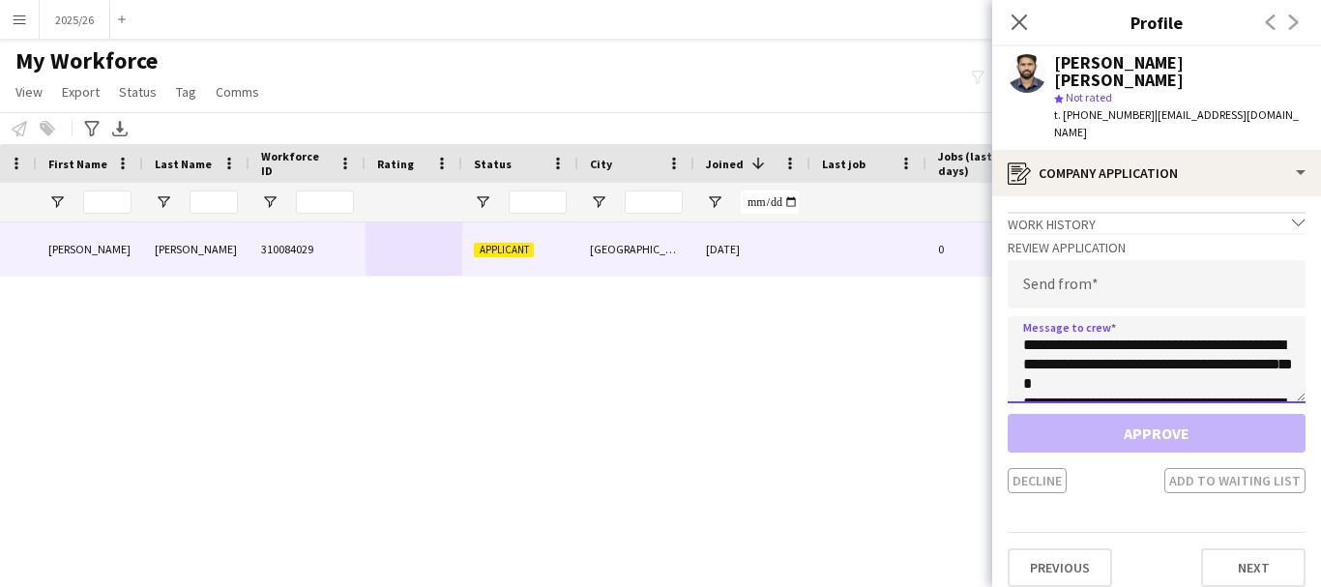
scroll to position [360, 0]
type textarea "**********"
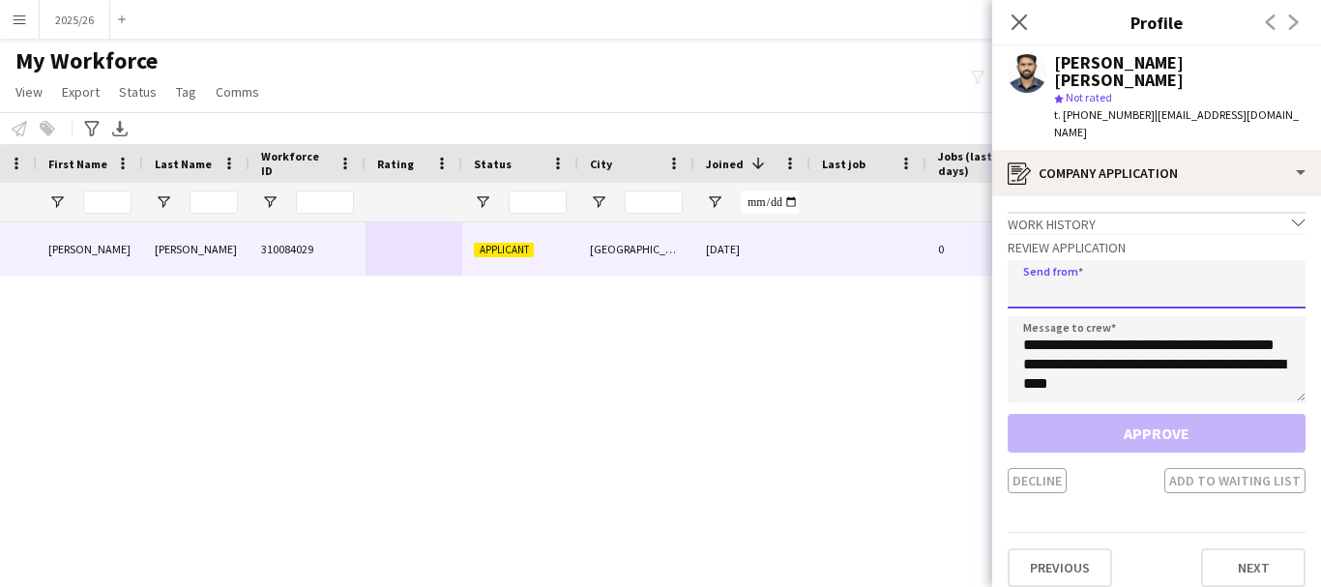
click at [1101, 269] on input "email" at bounding box center [1156, 284] width 298 height 48
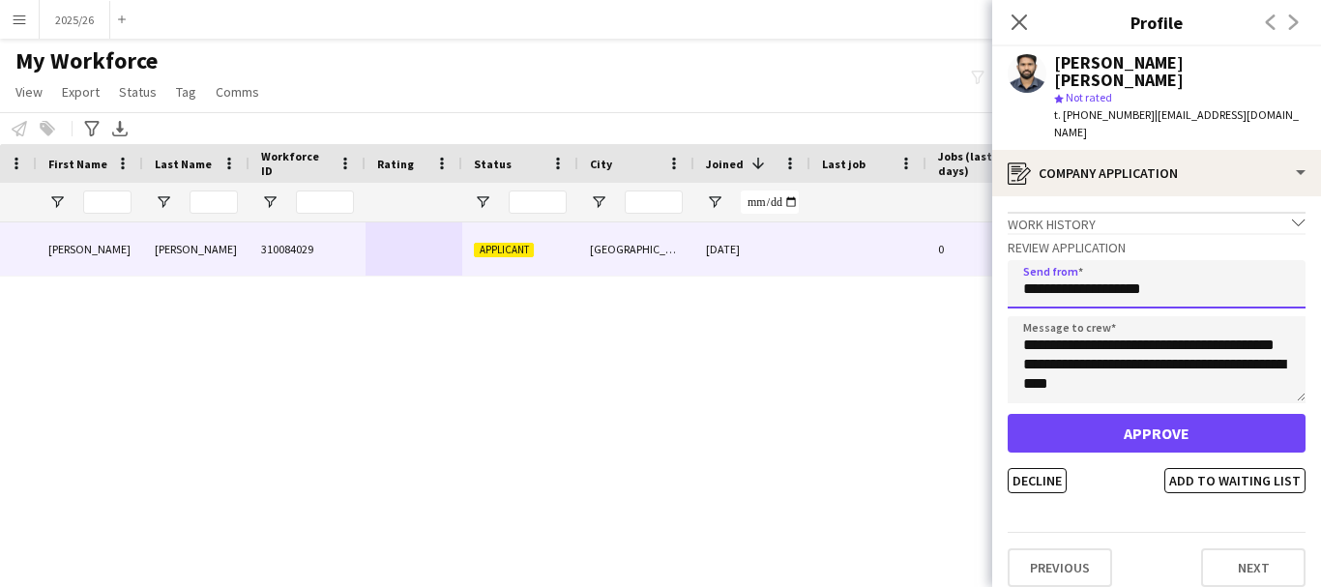
type input "**********"
click at [1007, 414] on button "Approve" at bounding box center [1156, 433] width 298 height 39
